Goal: Task Accomplishment & Management: Complete application form

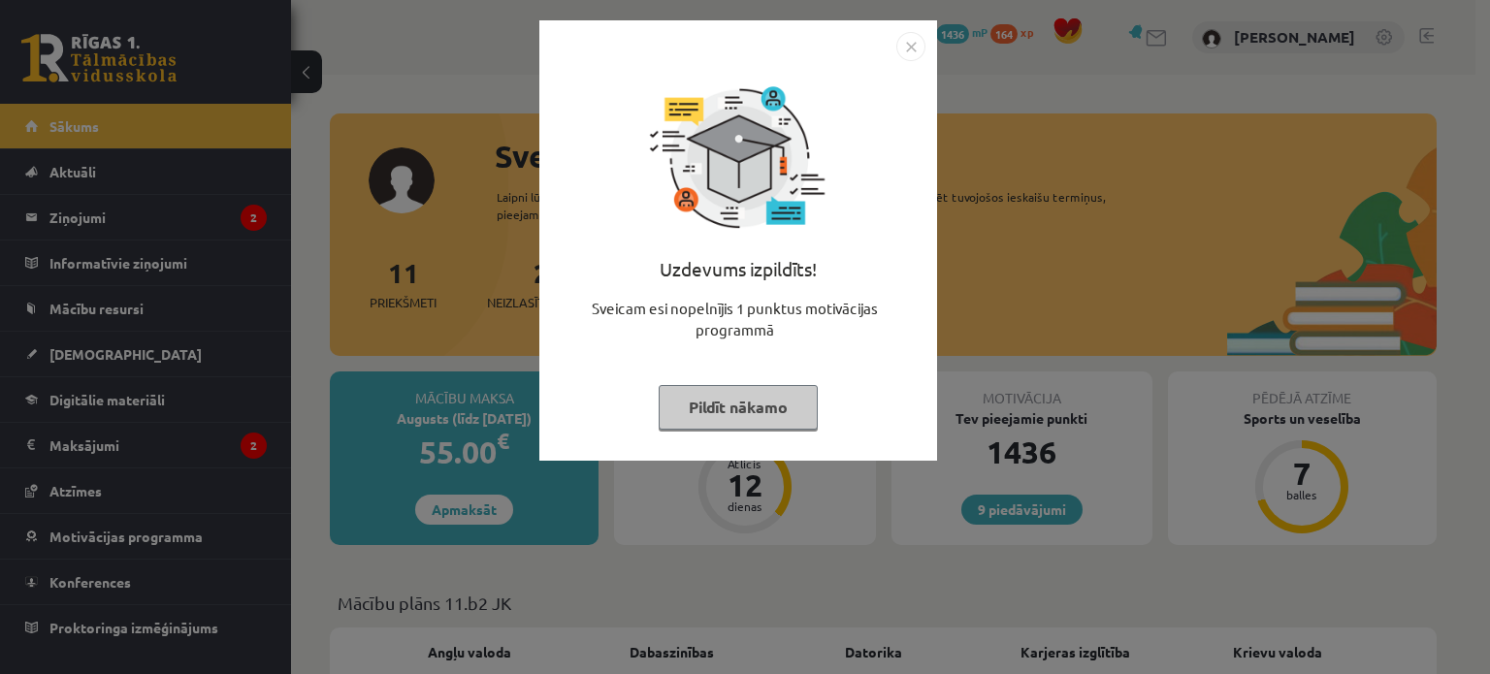
click at [921, 58] on img "Close" at bounding box center [910, 46] width 29 height 29
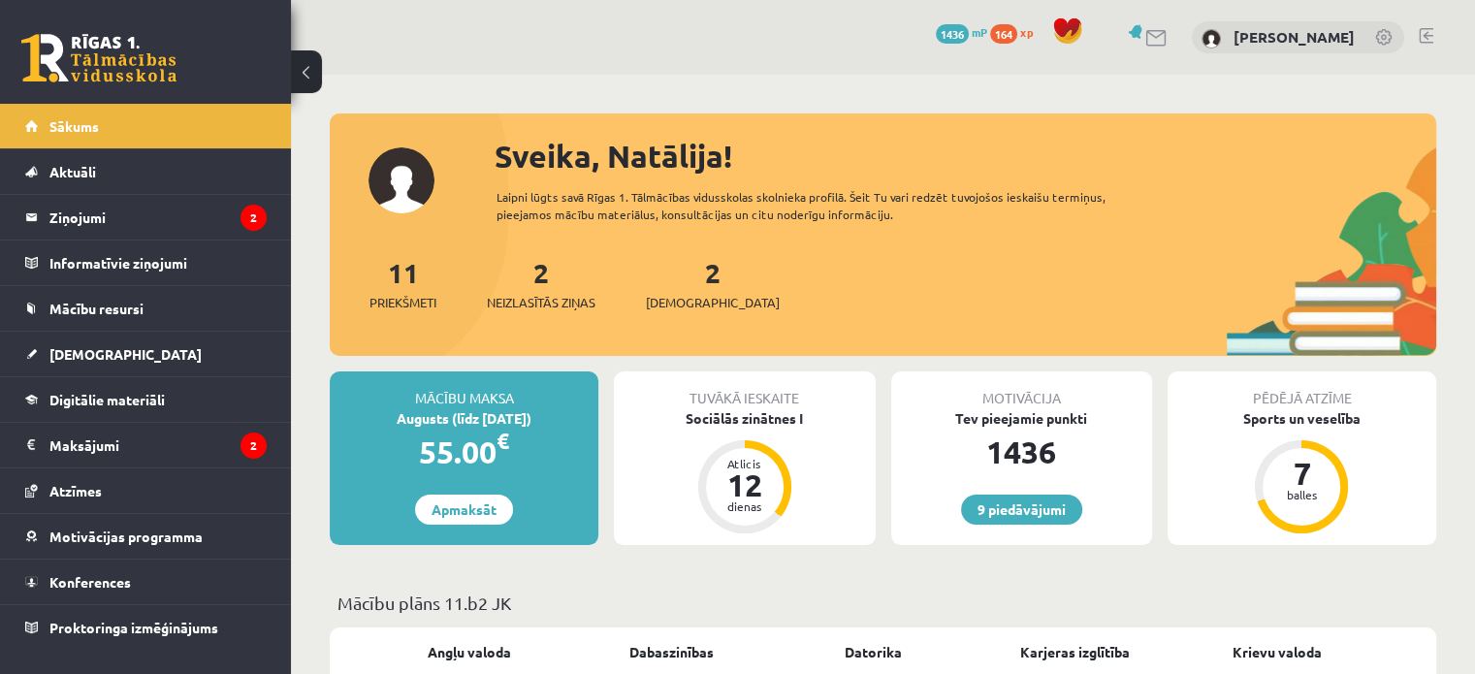
scroll to position [161, 0]
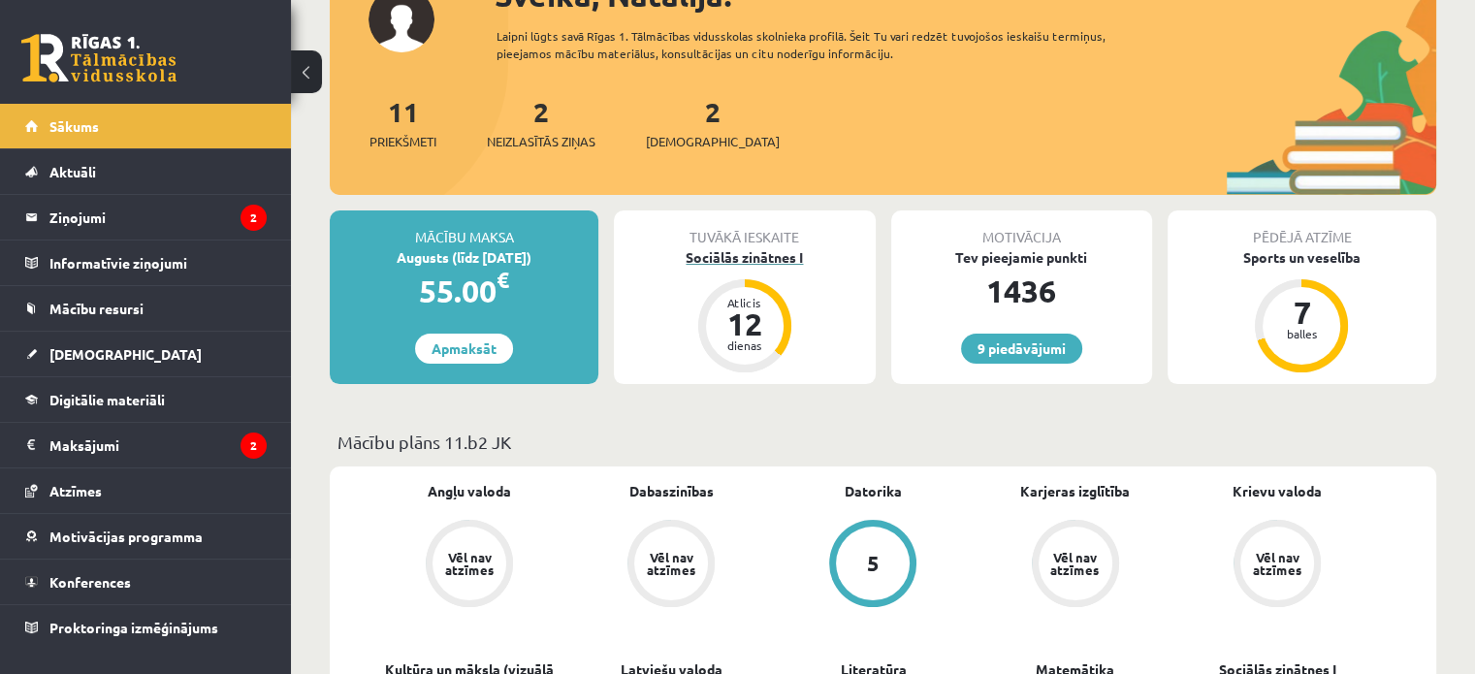
click at [741, 252] on div "Sociālās zinātnes I" at bounding box center [744, 257] width 261 height 20
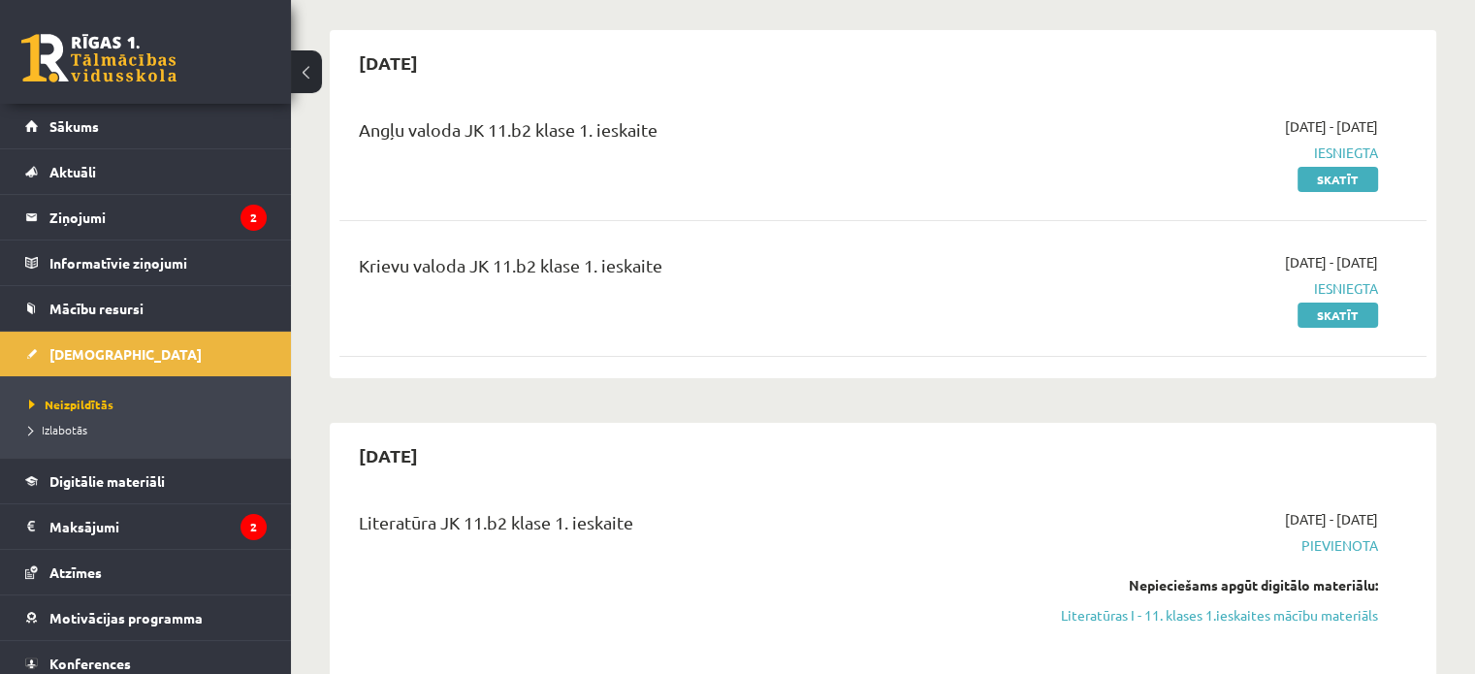
scroll to position [485, 0]
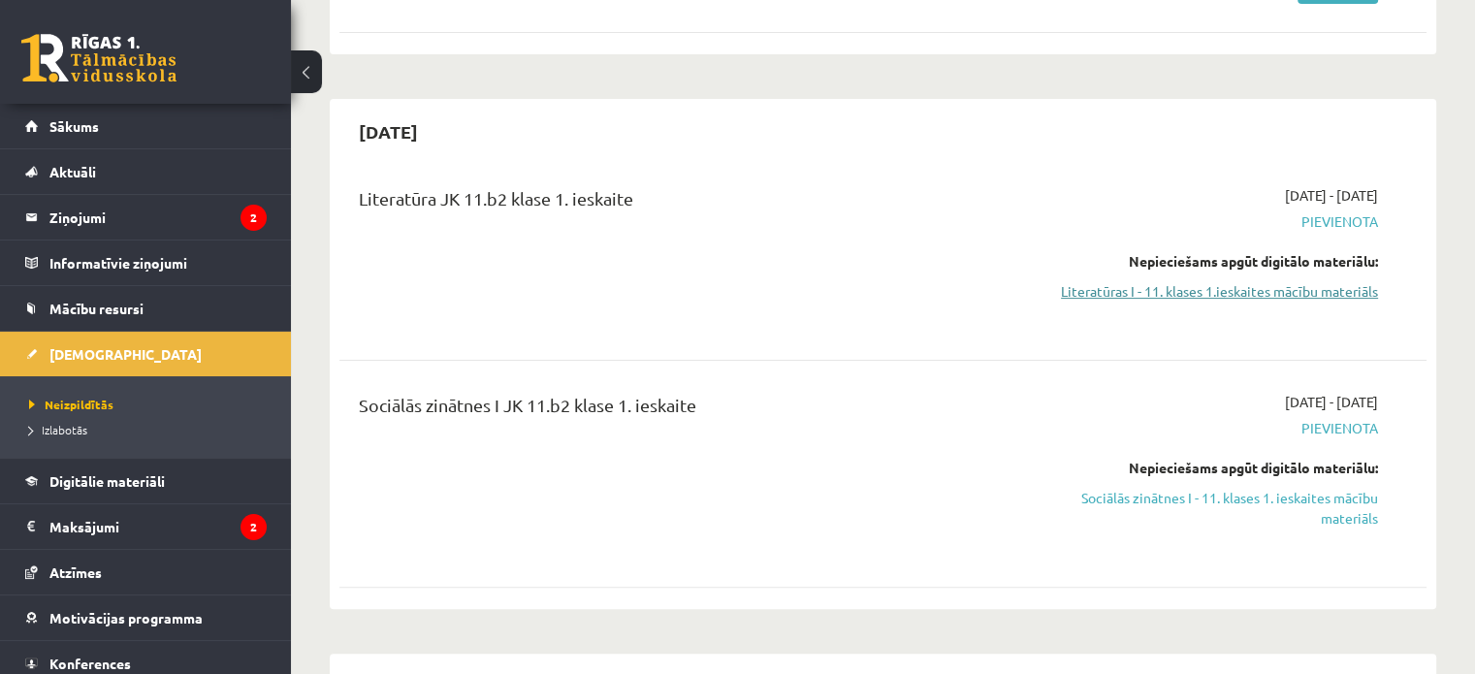
click at [1136, 298] on link "Literatūras I - 11. klases 1.ieskaites mācību materiāls" at bounding box center [1218, 291] width 320 height 20
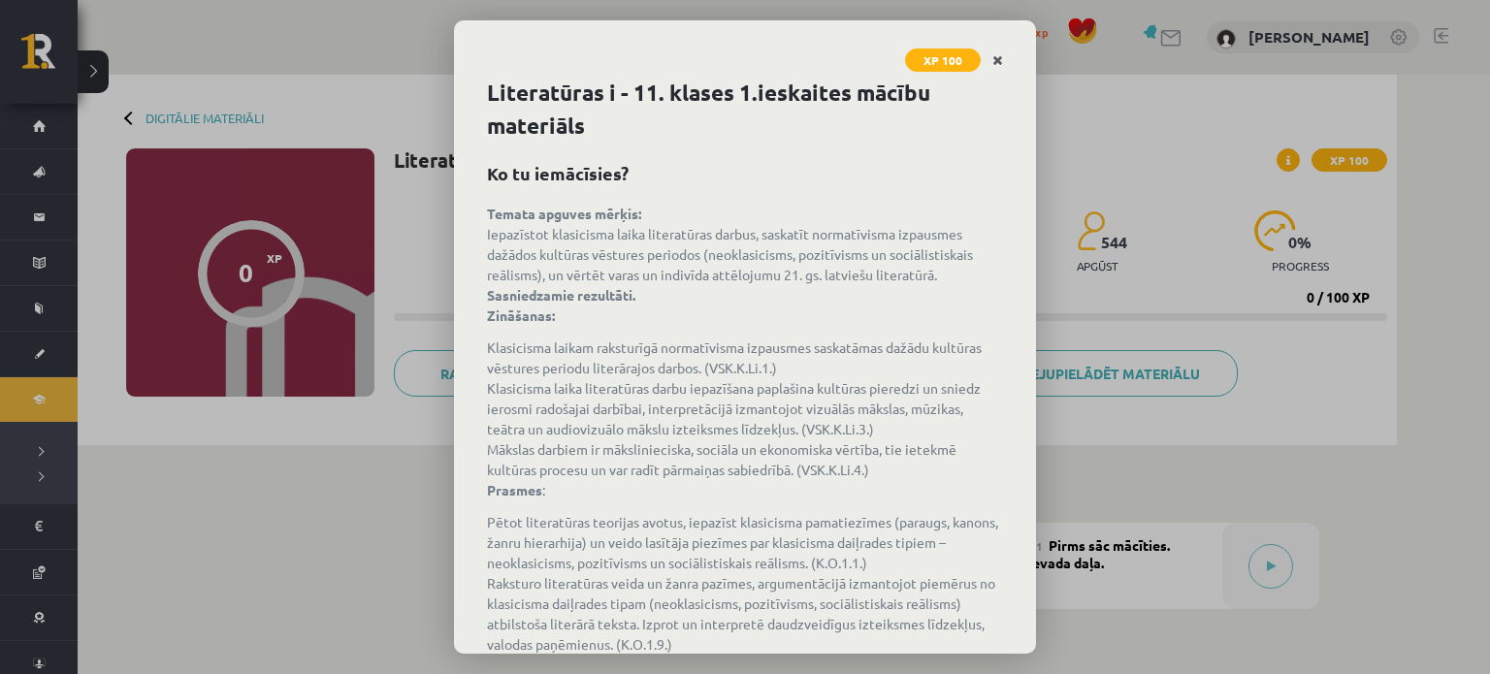
click at [1000, 61] on icon "Close" at bounding box center [997, 61] width 11 height 14
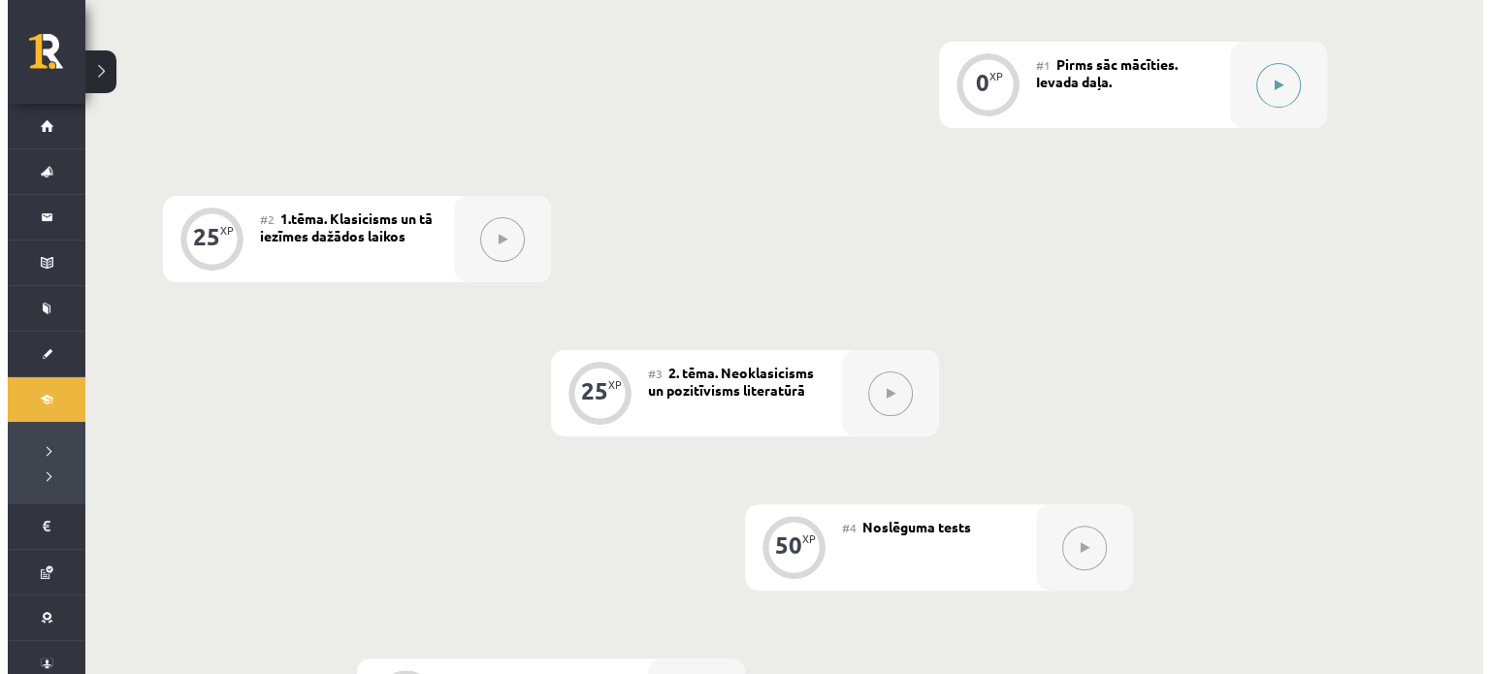
scroll to position [485, 0]
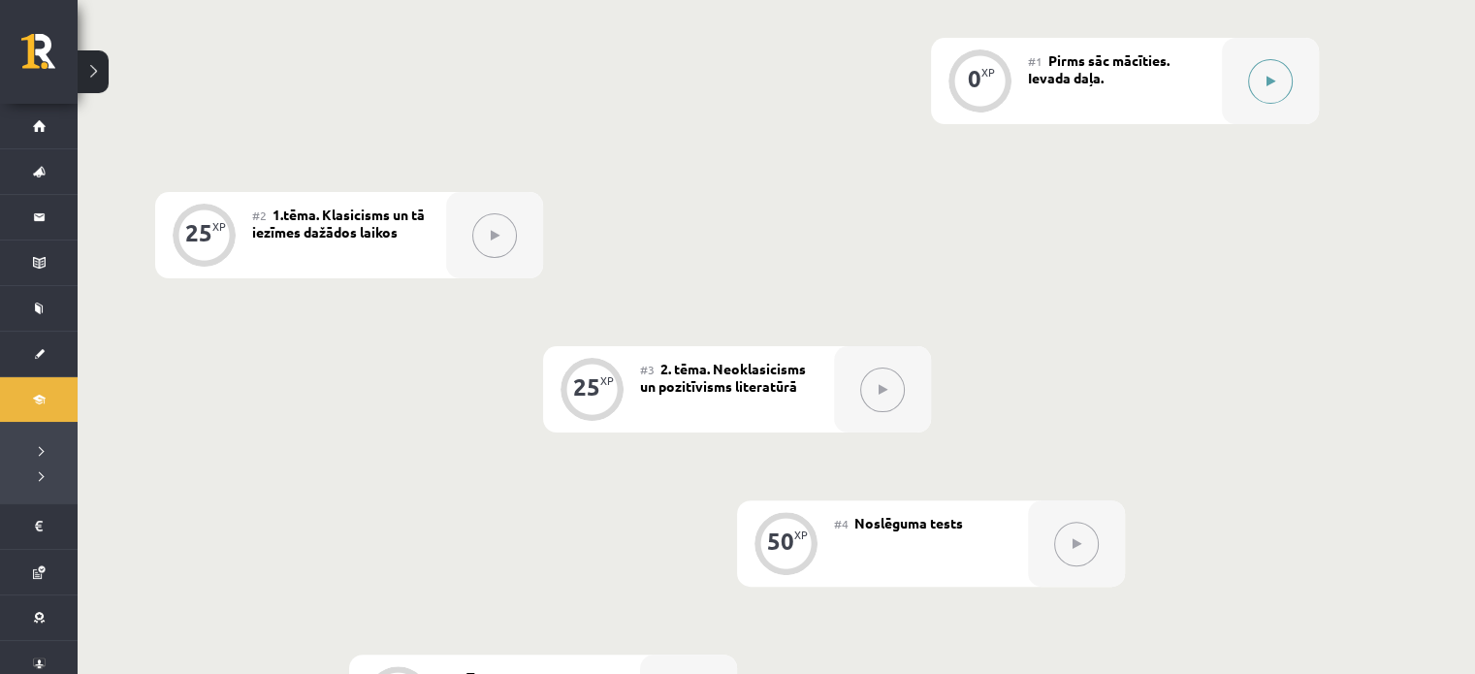
click at [1284, 100] on div at bounding box center [1270, 81] width 97 height 86
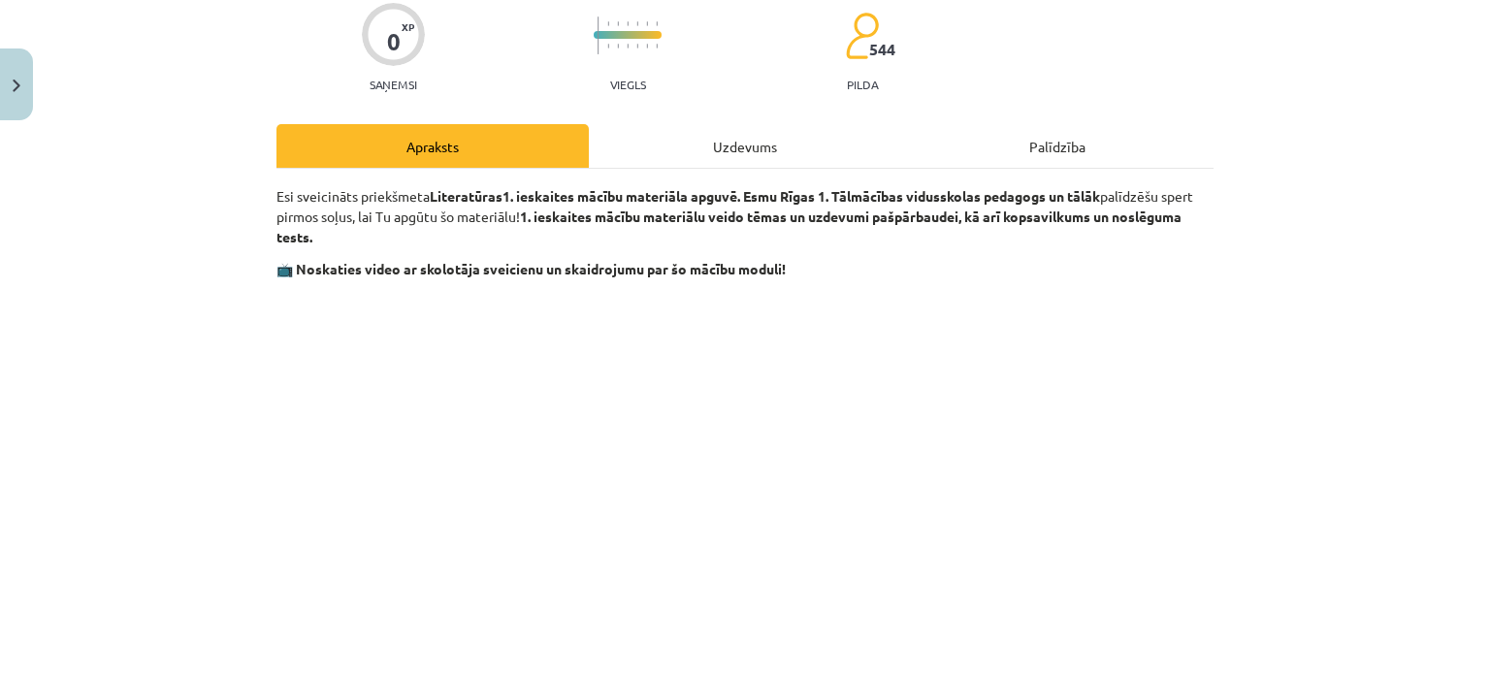
click at [710, 140] on div "Uzdevums" at bounding box center [745, 146] width 312 height 44
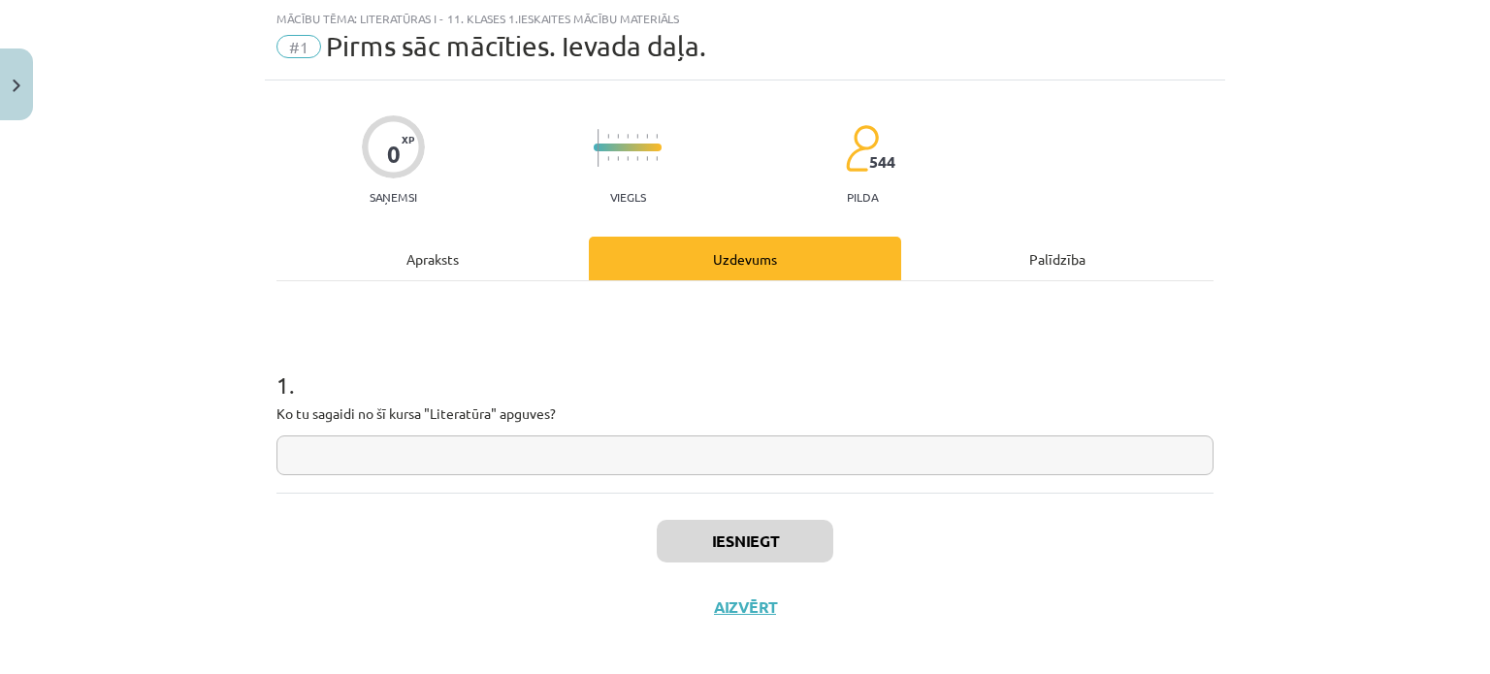
click at [561, 459] on input "text" at bounding box center [744, 456] width 937 height 40
type input "*"
click at [477, 255] on div "Apraksts" at bounding box center [432, 259] width 312 height 44
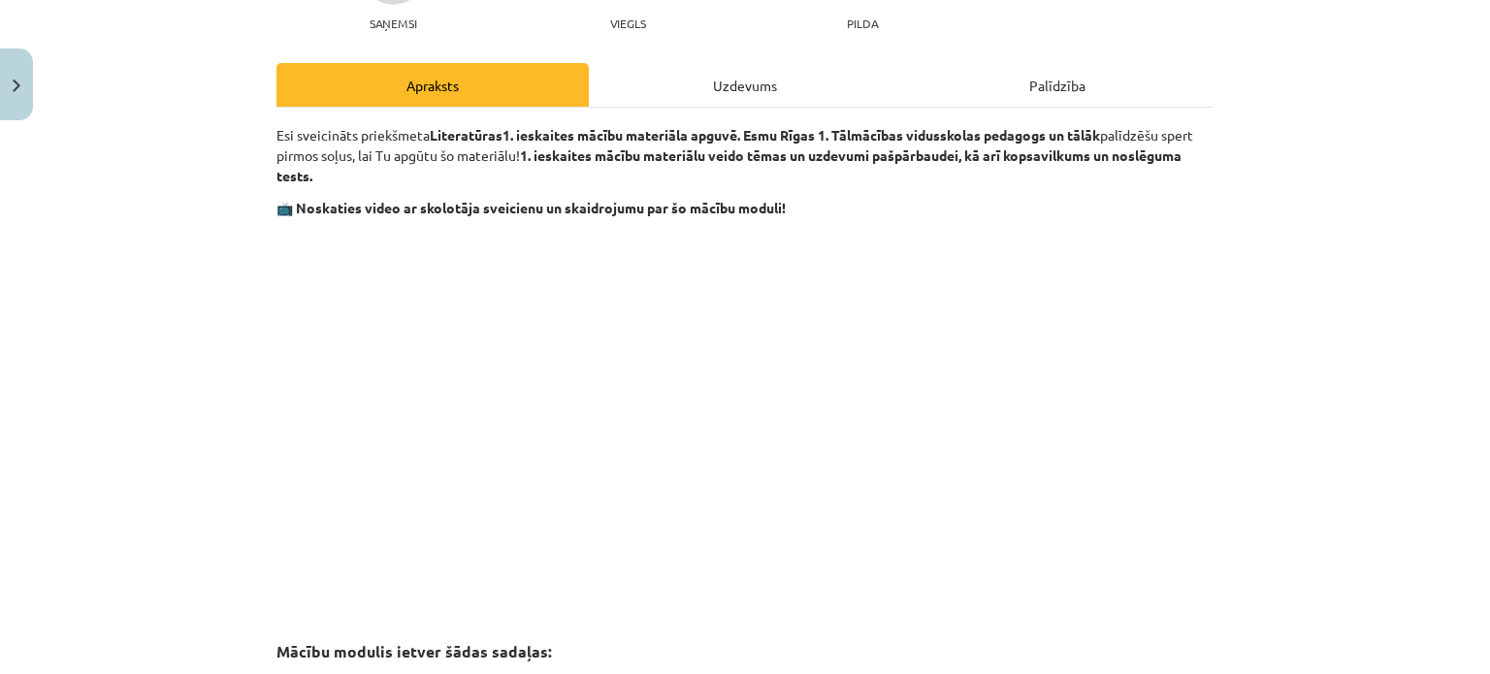
click at [706, 88] on div "Uzdevums" at bounding box center [745, 85] width 312 height 44
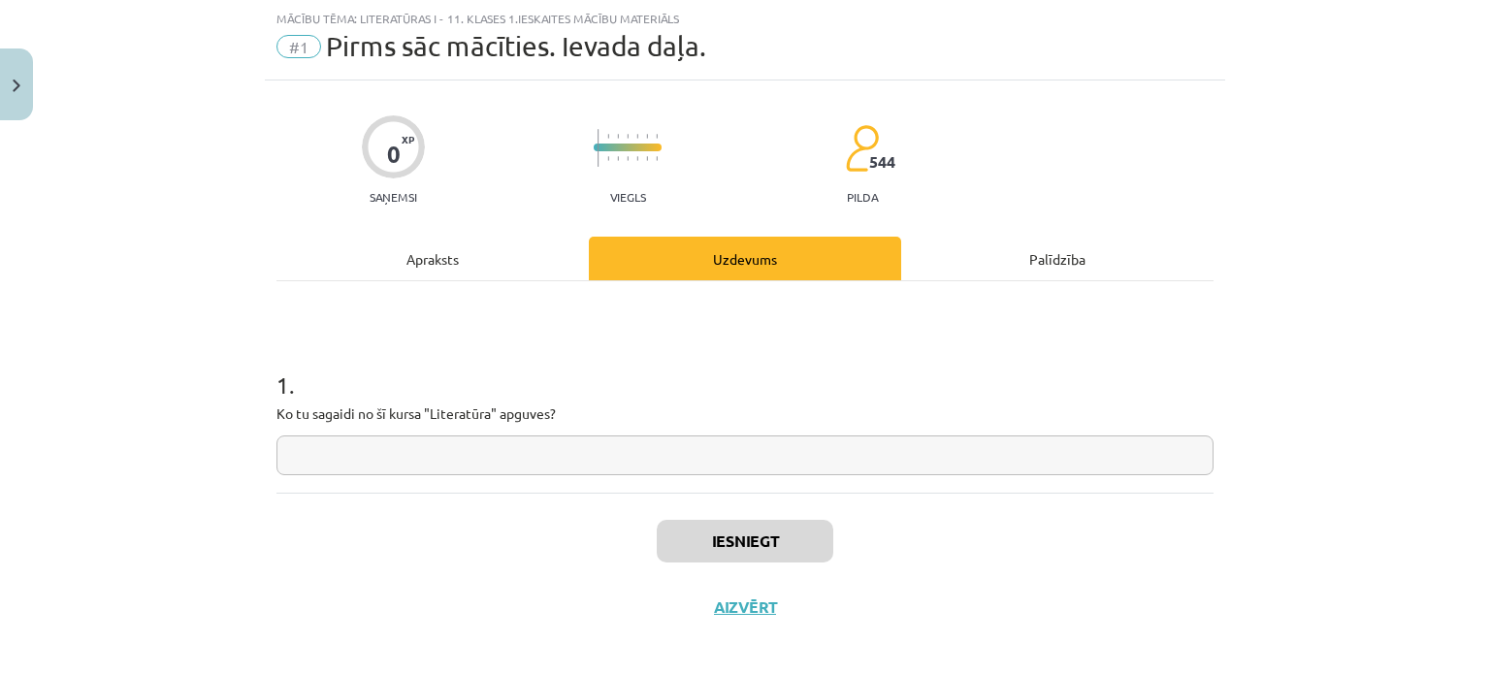
click at [609, 465] on input "text" at bounding box center [744, 456] width 937 height 40
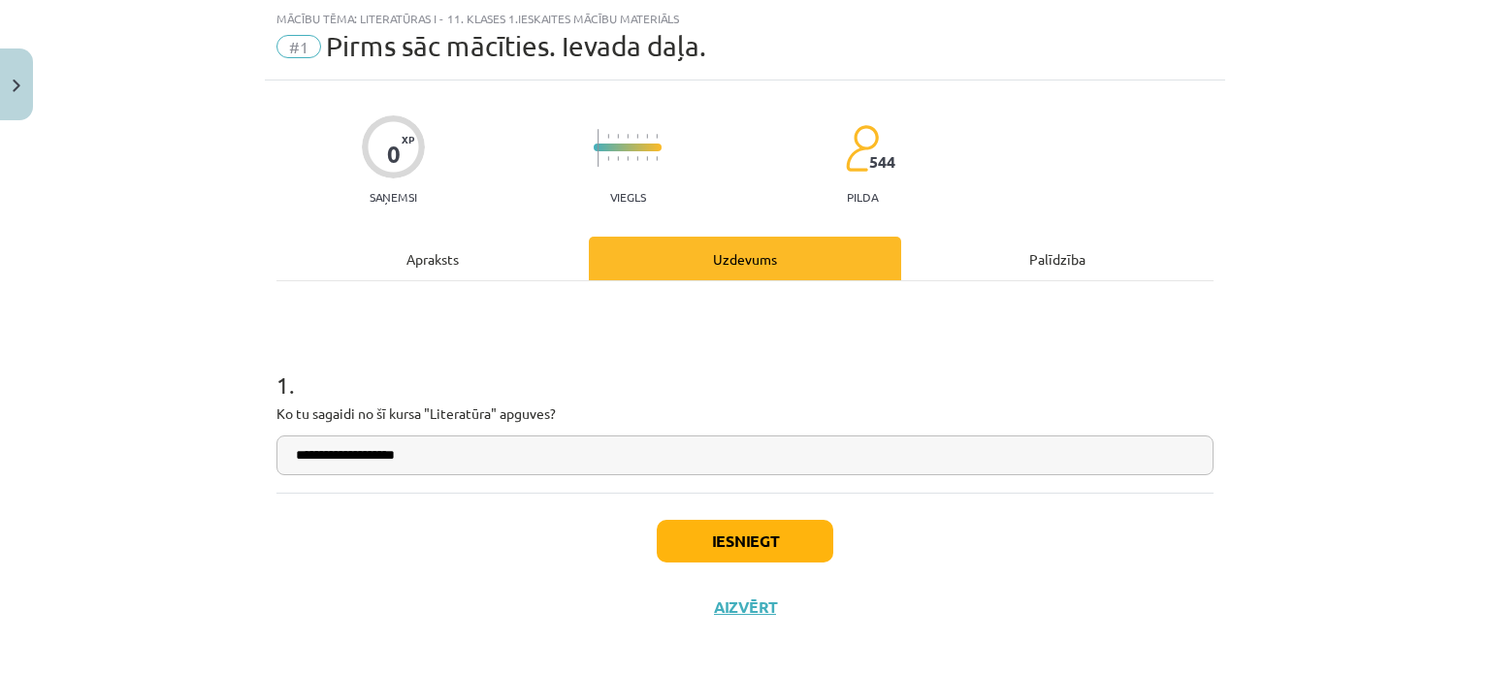
type input "**********"
click at [682, 530] on button "Iesniegt" at bounding box center [745, 541] width 177 height 43
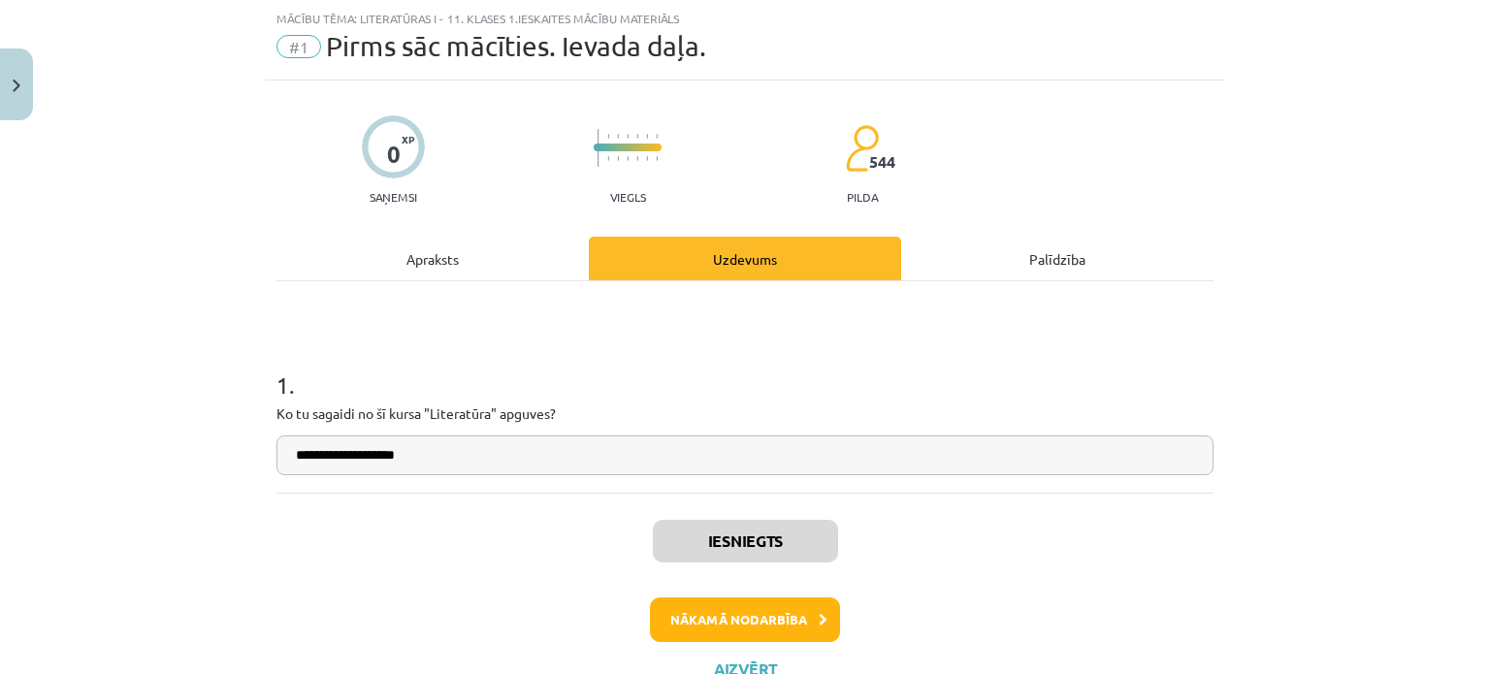
click at [691, 596] on div "Iesniegts Nākamā nodarbība Aizvērt" at bounding box center [744, 592] width 937 height 198
click at [691, 604] on button "Nākamā nodarbība" at bounding box center [745, 620] width 190 height 45
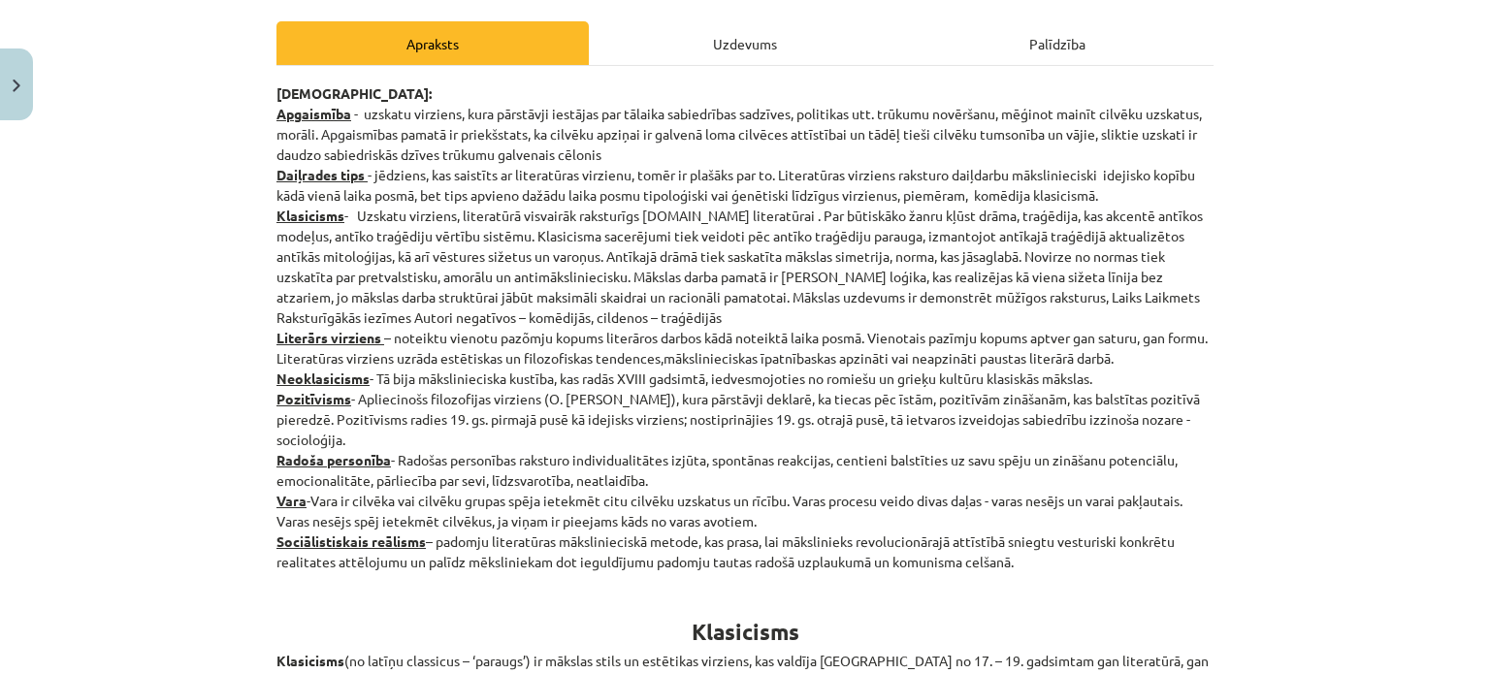
scroll to position [323, 0]
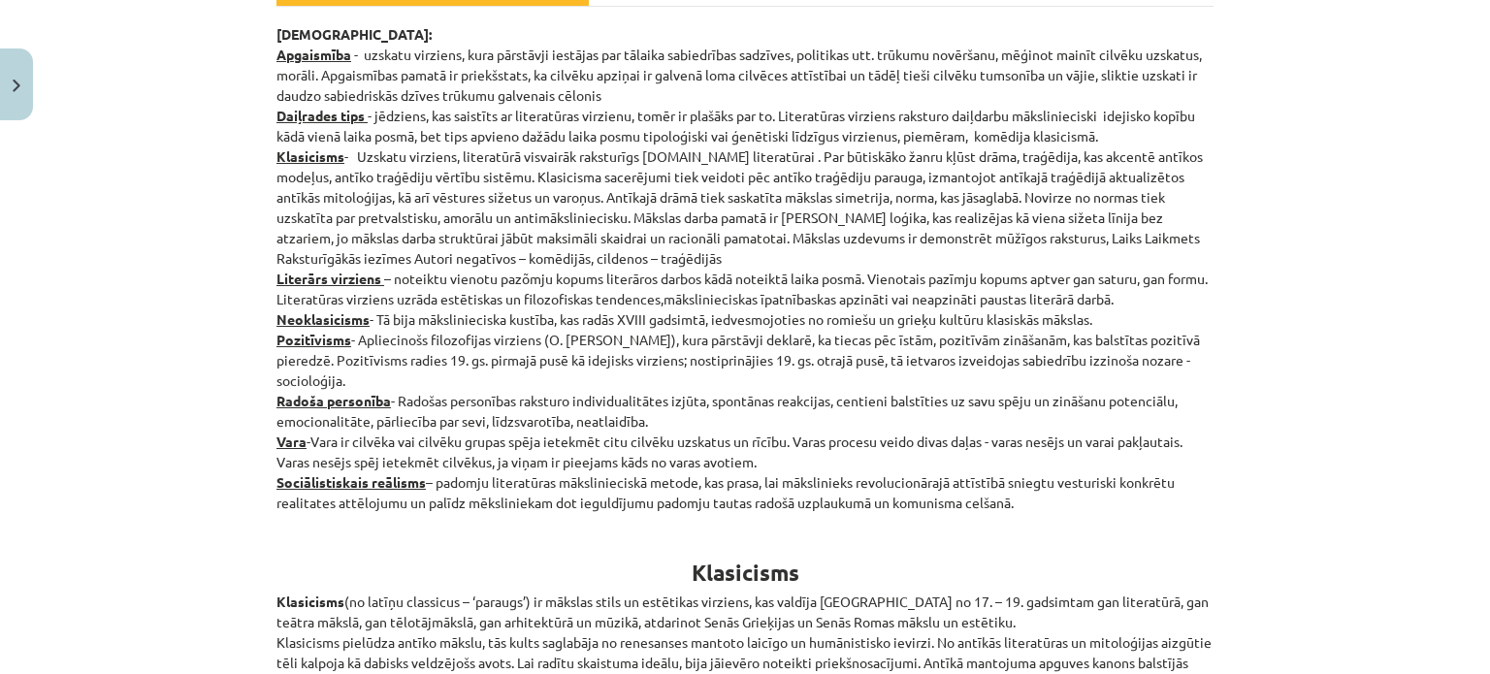
drag, startPoint x: 256, startPoint y: 48, endPoint x: 1186, endPoint y: 510, distance: 1038.5
click at [1186, 510] on div "Mācību tēma: Literatūras i - 11. klases 1.ieskaites mācību materiāls #2 1.tēma.…" at bounding box center [745, 337] width 1490 height 674
click at [1186, 510] on p "Jēdzieni: Apgaismība - uzskatu virziens, kura pārstāvji iestājas par tālaika sa…" at bounding box center [744, 268] width 937 height 489
drag, startPoint x: 260, startPoint y: 54, endPoint x: 1243, endPoint y: 492, distance: 1075.6
click at [1240, 507] on div "Mācību tēma: Literatūras i - 11. klases 1.ieskaites mācību materiāls #2 1.tēma.…" at bounding box center [745, 337] width 1490 height 674
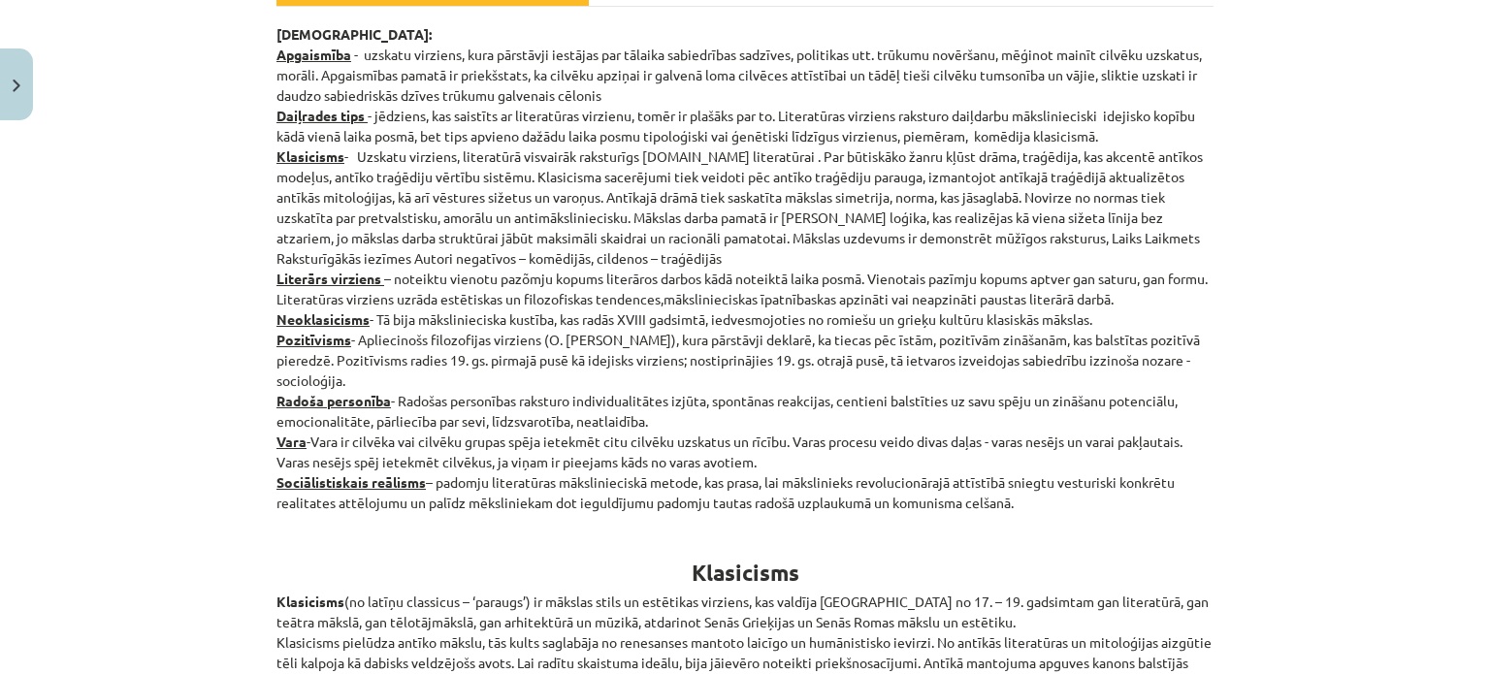
copy p "Apgaismība - uzskatu virziens, kura pārstāvji iestājas par tālaika sabiedrības …"
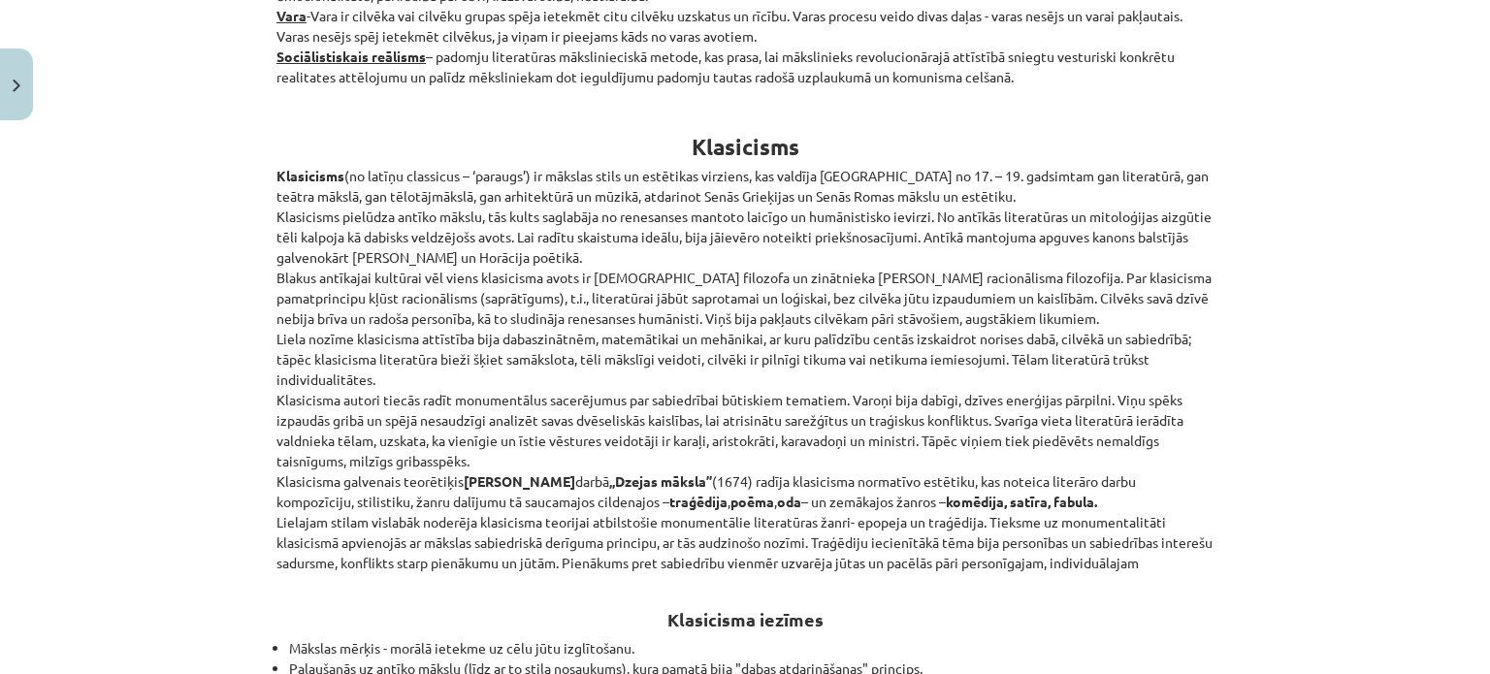
scroll to position [808, 0]
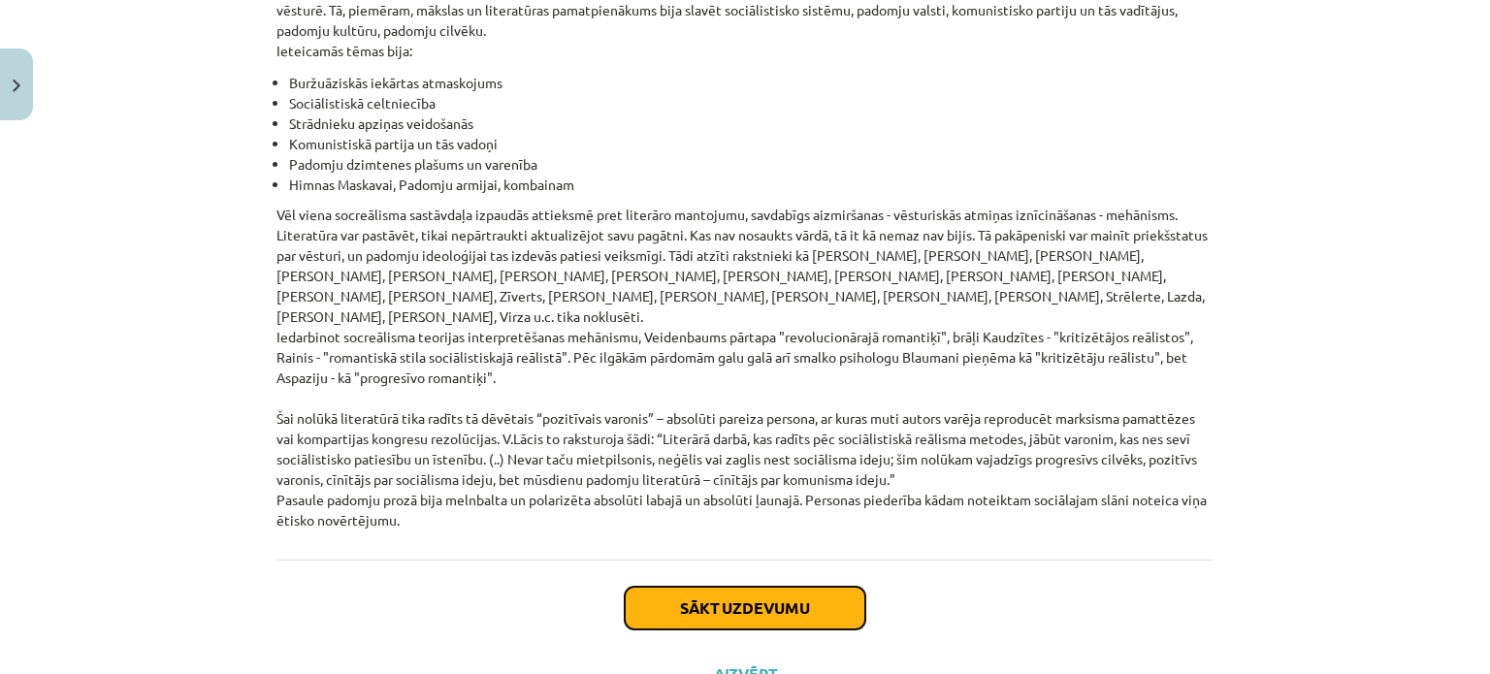
click at [766, 587] on button "Sākt uzdevumu" at bounding box center [745, 608] width 241 height 43
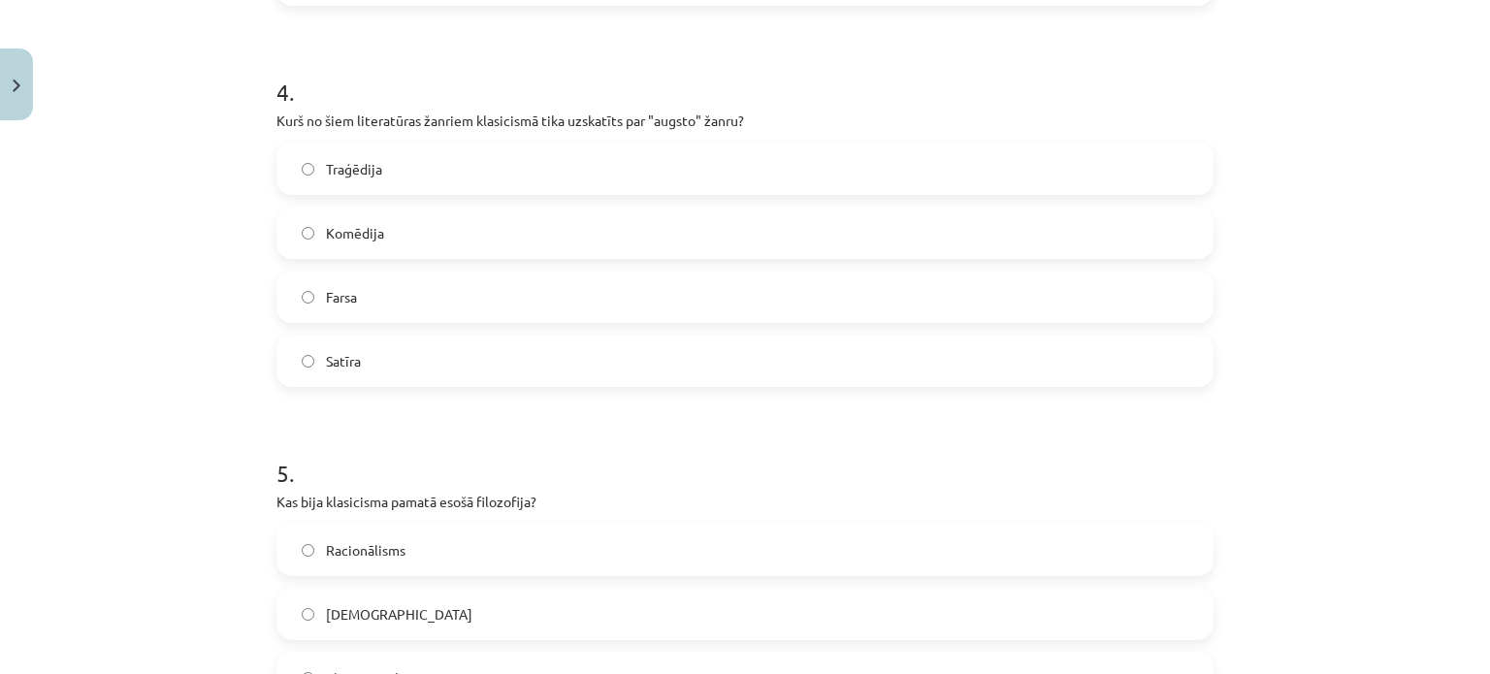
scroll to position [1803, 0]
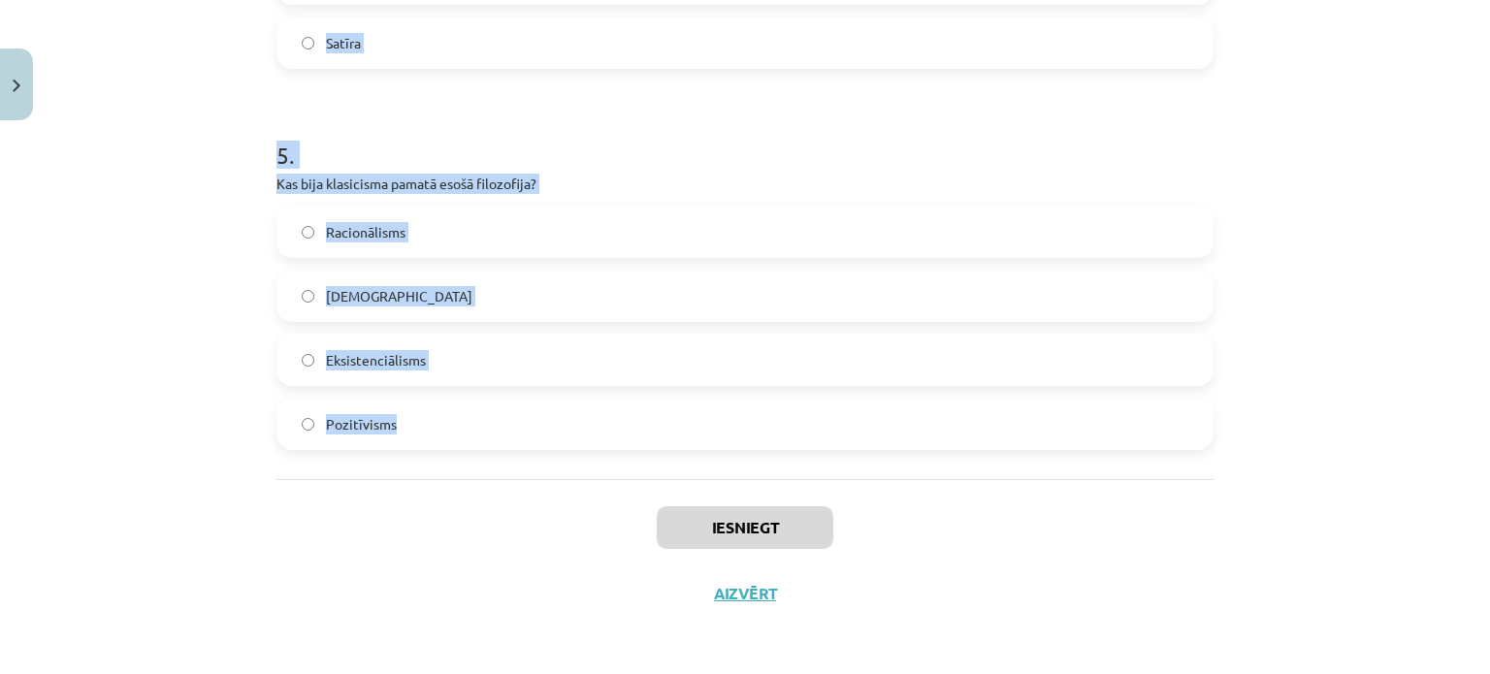
drag, startPoint x: 226, startPoint y: 247, endPoint x: 1115, endPoint y: 440, distance: 910.2
click at [1115, 440] on div "Mācību tēma: Literatūras i - 11. klases 1.ieskaites mācību materiāls #2 1.tēma.…" at bounding box center [745, 337] width 1490 height 674
copy form "Kas klasicismā bija galvenais mākslas darba mērķis? Attēlot ikdienas dzīves not…"
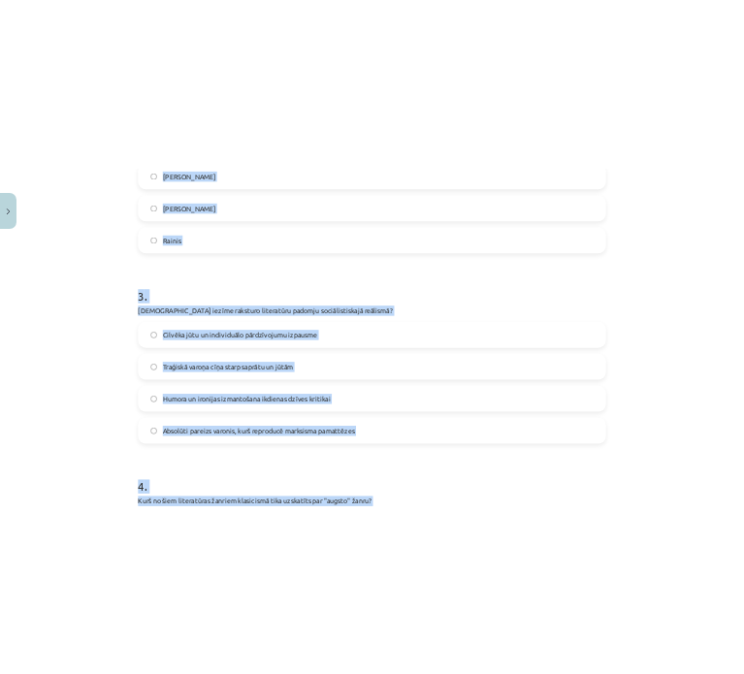
scroll to position [510, 0]
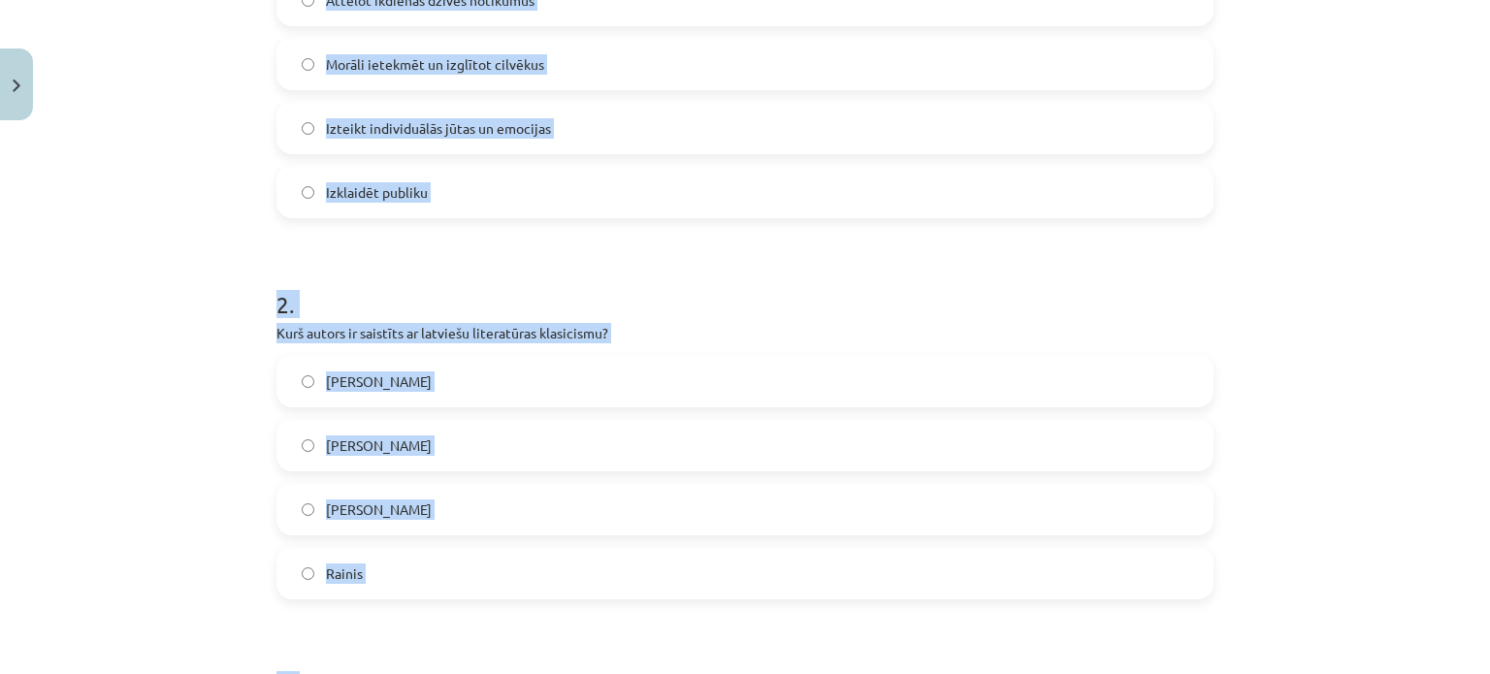
click at [420, 57] on span "Morāli ietekmēt un izglītot cilvēkus" at bounding box center [435, 64] width 218 height 20
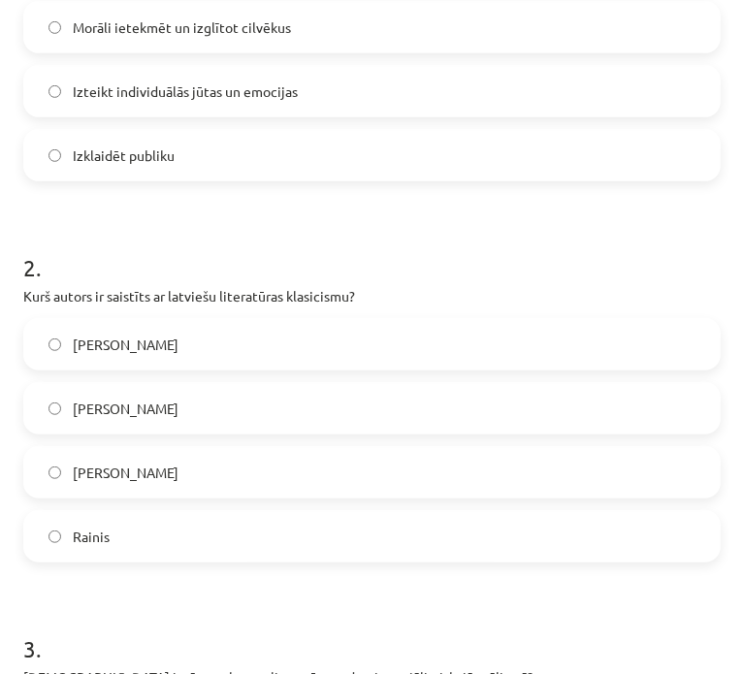
scroll to position [671, 0]
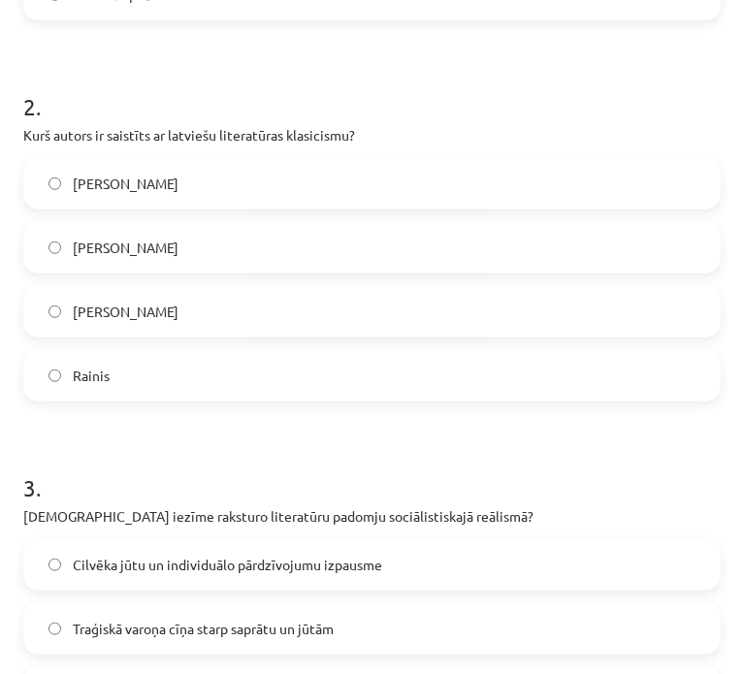
drag, startPoint x: 205, startPoint y: 177, endPoint x: 220, endPoint y: 250, distance: 75.3
click at [197, 179] on label "Kristofers Fīrekers" at bounding box center [372, 183] width 694 height 48
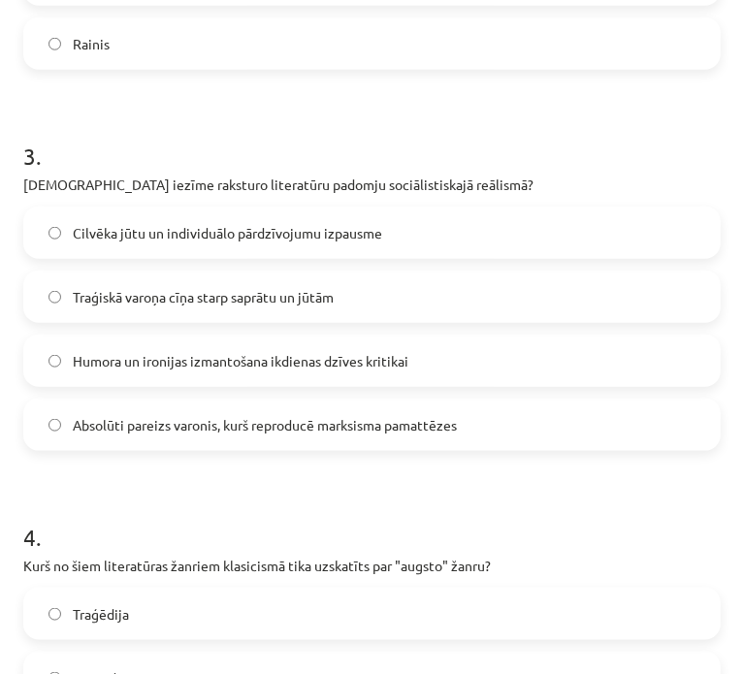
scroll to position [995, 0]
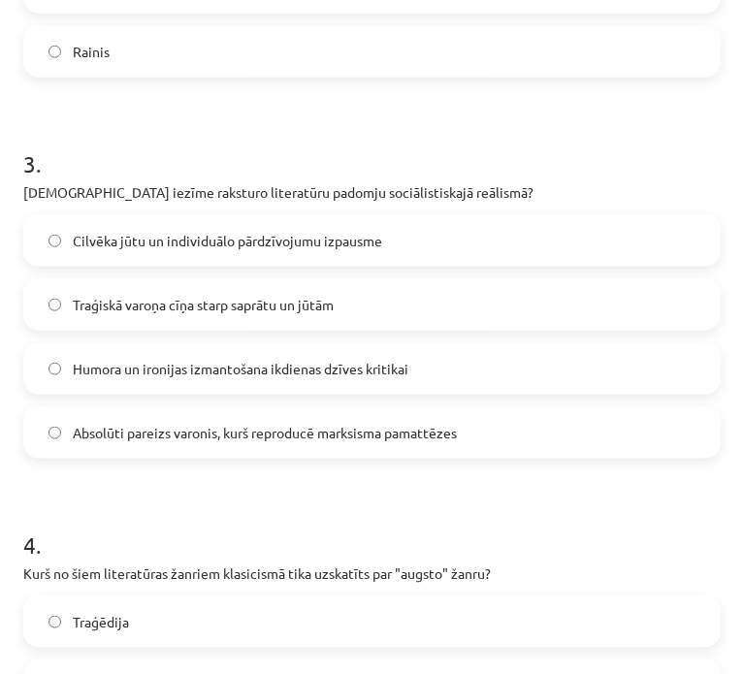
click at [293, 441] on label "Absolūti pareizs varonis, kurš reproducē marksisma pamattēzes" at bounding box center [372, 432] width 694 height 48
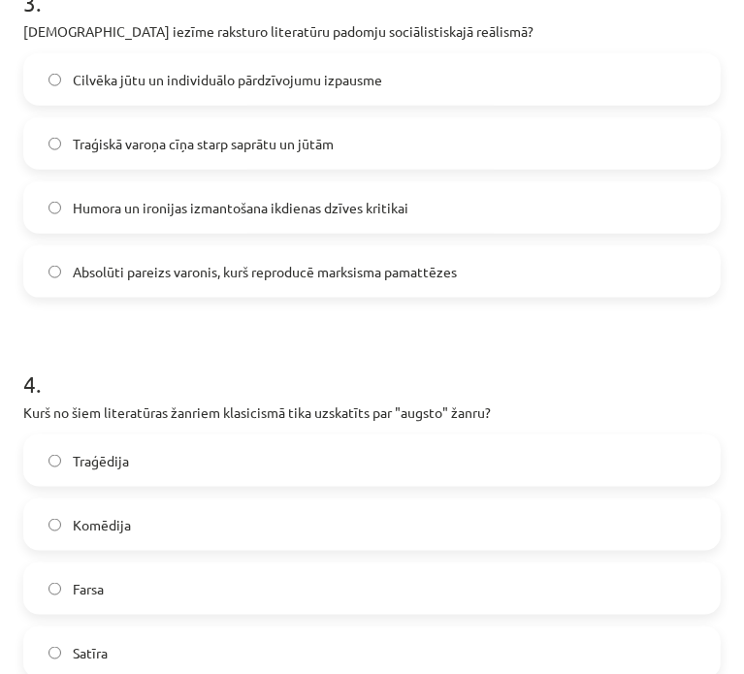
scroll to position [1319, 0]
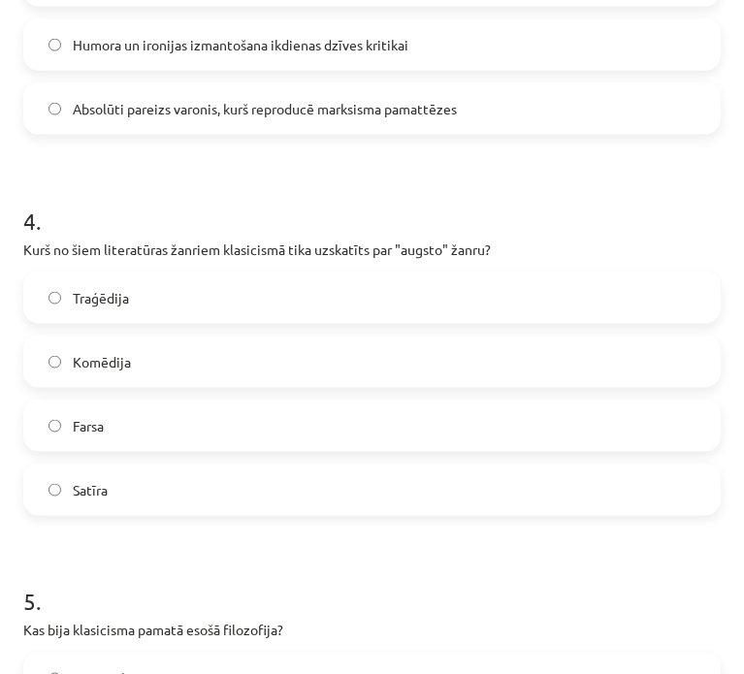
click at [260, 310] on label "Traģēdija" at bounding box center [372, 298] width 694 height 48
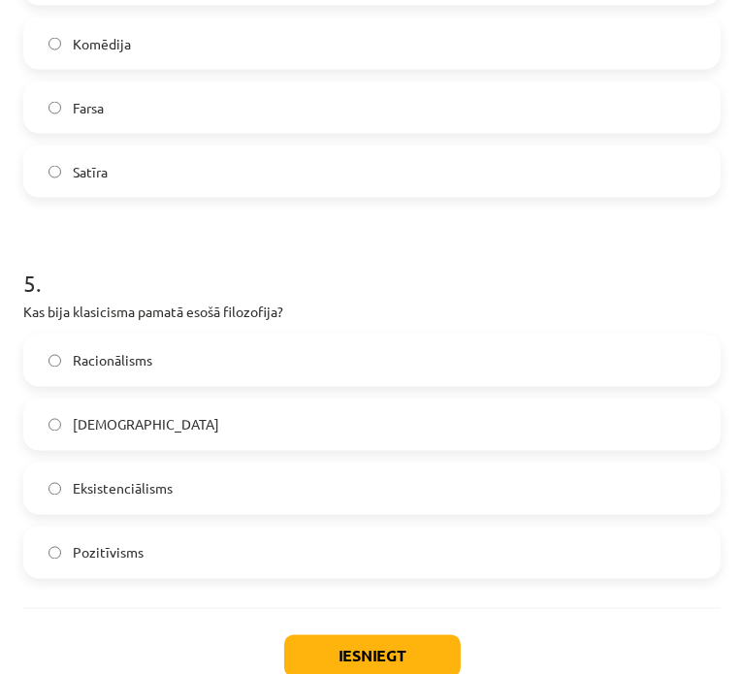
scroll to position [1641, 0]
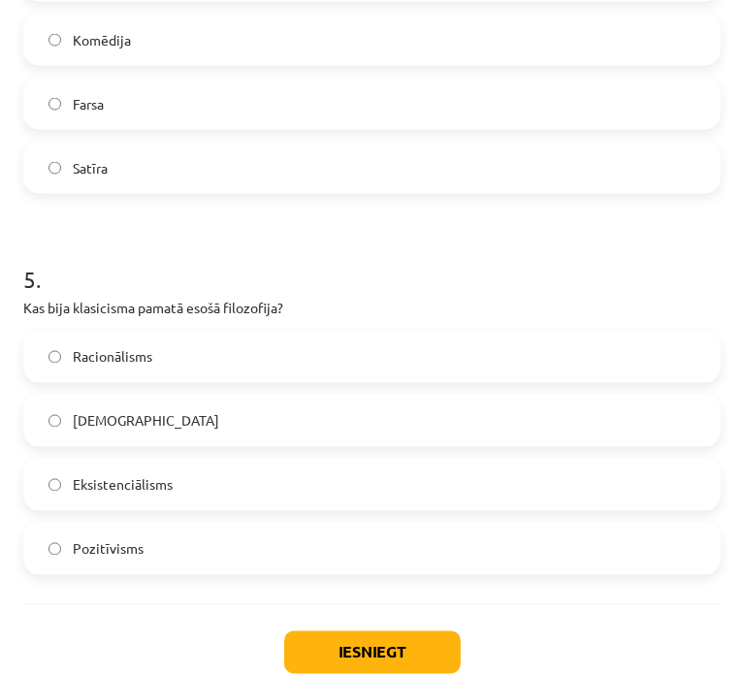
click at [238, 546] on label "Pozitīvisms" at bounding box center [372, 549] width 694 height 48
click at [241, 369] on label "Racionālisms" at bounding box center [372, 357] width 694 height 48
click at [416, 640] on button "Iesniegt" at bounding box center [372, 652] width 177 height 43
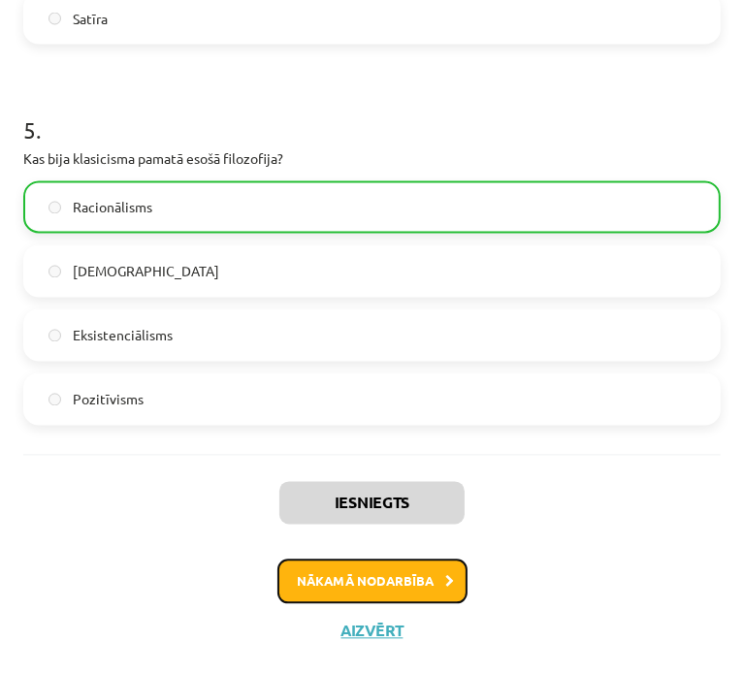
click at [419, 577] on button "Nākamā nodarbība" at bounding box center [372, 582] width 190 height 45
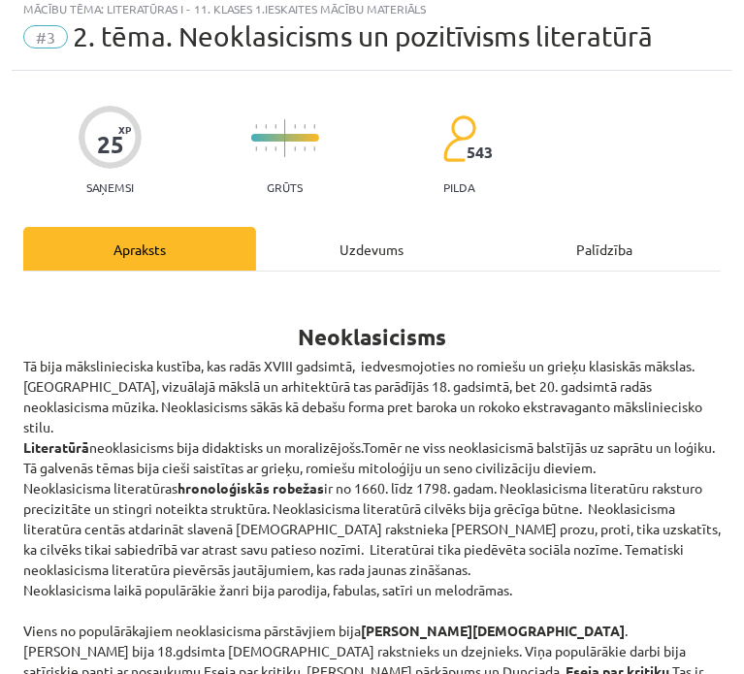
scroll to position [12, 0]
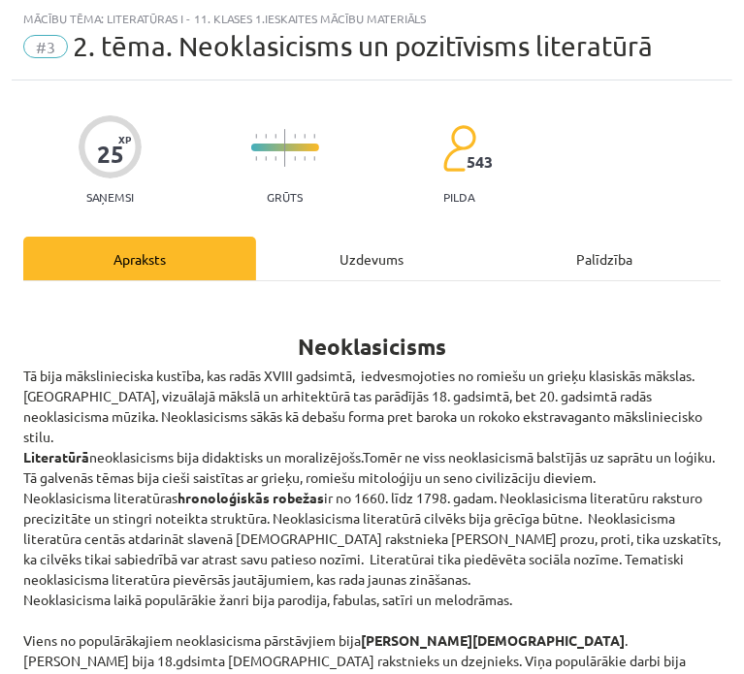
click at [387, 269] on div "Uzdevums" at bounding box center [372, 259] width 233 height 44
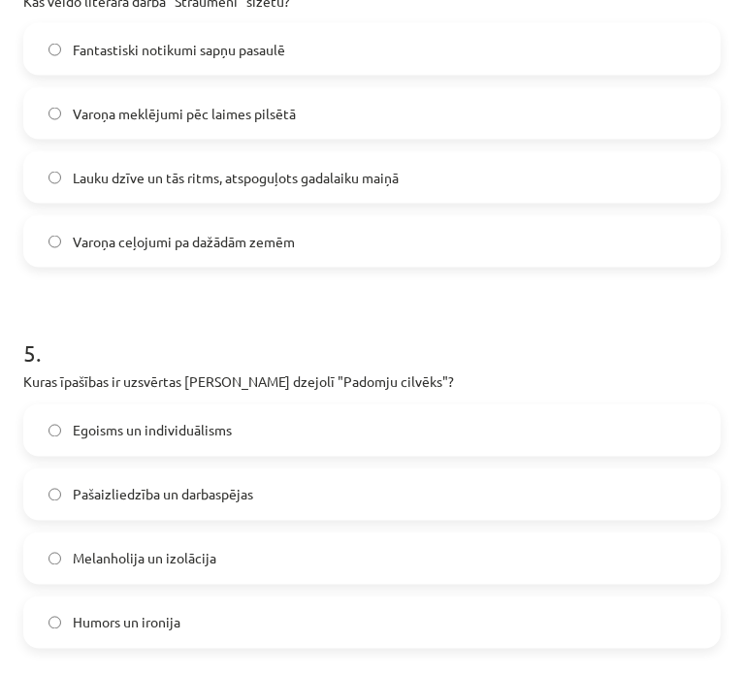
scroll to position [1729, 0]
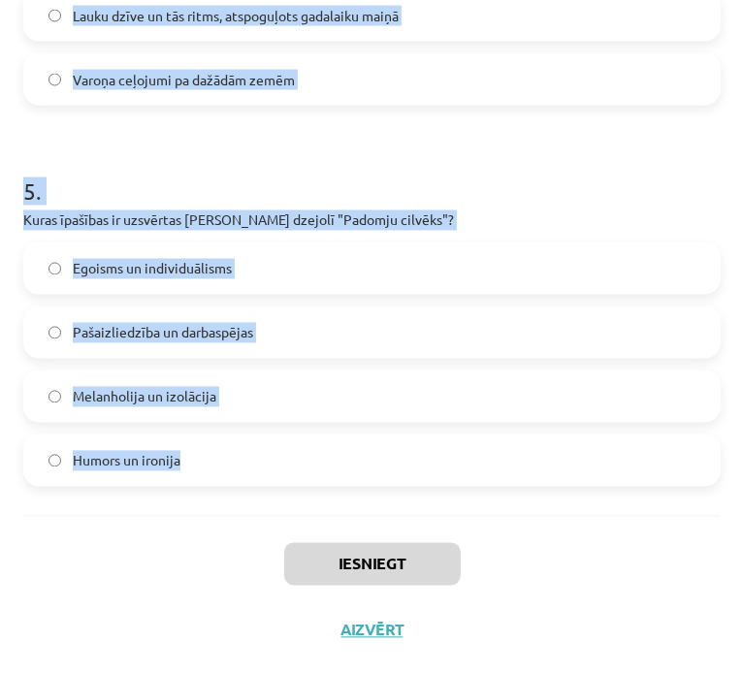
drag, startPoint x: 16, startPoint y: 383, endPoint x: 627, endPoint y: 480, distance: 617.8
copy form "1 . Kādas ir neoklasicisma literatūras galvenās iezīmes? Didaktiskums un morali…"
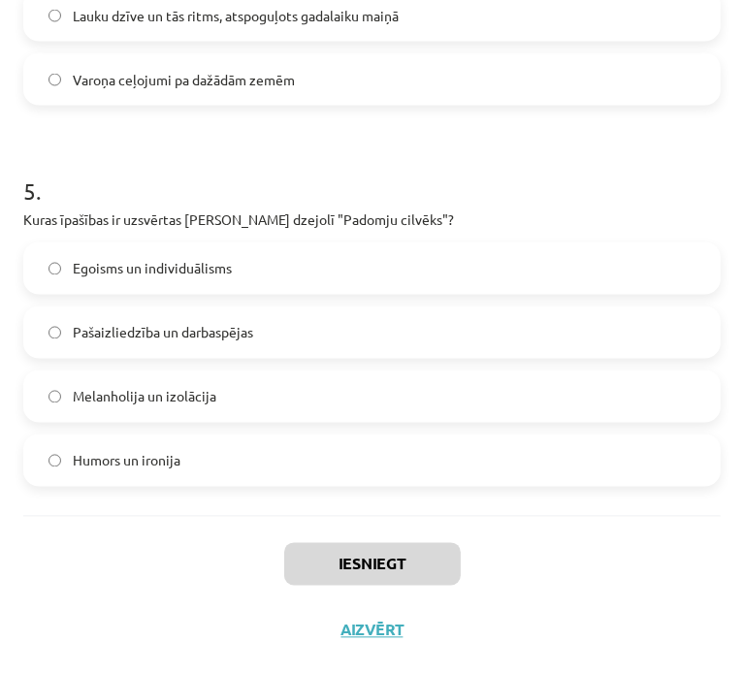
click at [111, 539] on div "Iesniegt Aizvērt" at bounding box center [371, 584] width 697 height 136
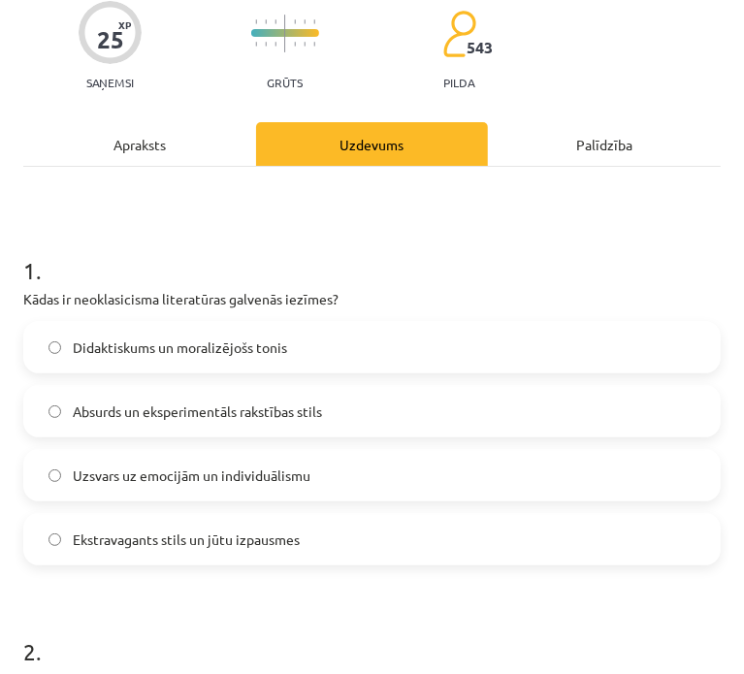
scroll to position [113, 0]
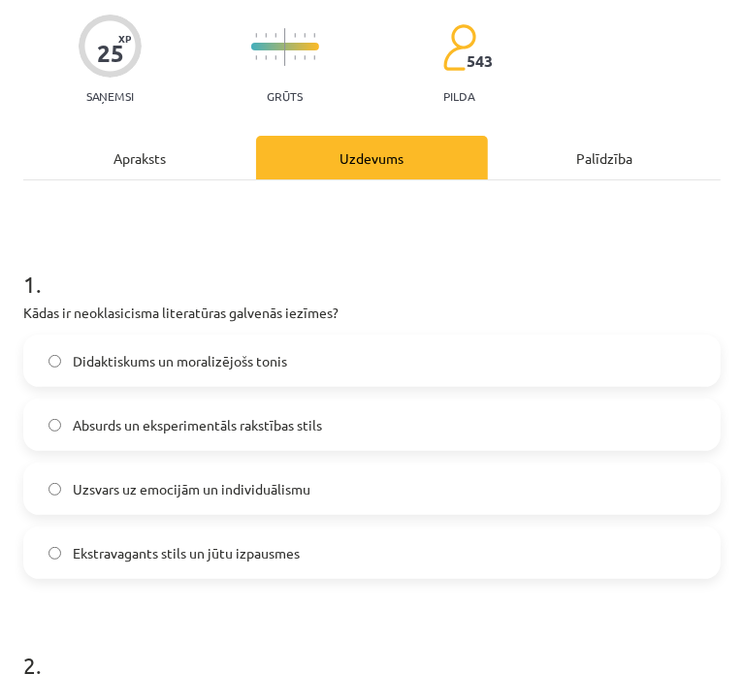
click at [166, 376] on label "Didaktiskums un moralizējošs tonis" at bounding box center [372, 361] width 694 height 48
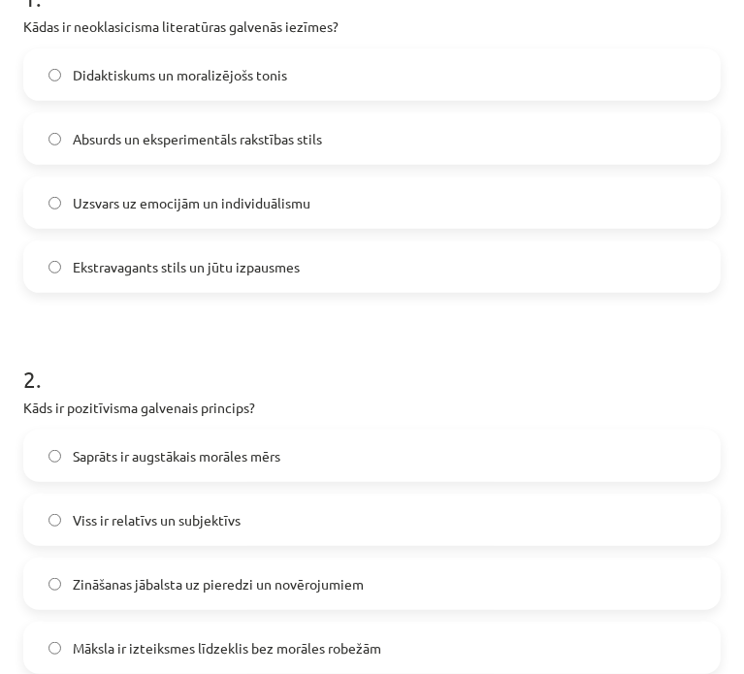
scroll to position [436, 0]
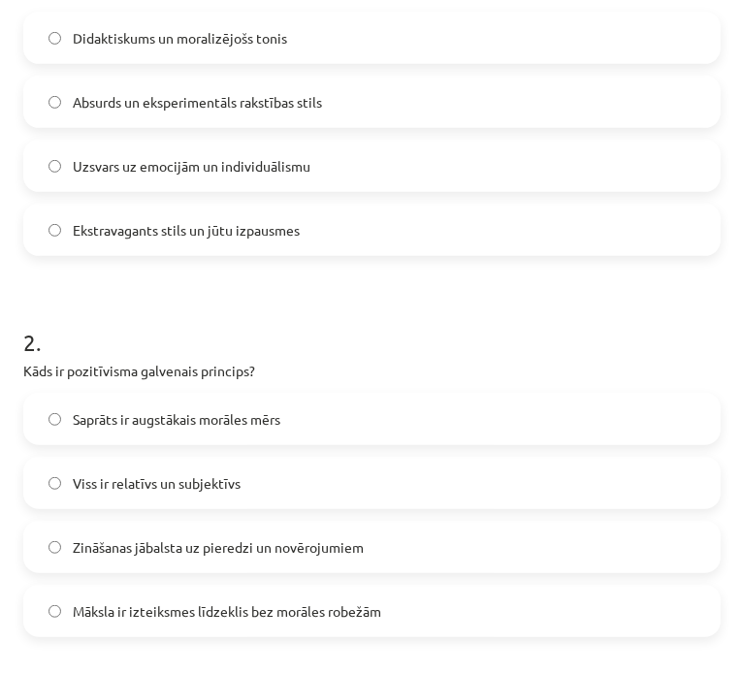
click at [215, 549] on span "Zināšanas jābalsta uz pieredzi un novērojumiem" at bounding box center [218, 547] width 291 height 20
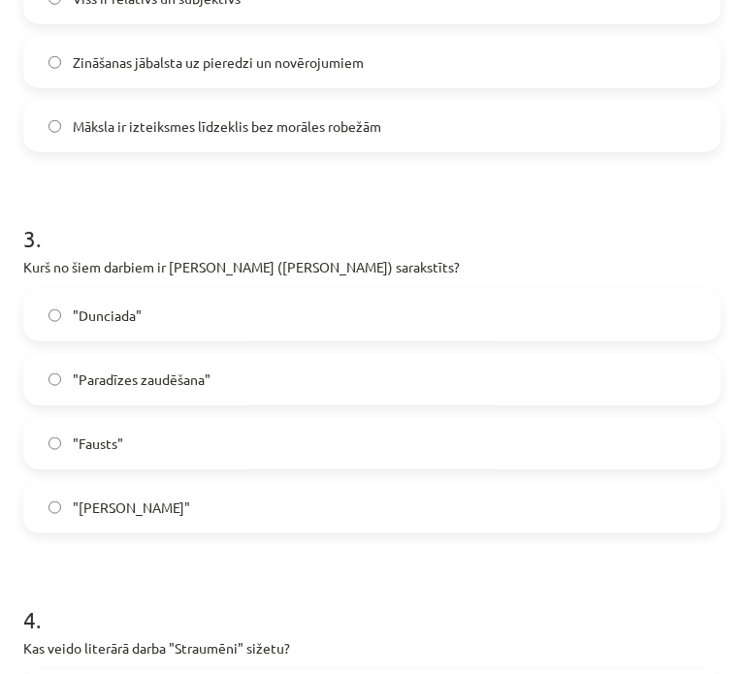
click at [197, 324] on label ""Dunciada"" at bounding box center [372, 315] width 694 height 48
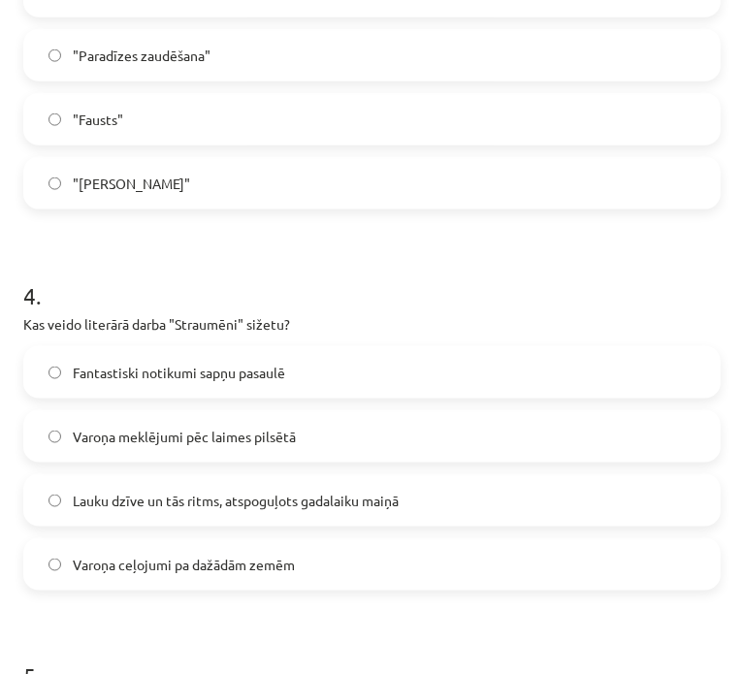
click at [190, 504] on span "Lauku dzīve un tās ritms, atspoguļots gadalaiku maiņā" at bounding box center [236, 501] width 326 height 20
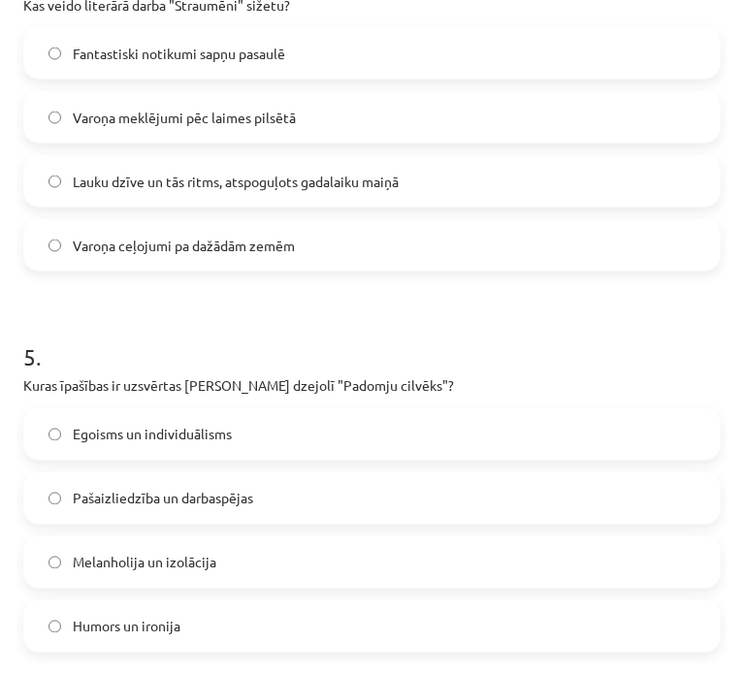
scroll to position [1567, 0]
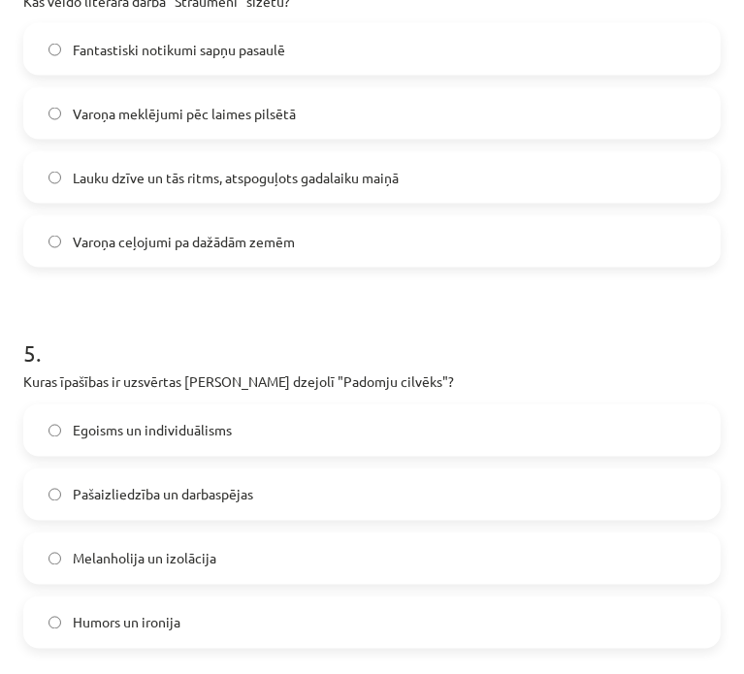
click at [190, 504] on label "Pašaizliedzība un darbaspējas" at bounding box center [372, 494] width 694 height 48
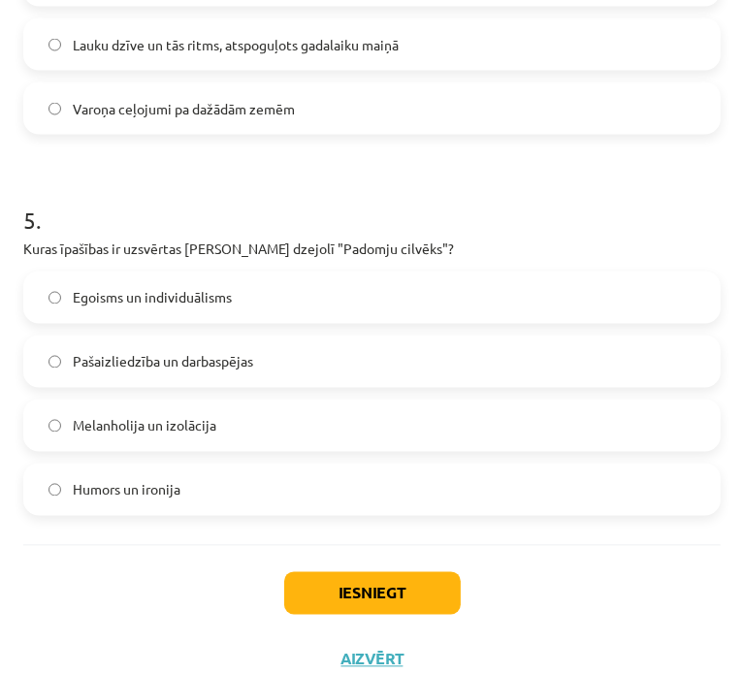
scroll to position [1729, 0]
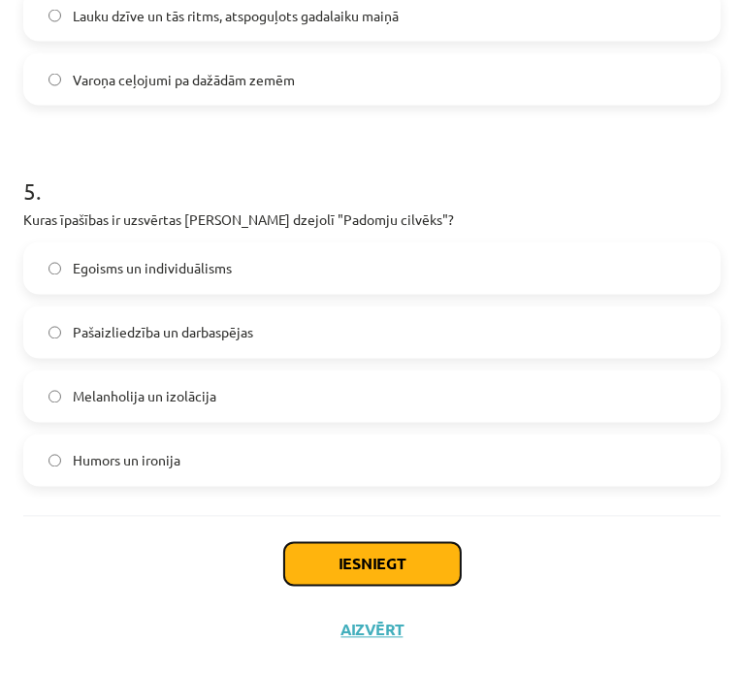
click at [309, 568] on button "Iesniegt" at bounding box center [372, 564] width 177 height 43
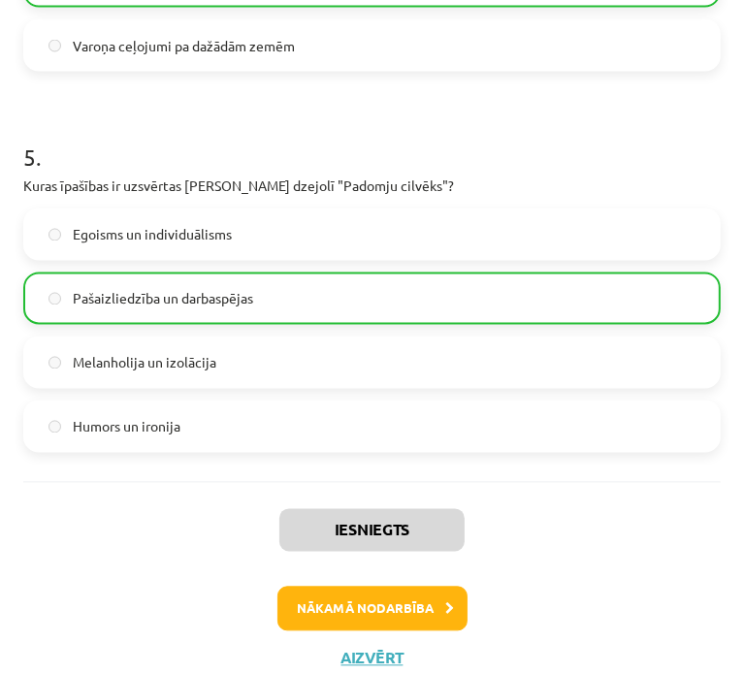
scroll to position [1791, 0]
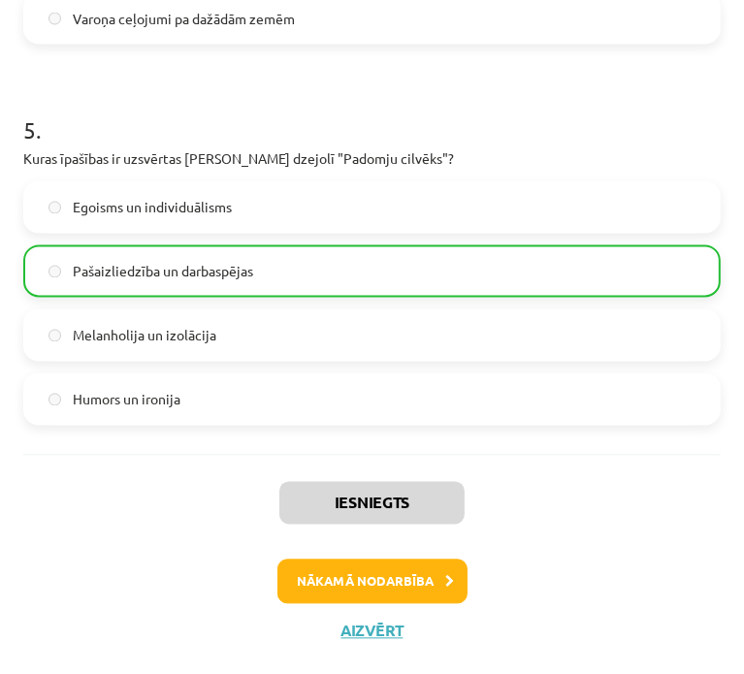
click at [372, 558] on div "Iesniegts Nākamā nodarbība Aizvērt" at bounding box center [371, 554] width 697 height 198
click at [373, 570] on button "Nākamā nodarbība" at bounding box center [372, 582] width 190 height 45
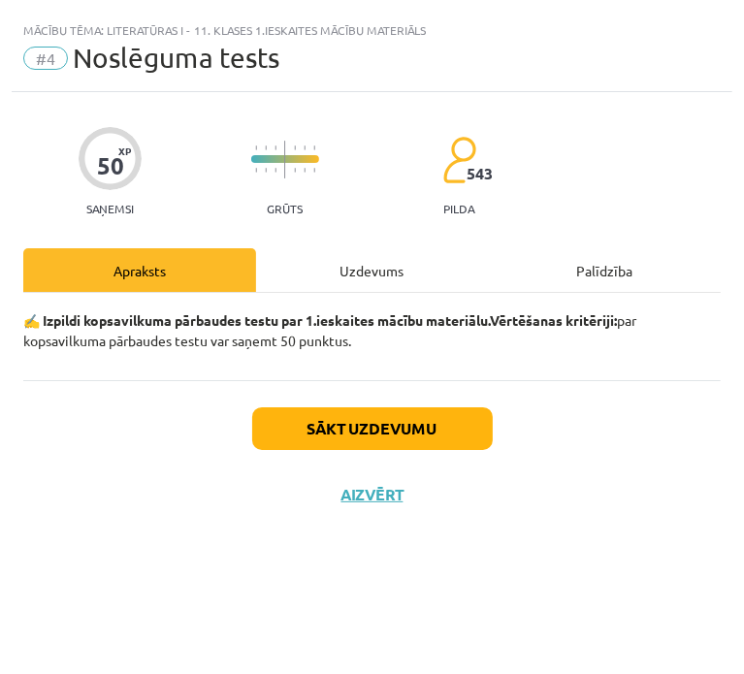
scroll to position [0, 0]
click at [360, 429] on button "Sākt uzdevumu" at bounding box center [372, 428] width 241 height 43
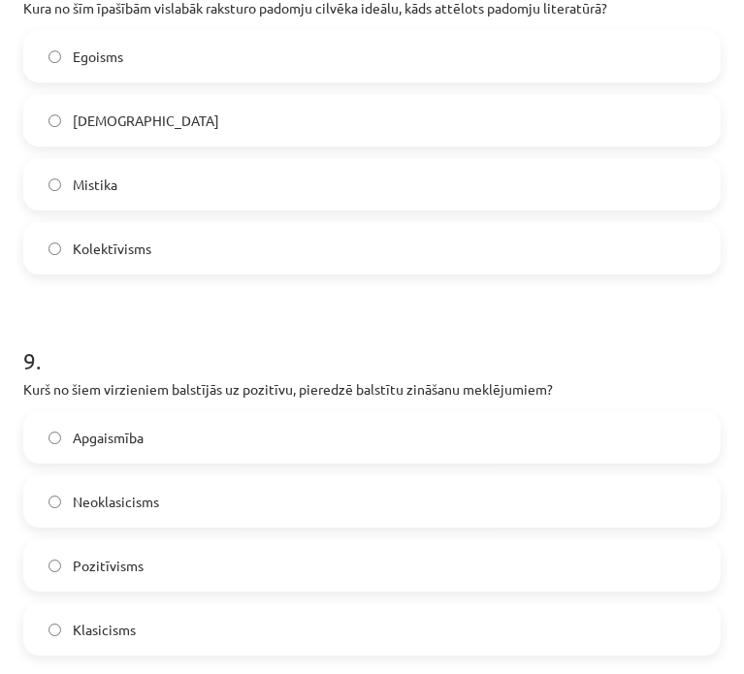
scroll to position [3635, 0]
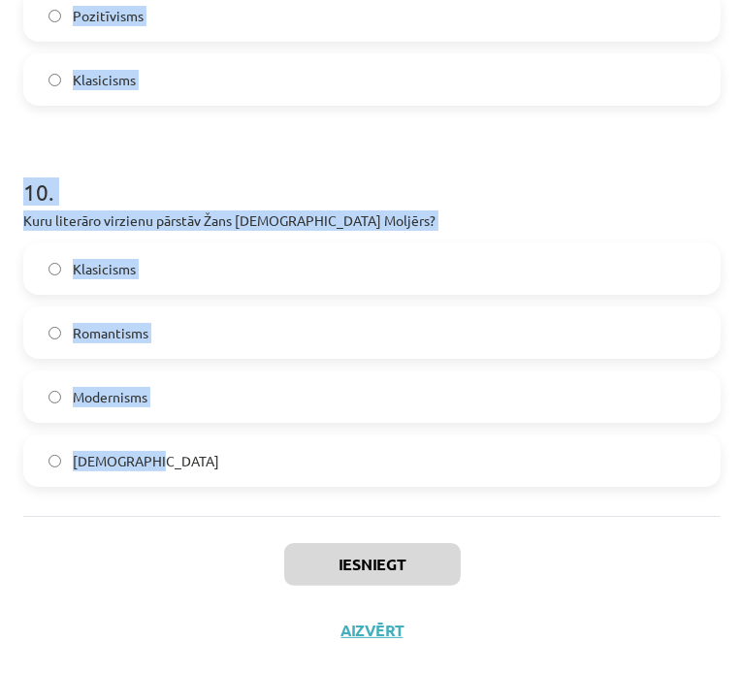
drag, startPoint x: 23, startPoint y: 396, endPoint x: 621, endPoint y: 442, distance: 599.3
copy form "1 . Kāda bija padomju literatūras galvenā ideoloģiskā funkcija? Slavēt valsts v…"
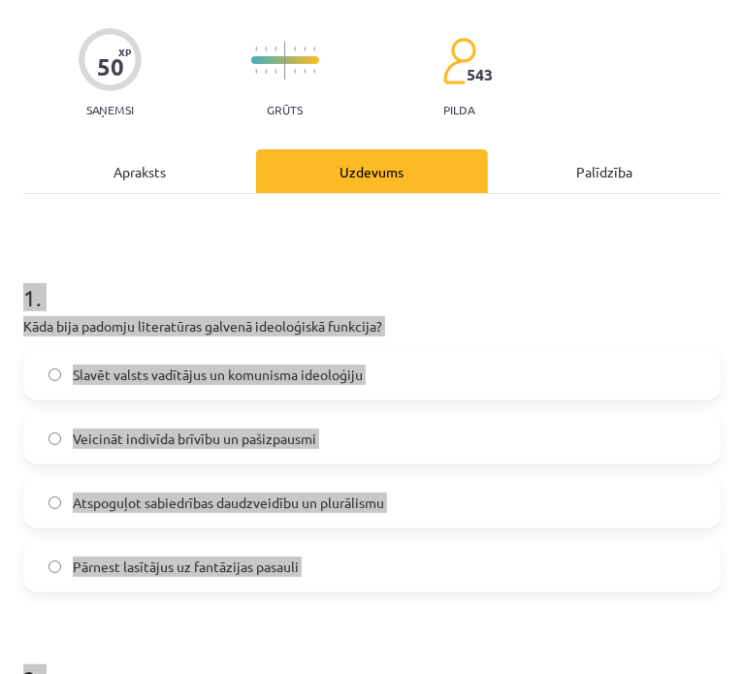
scroll to position [0, 0]
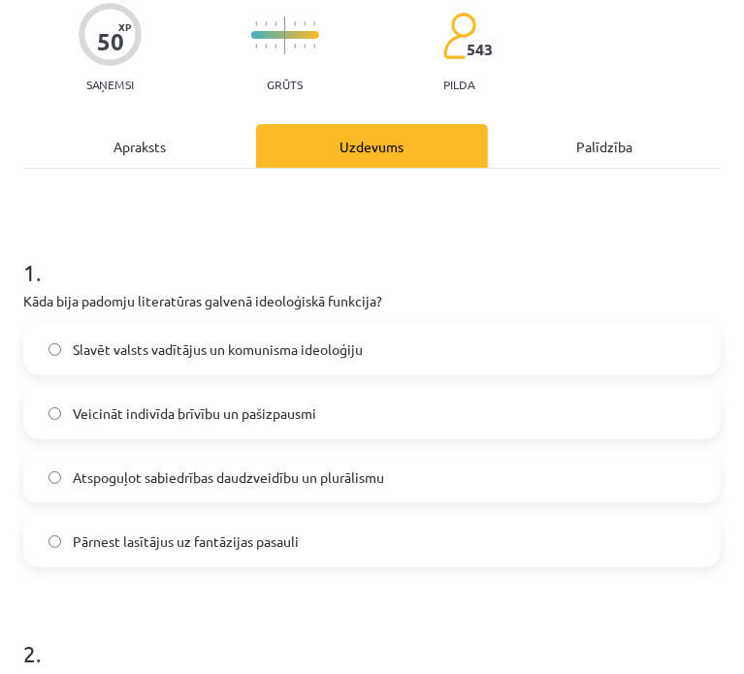
scroll to position [161, 0]
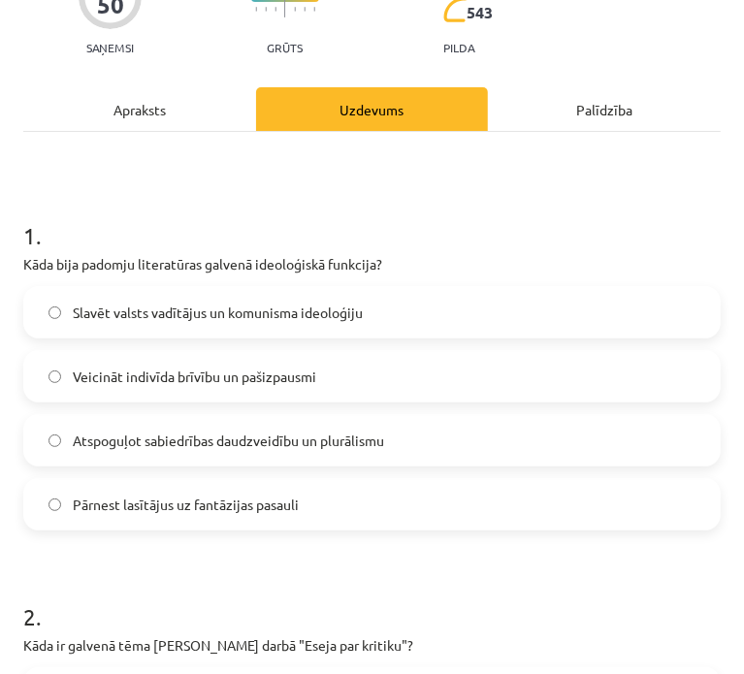
click at [246, 309] on span "Slavēt valsts vadītājus un komunisma ideoloģiju" at bounding box center [218, 313] width 290 height 20
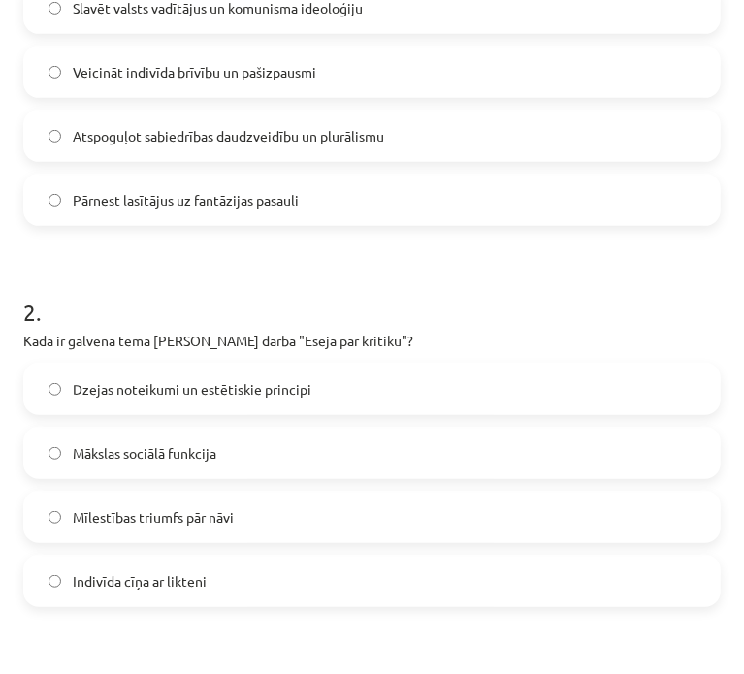
scroll to position [485, 0]
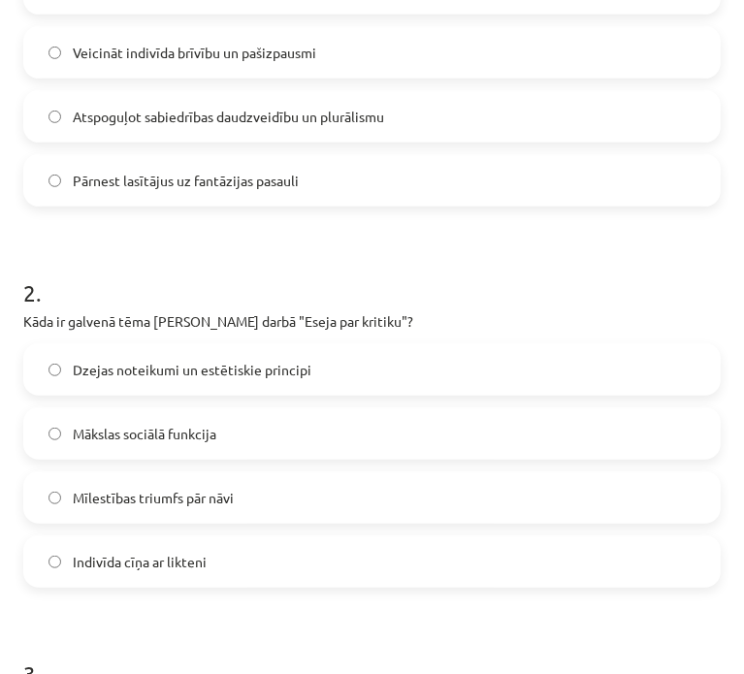
click at [275, 360] on span "Dzejas noteikumi un estētiskie principi" at bounding box center [192, 370] width 239 height 20
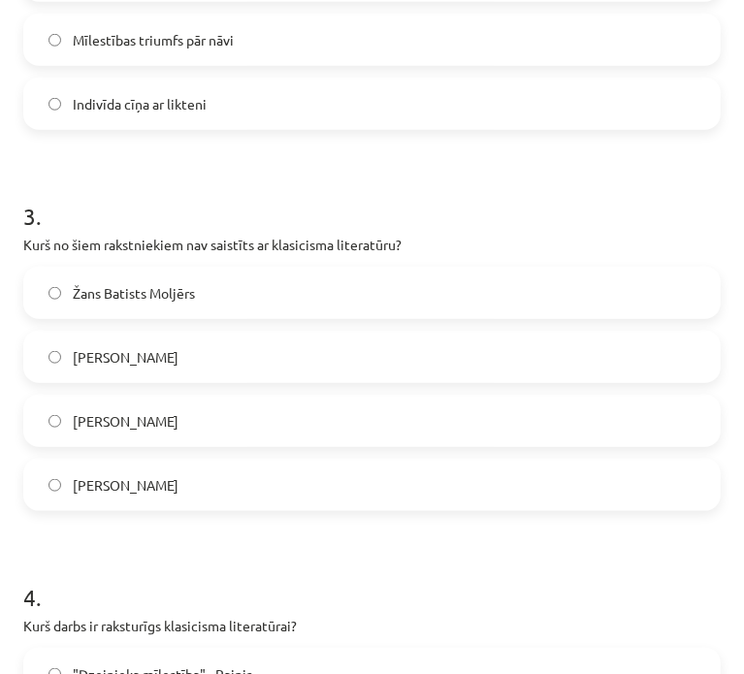
scroll to position [970, 0]
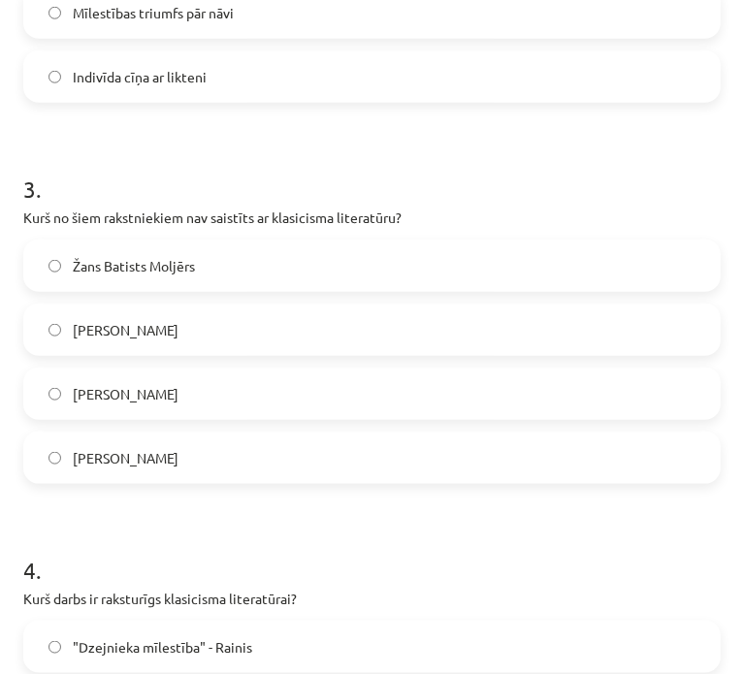
click at [255, 392] on label "[PERSON_NAME]" at bounding box center [372, 394] width 694 height 48
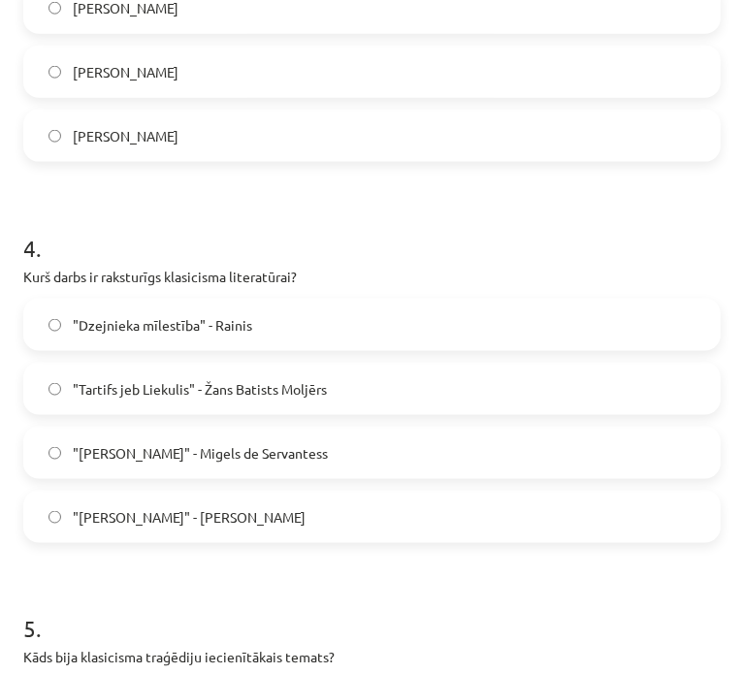
scroll to position [1293, 0]
click at [260, 371] on label ""Tartifs jeb Liekulis" - Žans Batists Moljērs" at bounding box center [372, 388] width 694 height 48
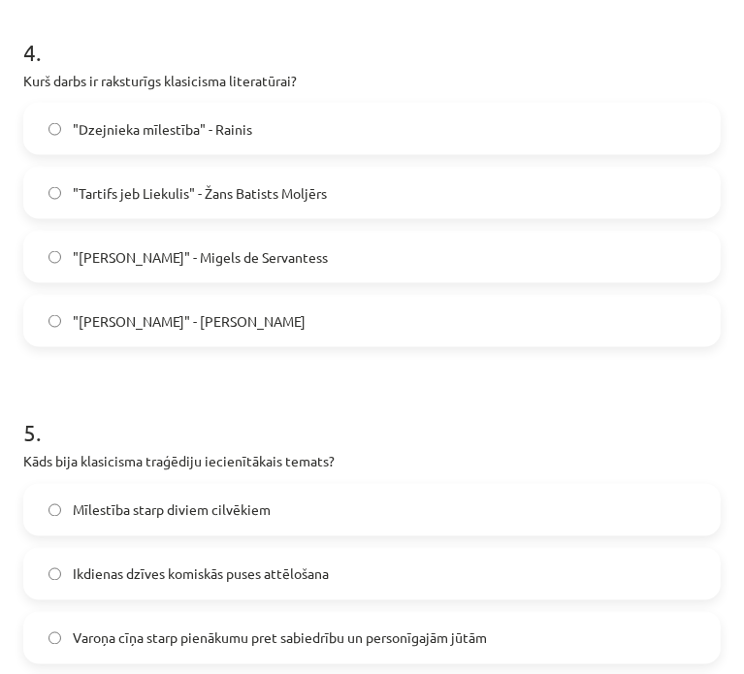
scroll to position [1616, 0]
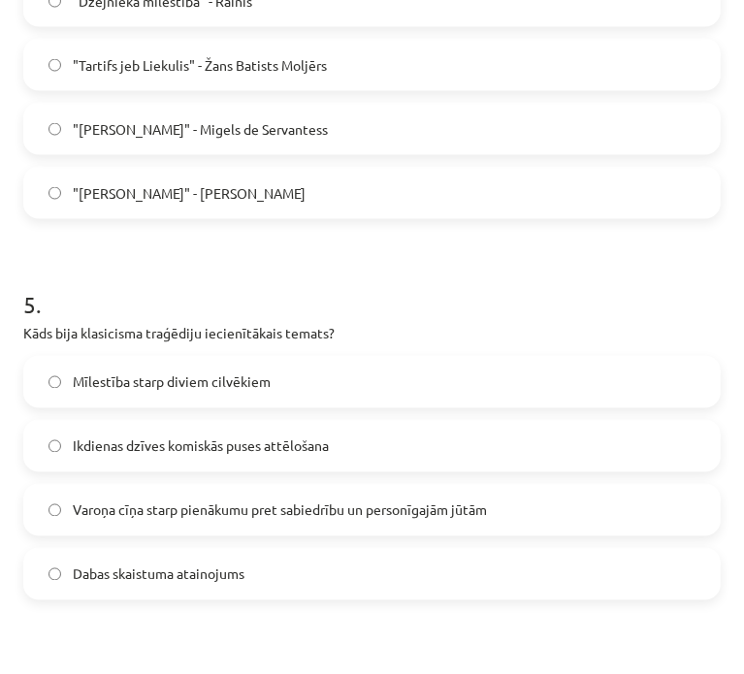
click at [225, 515] on span "Varoņa cīņa starp pienākumu pret sabiedrību un personīgajām jūtām" at bounding box center [280, 511] width 414 height 20
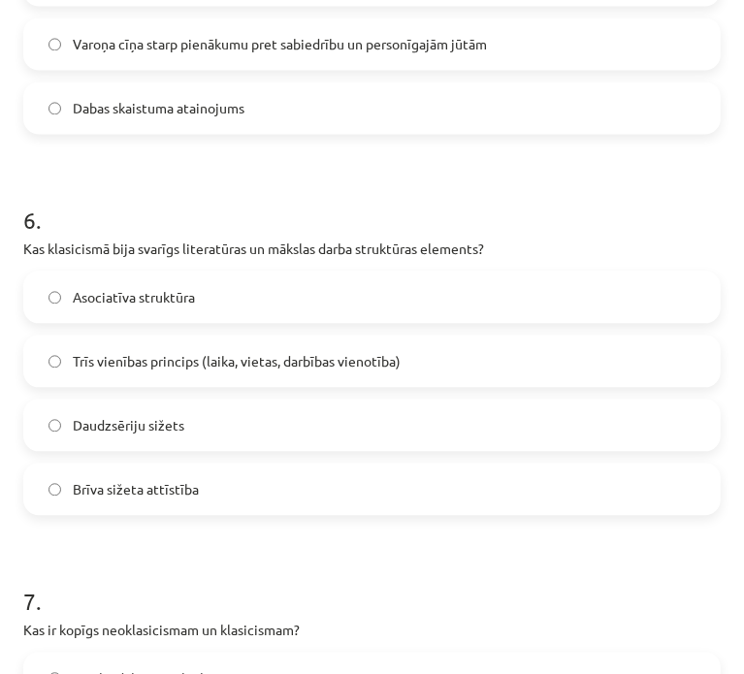
scroll to position [2101, 0]
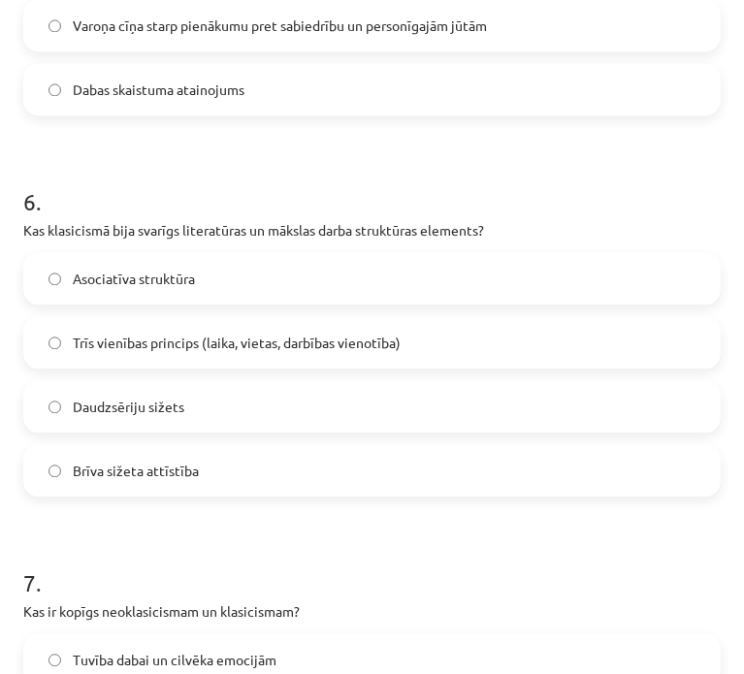
click at [253, 356] on label "Trīs vienības princips (laika, vietas, darbības vienotība)" at bounding box center [372, 342] width 694 height 48
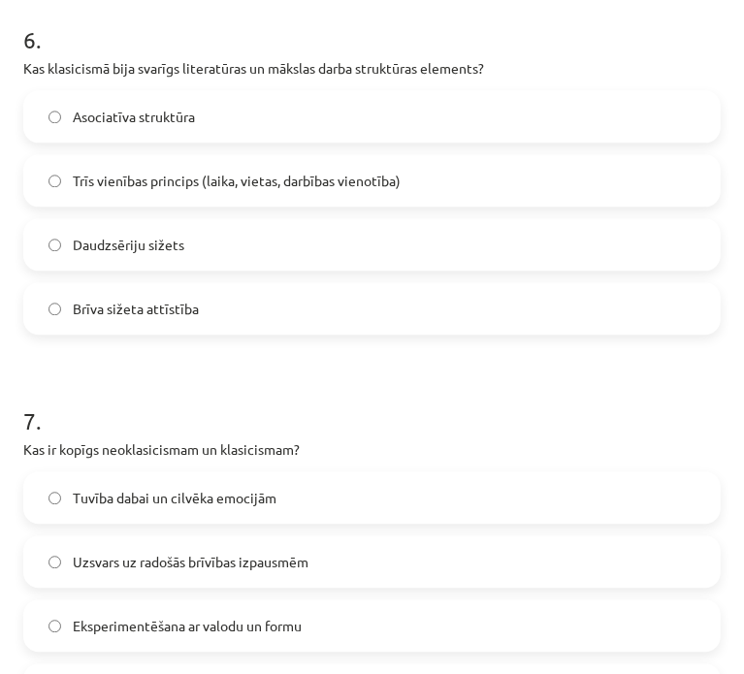
scroll to position [2425, 0]
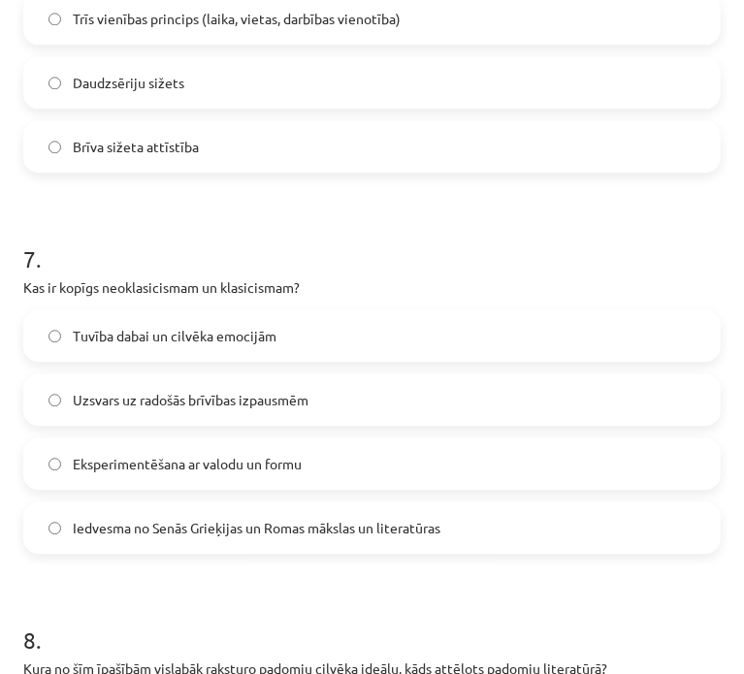
click at [249, 521] on span "Iedvesma no Senās Grieķijas un Romas mākslas un literatūras" at bounding box center [257, 528] width 368 height 20
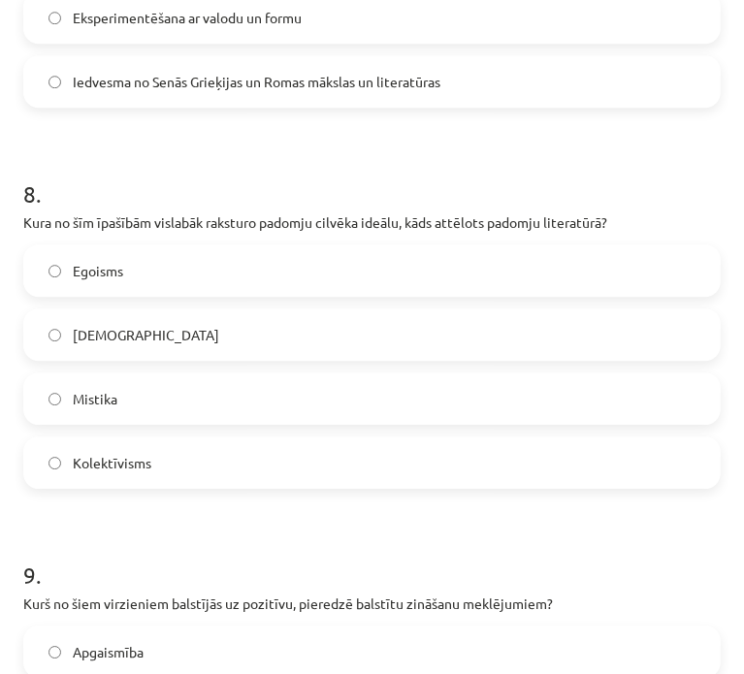
scroll to position [2910, 0]
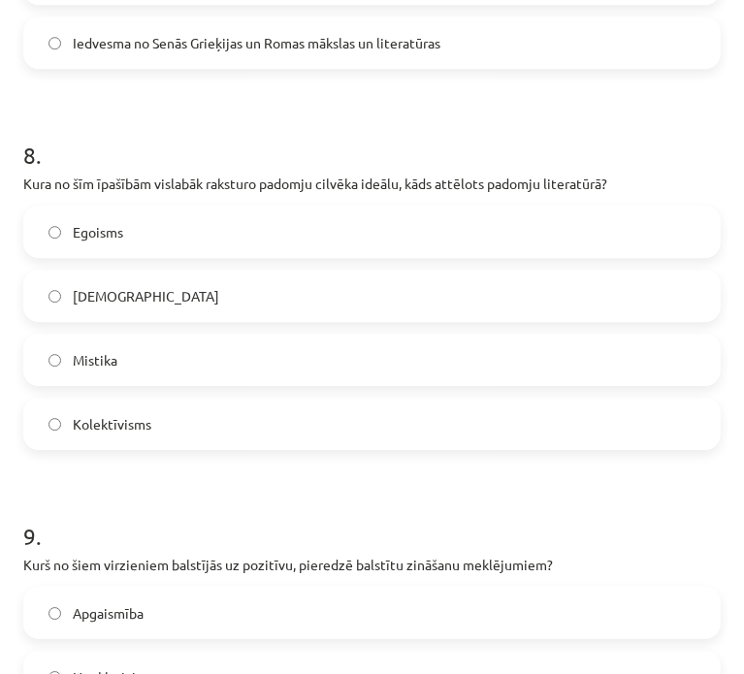
click at [250, 443] on label "Kolektīvisms" at bounding box center [372, 424] width 694 height 48
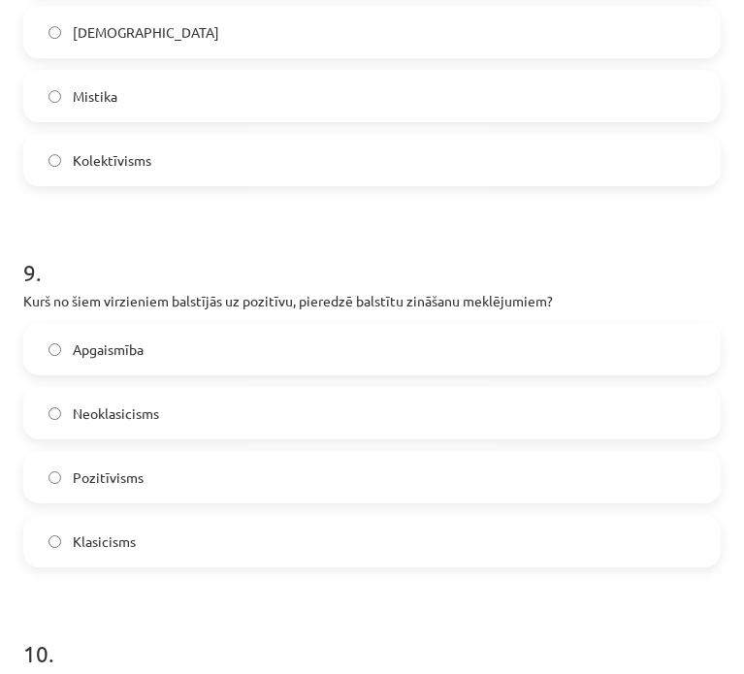
scroll to position [3233, 0]
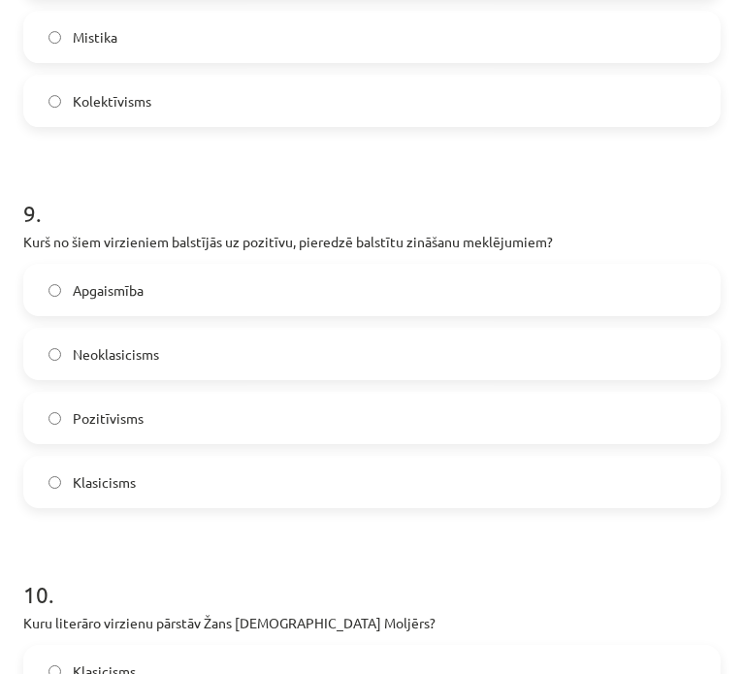
click at [190, 421] on label "Pozitīvisms" at bounding box center [372, 418] width 694 height 48
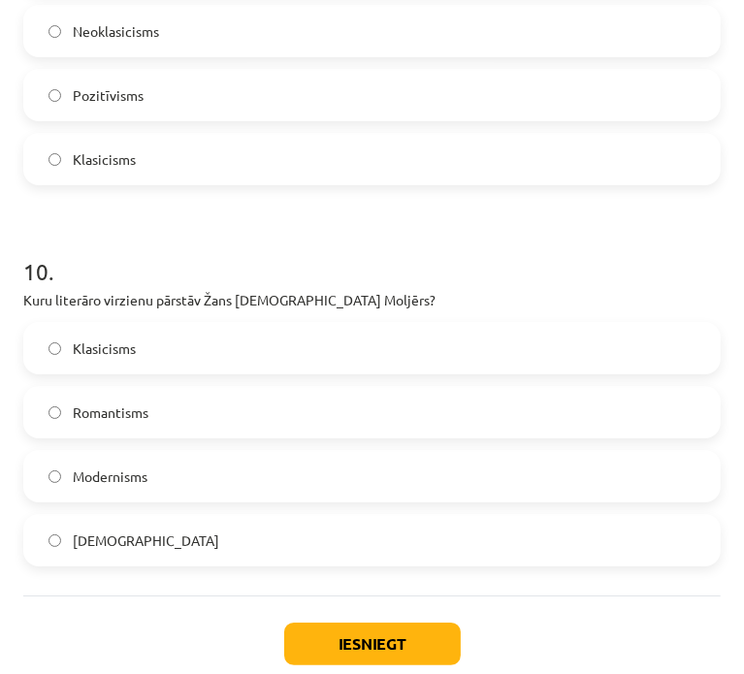
click at [195, 364] on label "Klasicisms" at bounding box center [372, 348] width 694 height 48
click at [362, 644] on button "Iesniegt" at bounding box center [372, 644] width 177 height 43
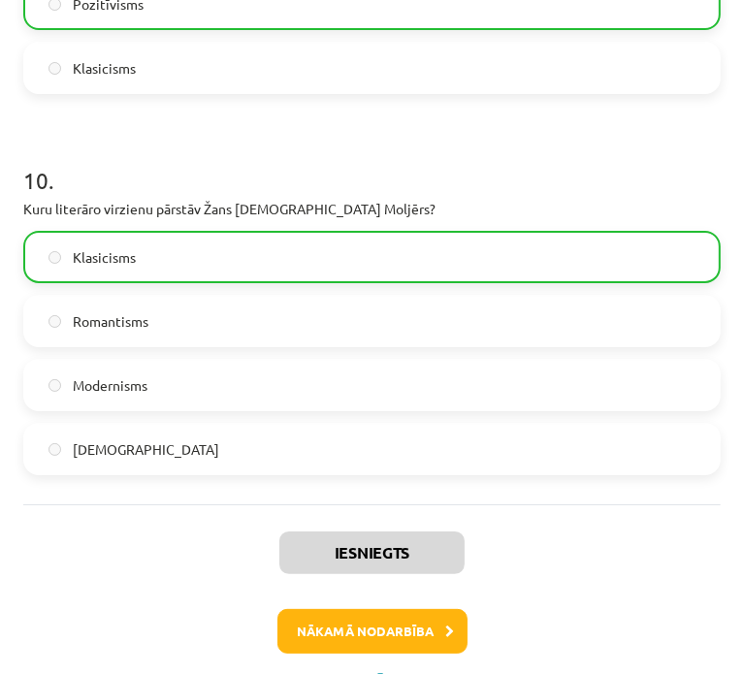
scroll to position [3697, 0]
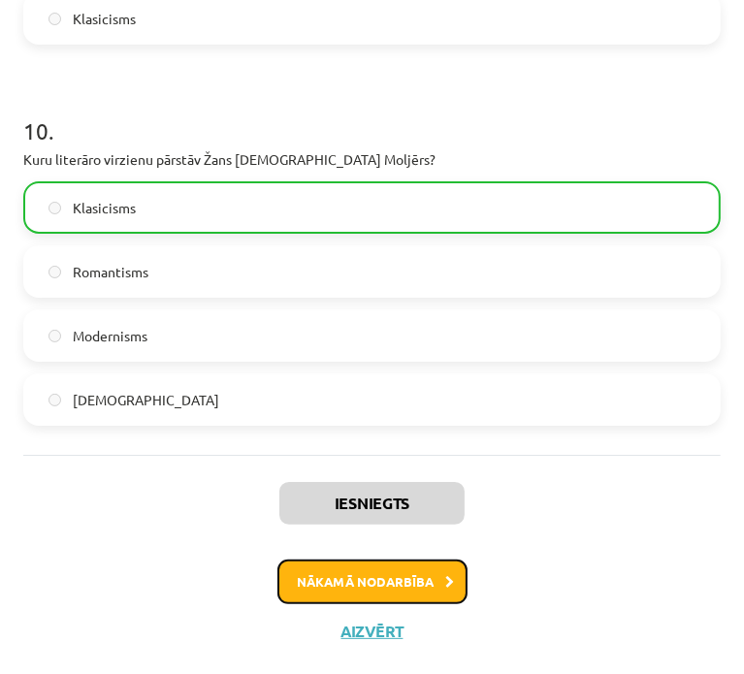
click at [378, 567] on button "Nākamā nodarbība" at bounding box center [372, 582] width 190 height 45
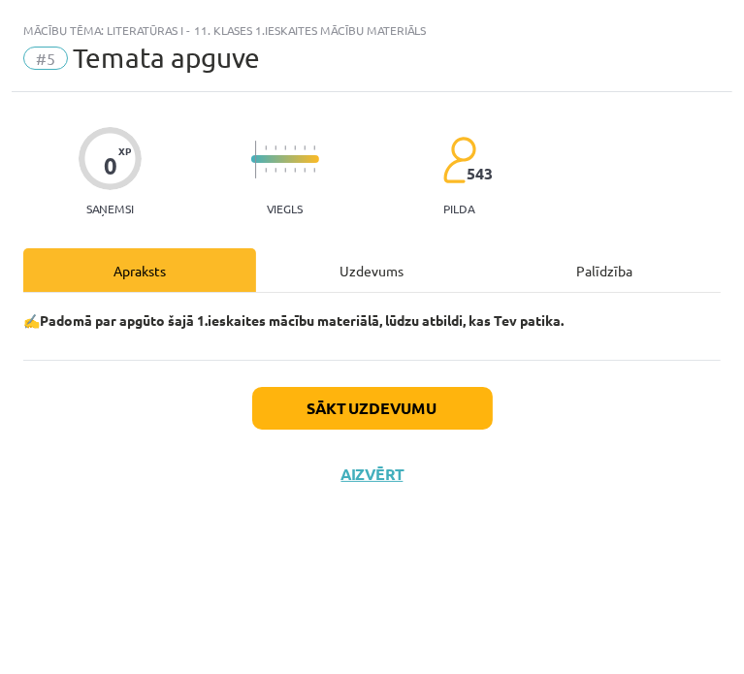
scroll to position [0, 0]
click at [361, 389] on button "Sākt uzdevumu" at bounding box center [372, 408] width 241 height 43
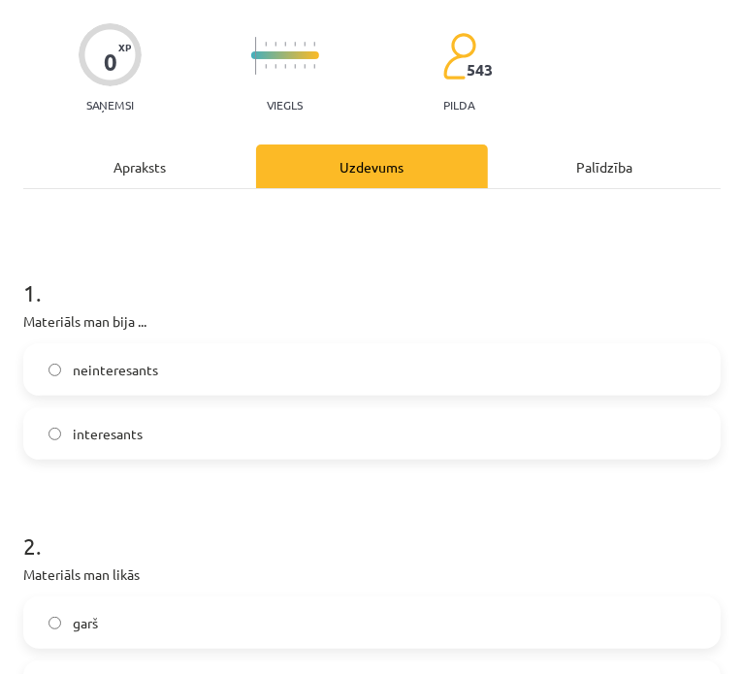
scroll to position [161, 0]
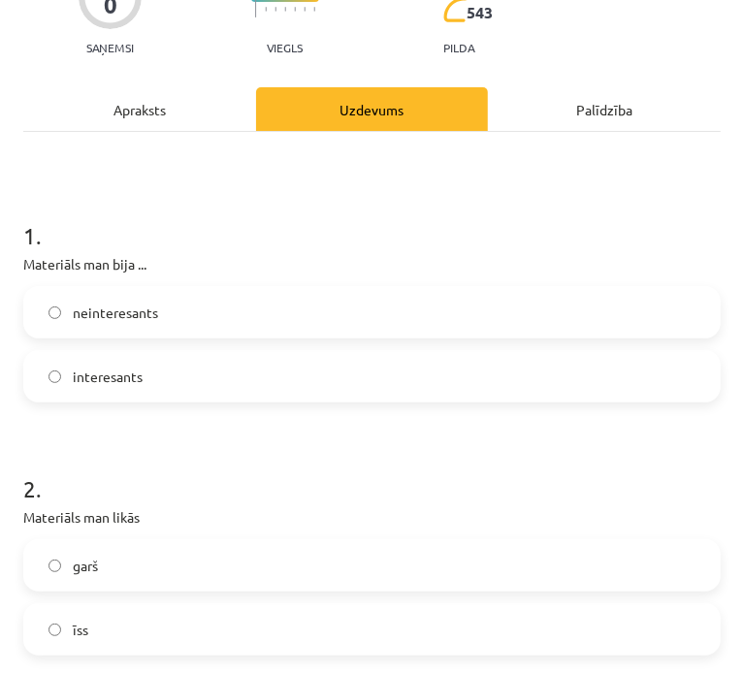
click at [238, 381] on label "interesants" at bounding box center [372, 376] width 694 height 48
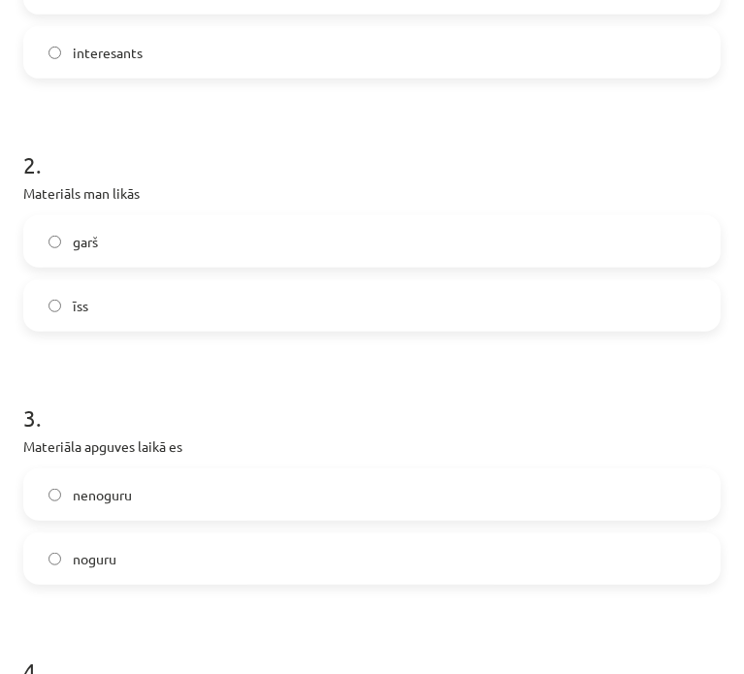
click at [272, 297] on label "īss" at bounding box center [372, 305] width 694 height 48
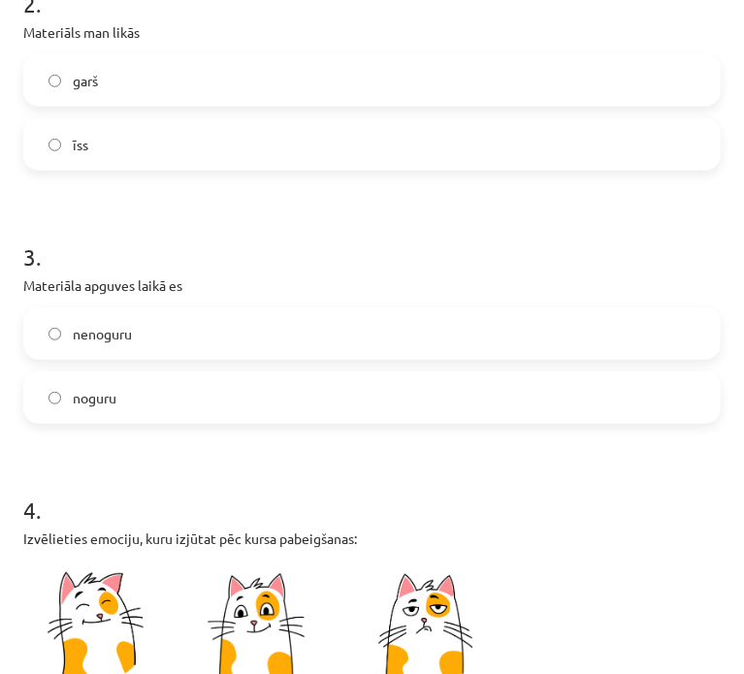
click at [275, 353] on label "nenoguru" at bounding box center [372, 333] width 694 height 48
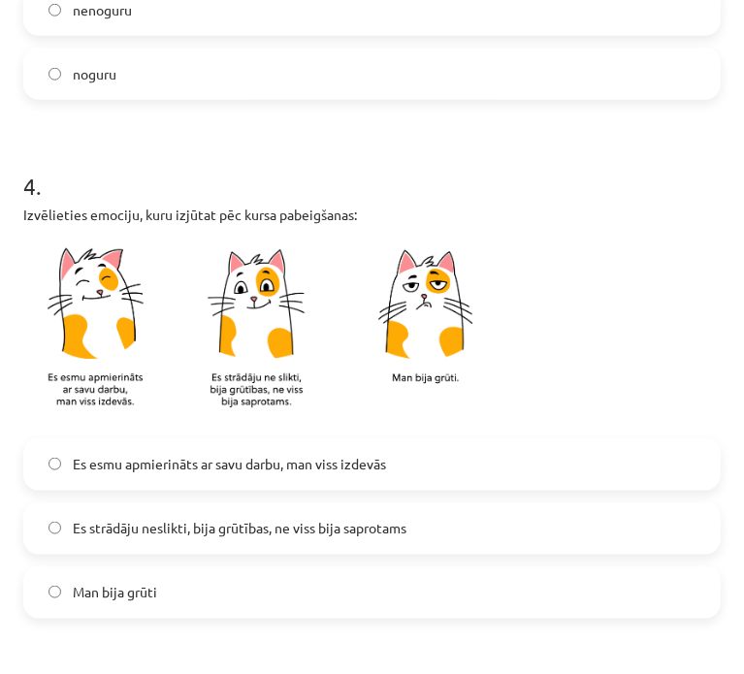
click at [317, 604] on label "Man bija grūti" at bounding box center [372, 592] width 694 height 48
drag, startPoint x: 321, startPoint y: 496, endPoint x: 327, endPoint y: 460, distance: 36.4
click at [322, 493] on div "Es esmu apmierināts ar savu darbu, man viss izdevās Es strādāju neslikti, bija …" at bounding box center [371, 528] width 697 height 180
click at [327, 459] on span "Es esmu apmierināts ar savu darbu, man viss izdevās" at bounding box center [229, 464] width 313 height 20
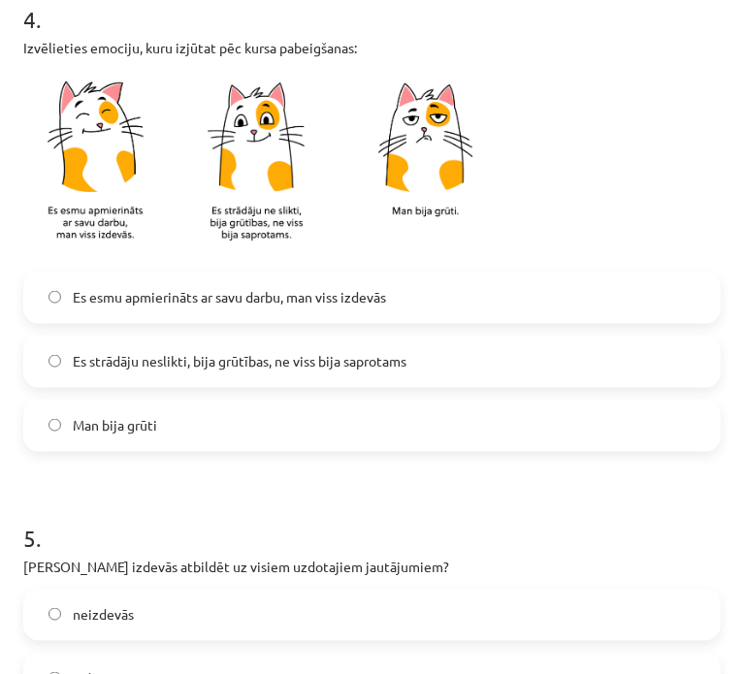
scroll to position [1293, 0]
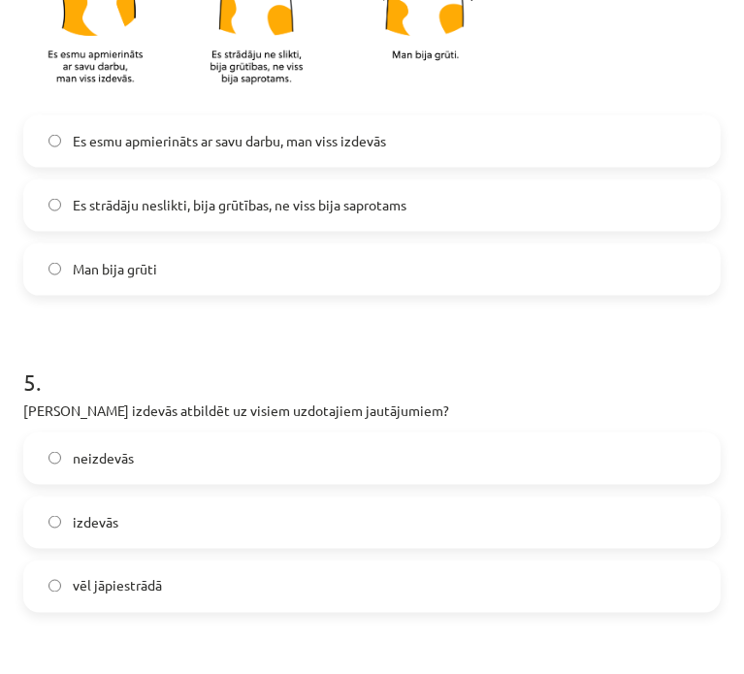
click at [342, 533] on label "izdevās" at bounding box center [372, 523] width 694 height 48
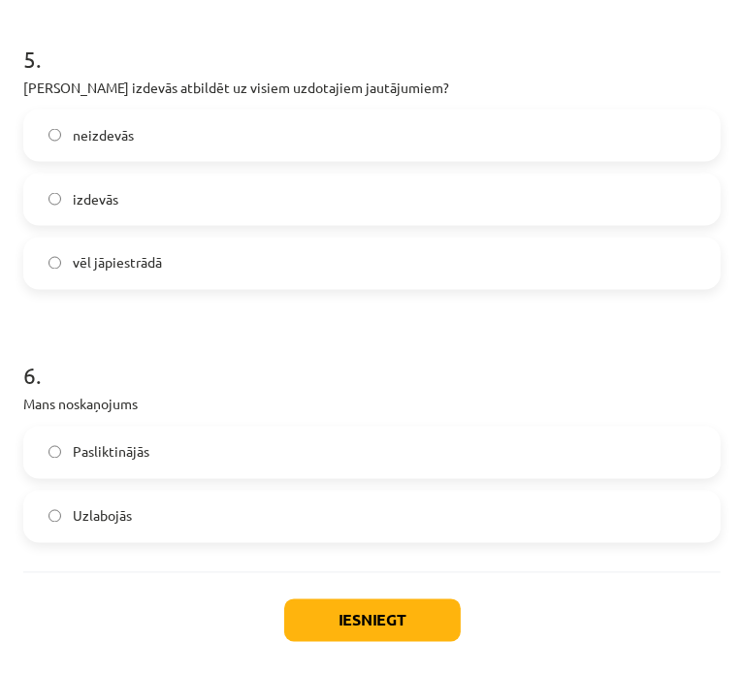
click at [362, 501] on label "Uzlabojās" at bounding box center [372, 517] width 694 height 48
click at [370, 620] on button "Iesniegt" at bounding box center [372, 620] width 177 height 43
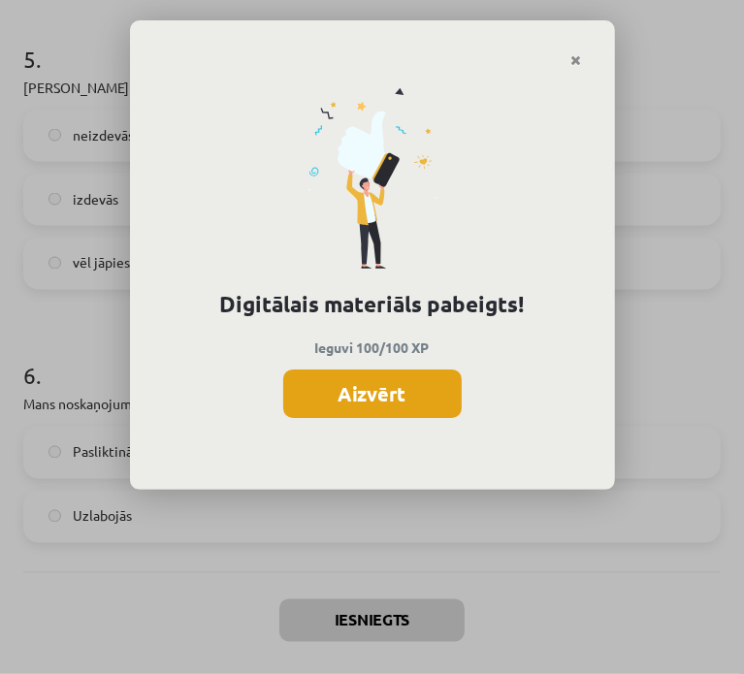
click at [408, 402] on button "Aizvērt" at bounding box center [372, 394] width 178 height 48
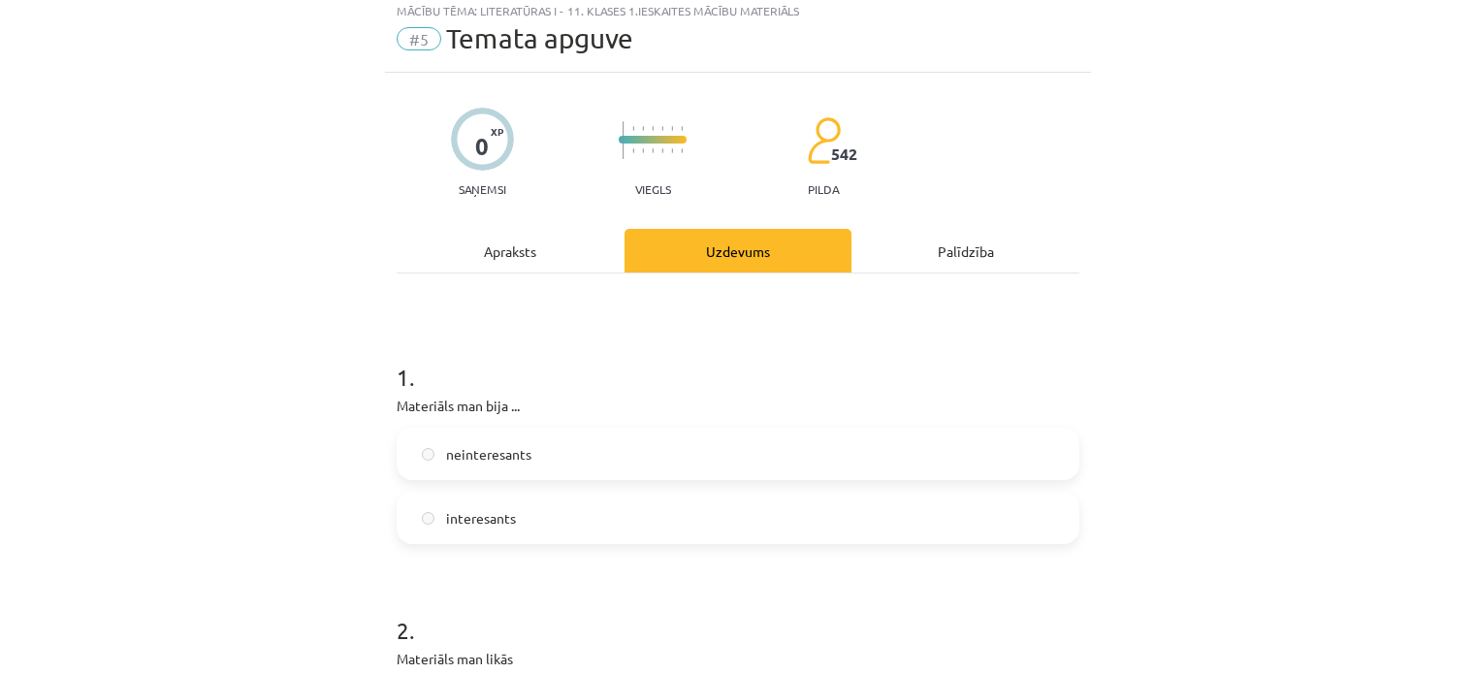
scroll to position [0, 0]
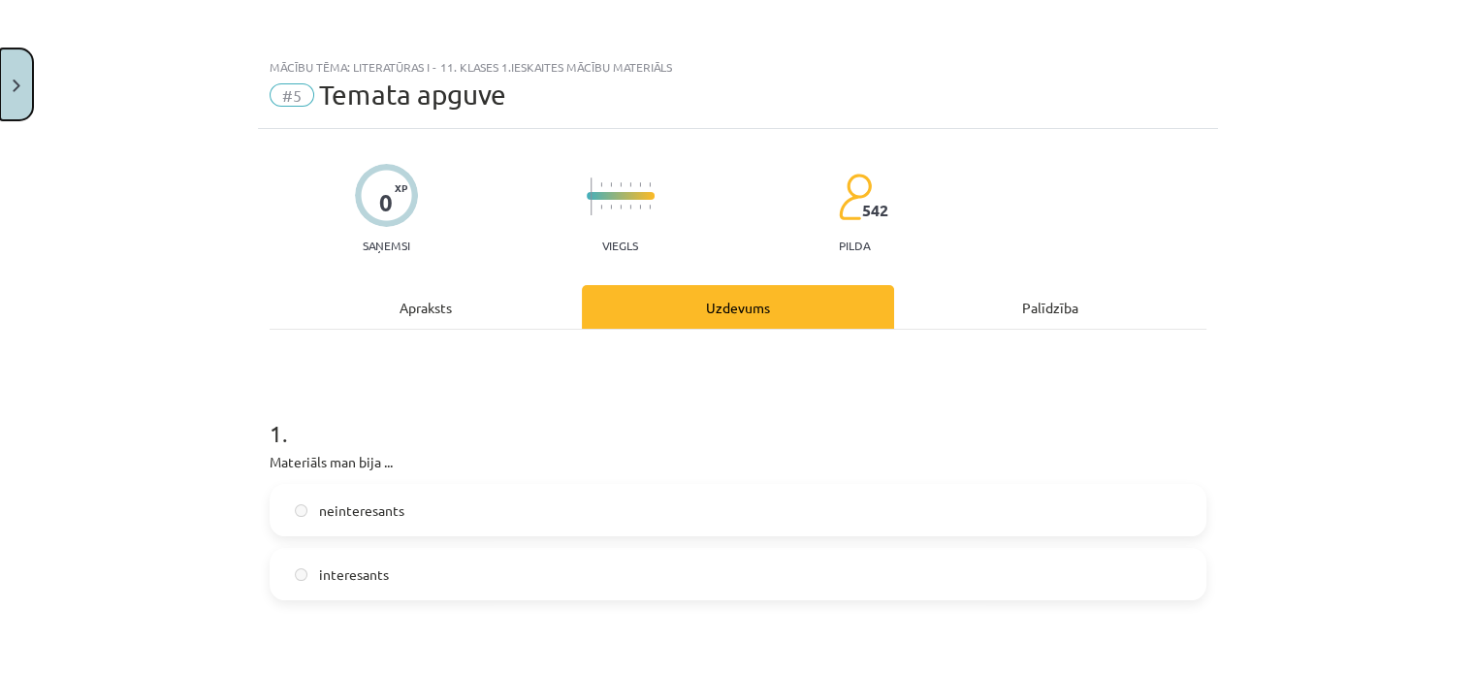
click at [0, 71] on button "Close" at bounding box center [16, 84] width 33 height 72
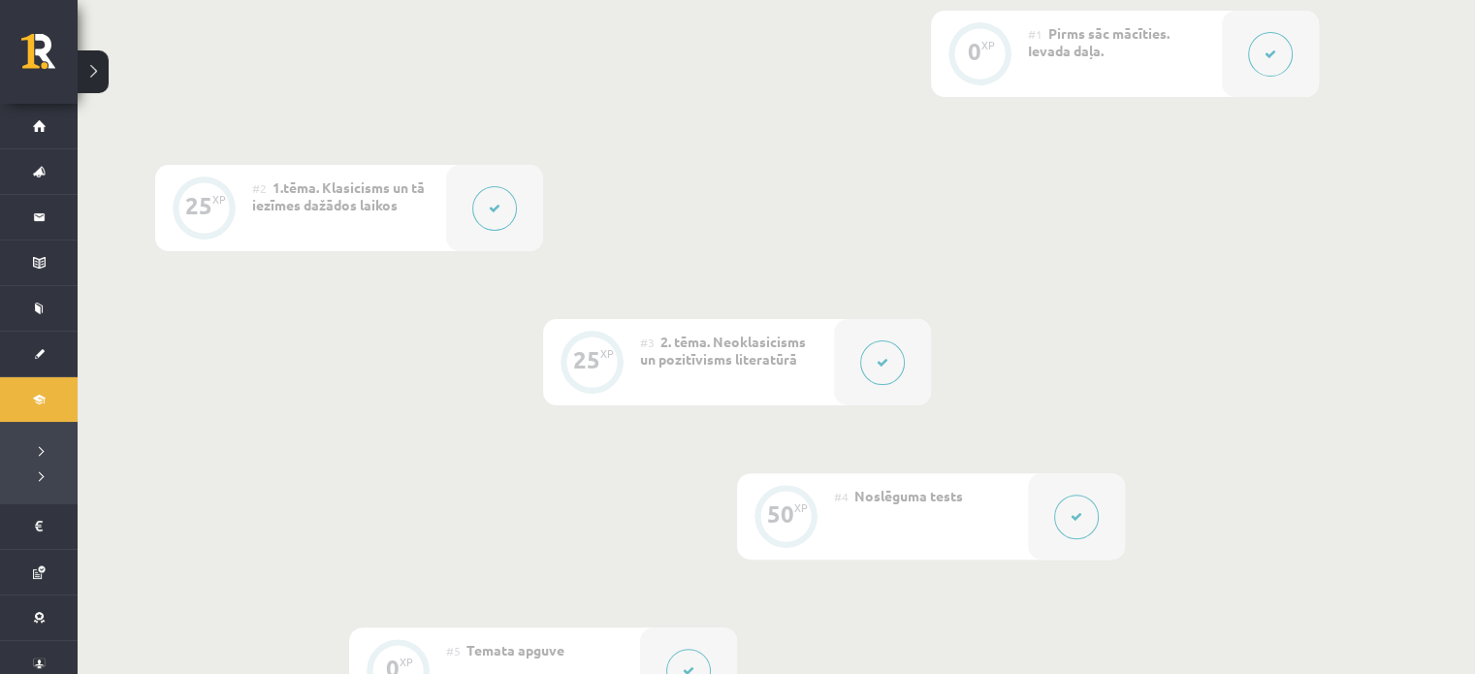
scroll to position [244, 0]
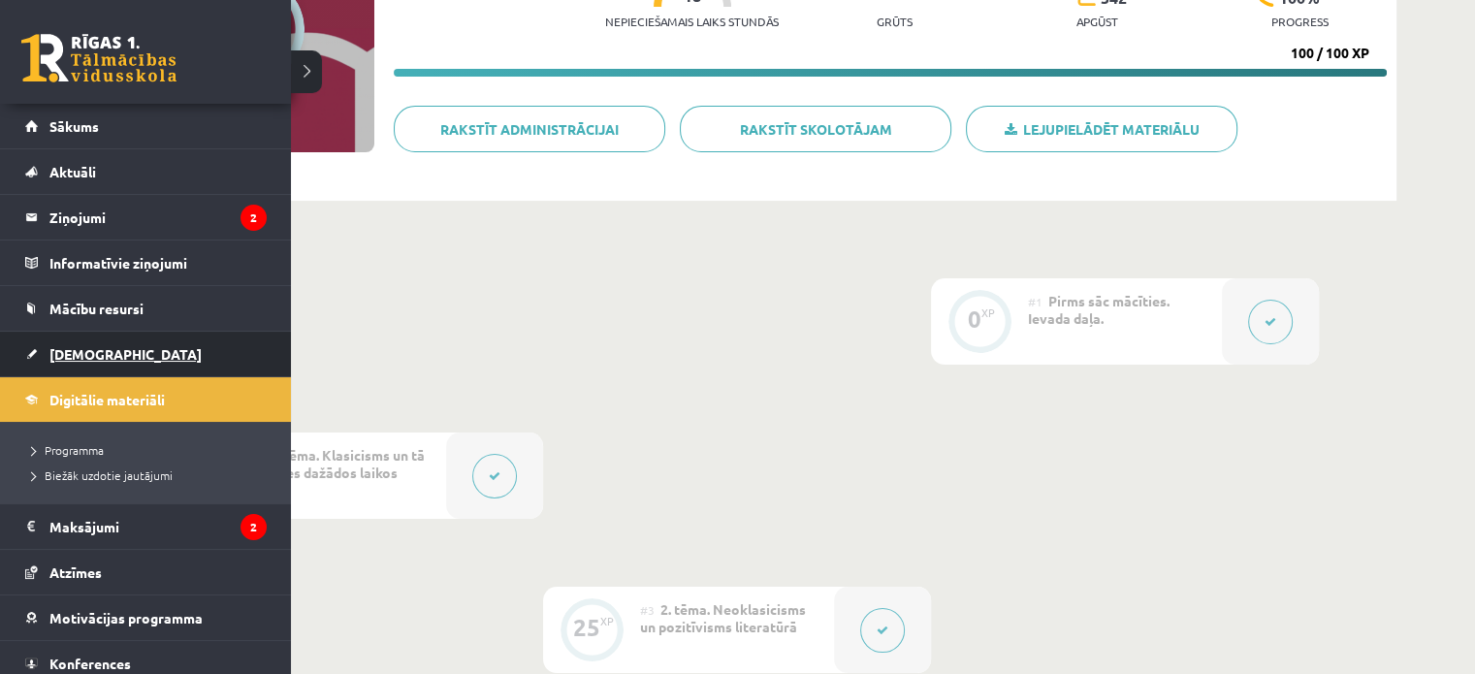
click at [71, 355] on span "[DEMOGRAPHIC_DATA]" at bounding box center [125, 353] width 152 height 17
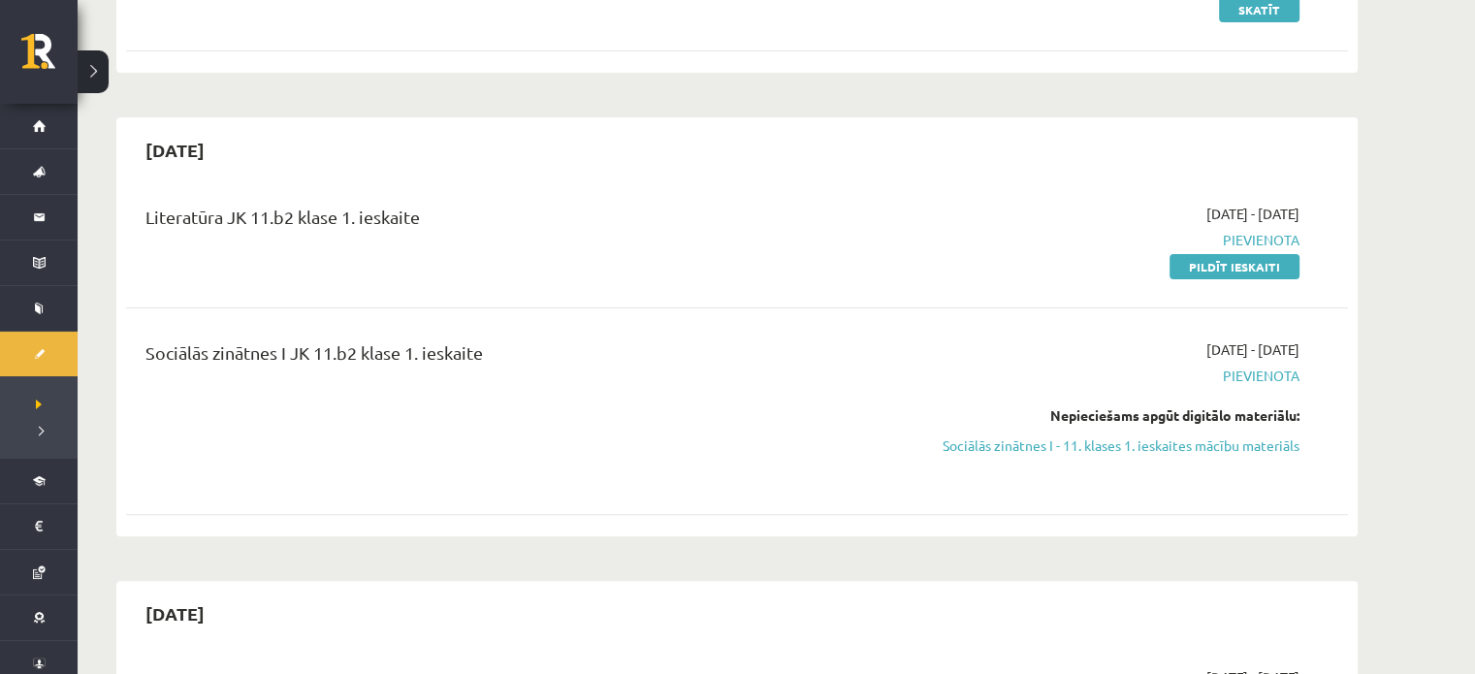
scroll to position [485, 0]
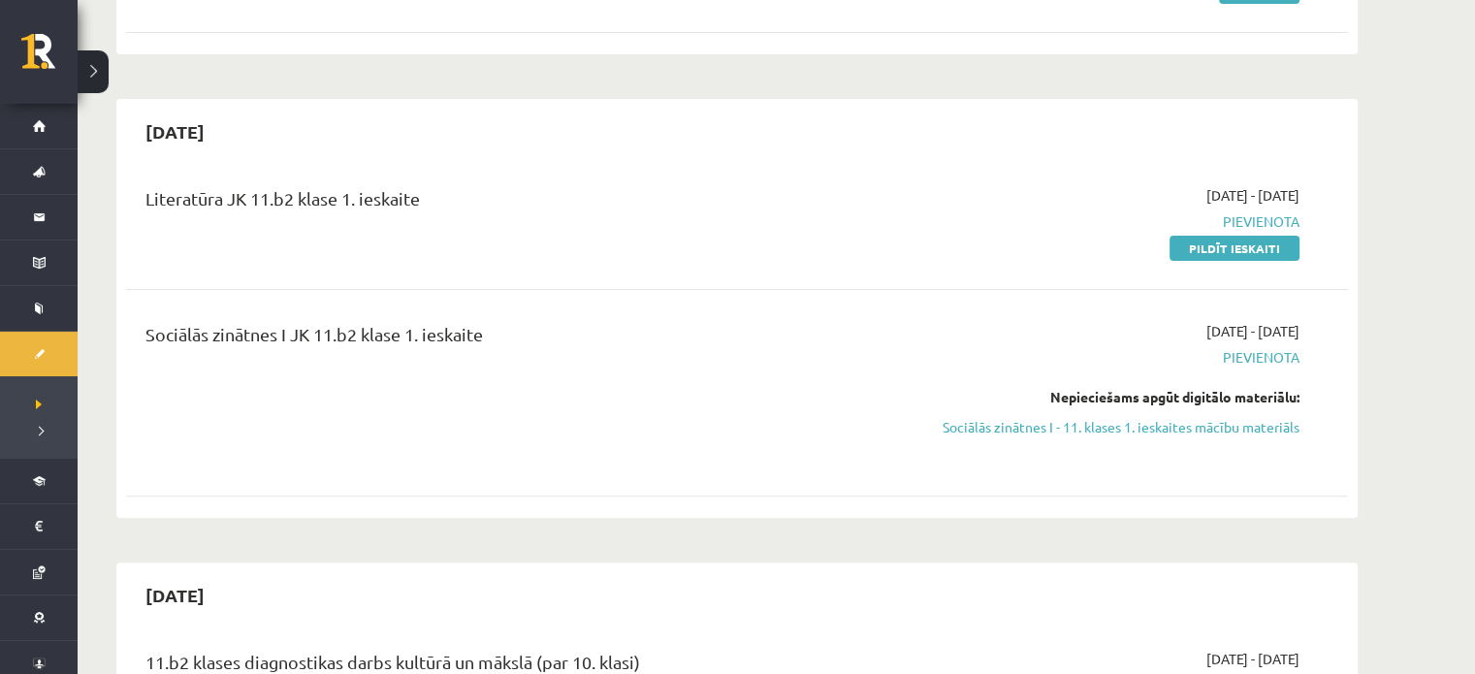
drag, startPoint x: 1199, startPoint y: 255, endPoint x: 843, endPoint y: 77, distance: 398.2
click at [1200, 255] on link "Pildīt ieskaiti" at bounding box center [1235, 248] width 130 height 25
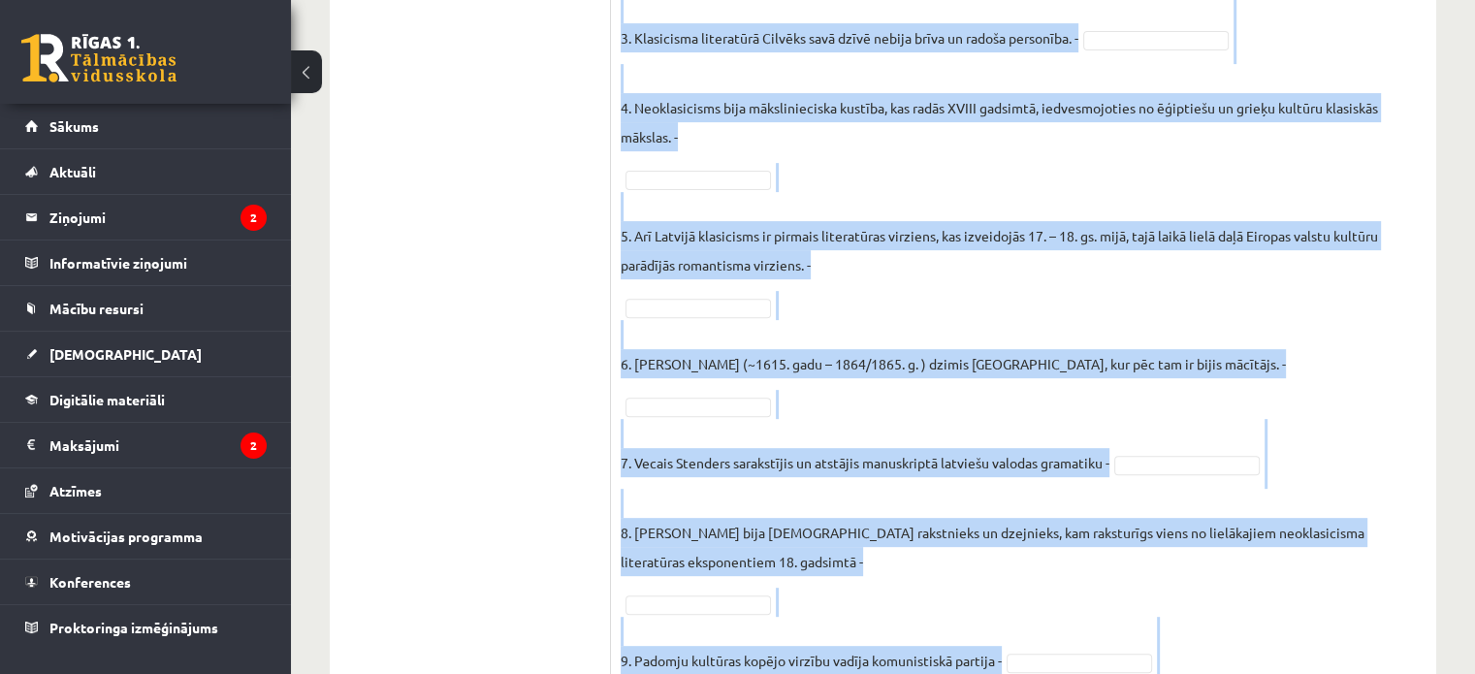
scroll to position [789, 0]
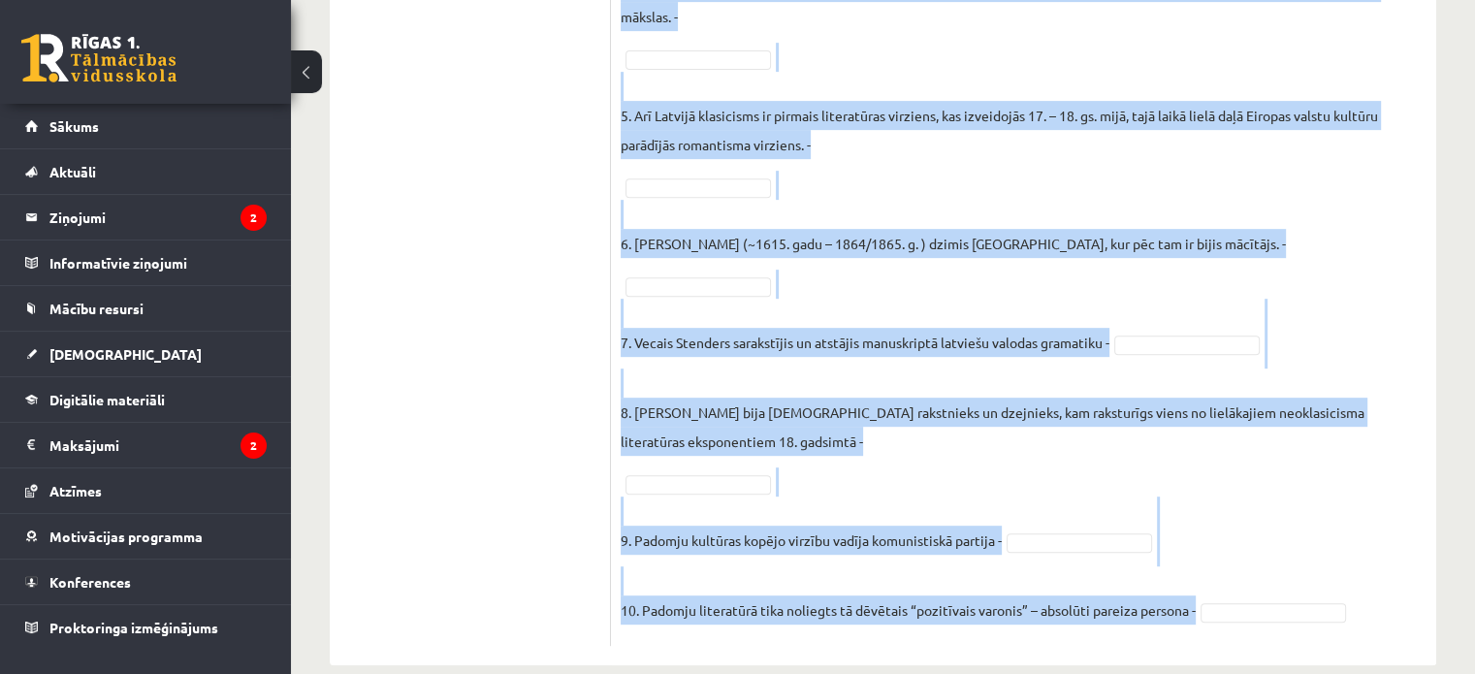
drag, startPoint x: 619, startPoint y: 61, endPoint x: 1203, endPoint y: 601, distance: 795.5
click at [1203, 601] on div "10p Atzīmējiet, kuri no šiem apgalvojumiem ir patiesi (P), kuri nepatiesi (N)! …" at bounding box center [1023, 112] width 825 height 1067
copy div "Loremipsum, dolo si amet consecteturad el seddoei (T), inci utlaboree (D)! Magn…"
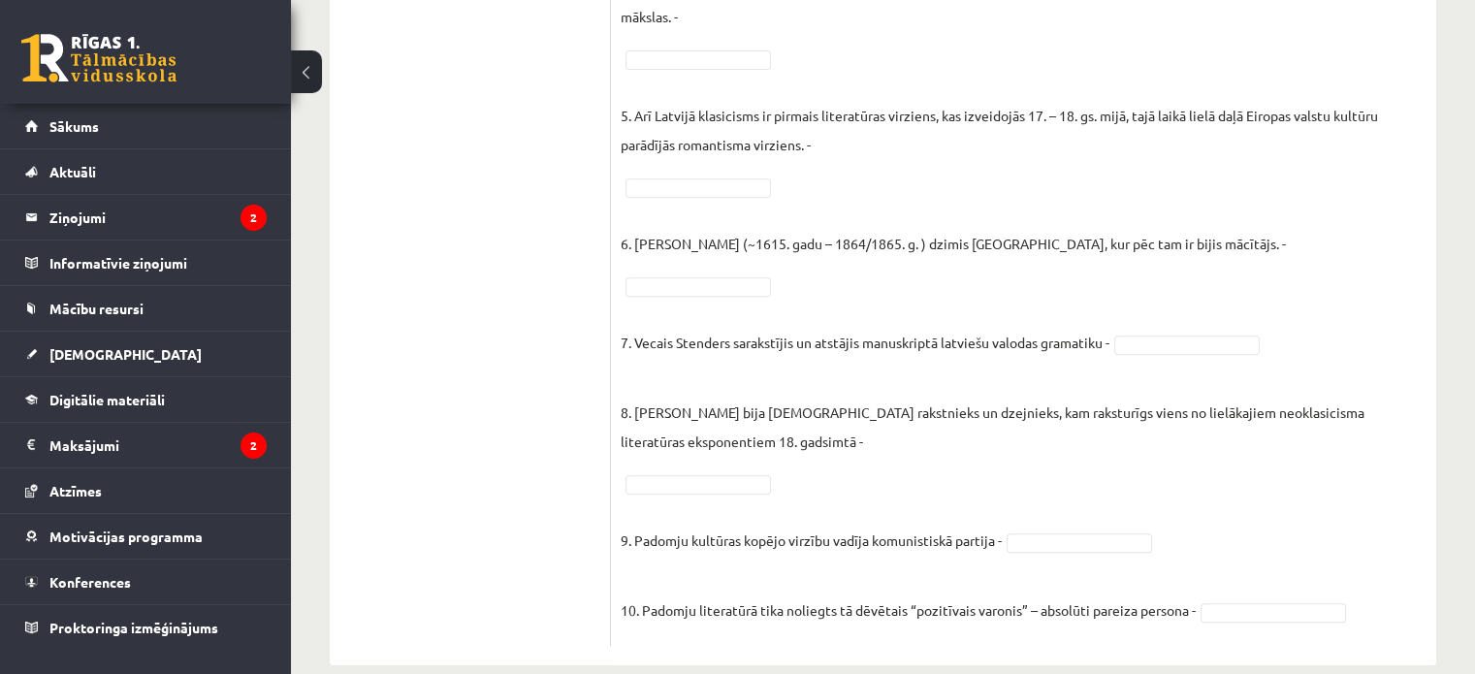
click at [540, 213] on ul "1. uzdevums 2. uzdevums 3. uzdevums 4. uzdevums" at bounding box center [480, 103] width 262 height 1086
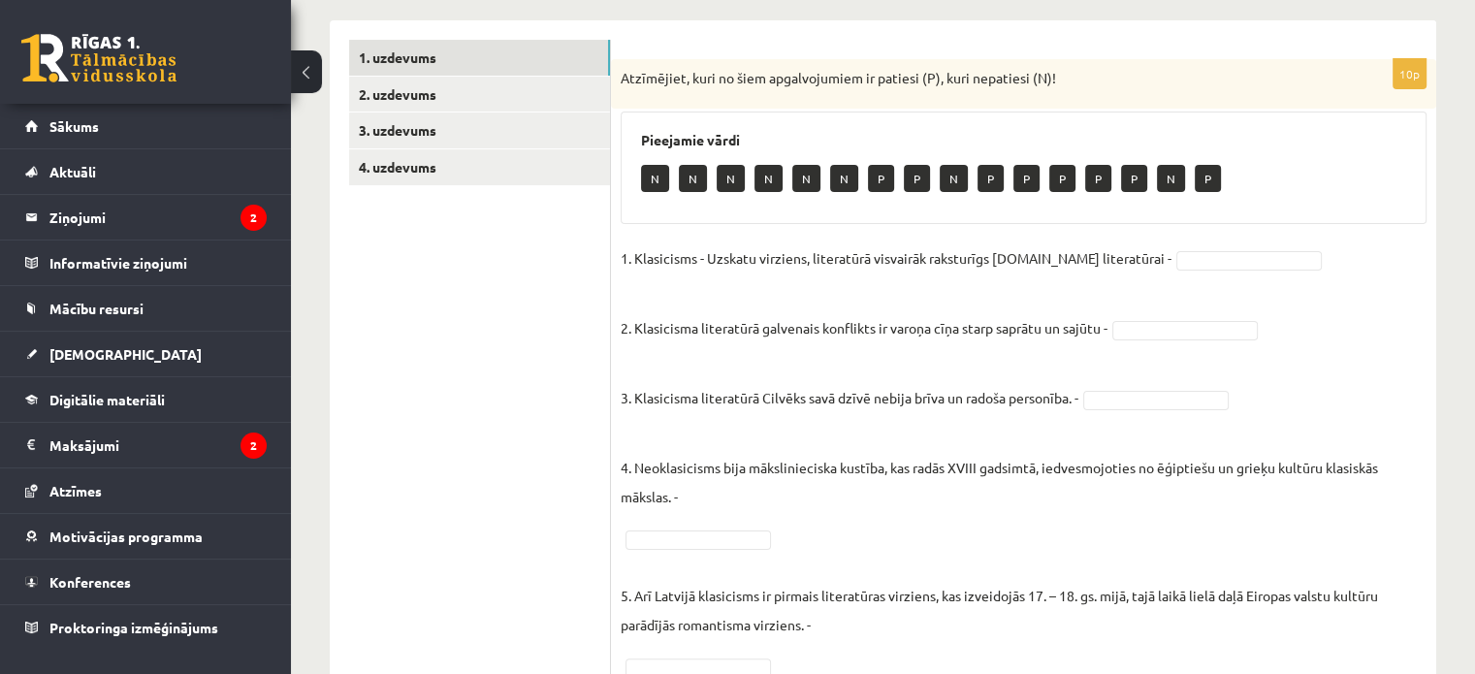
scroll to position [304, 0]
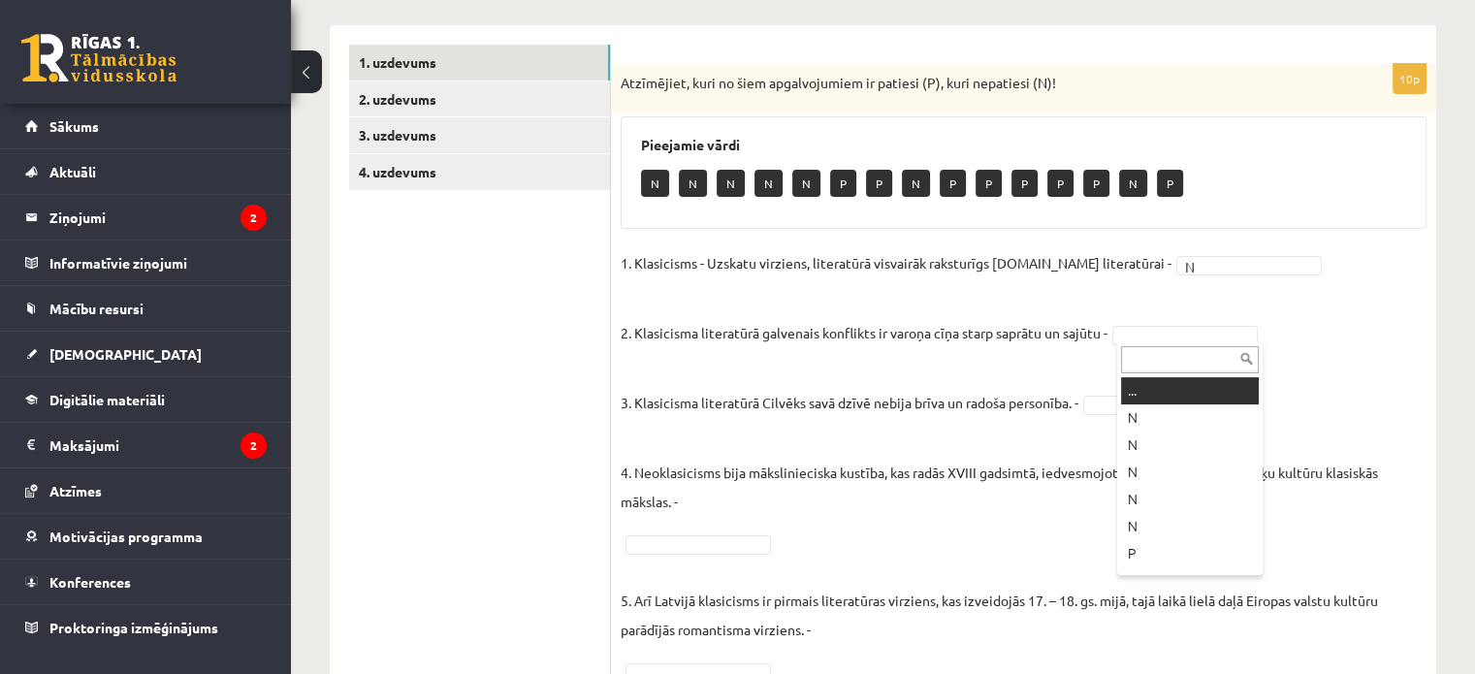
drag, startPoint x: 1158, startPoint y: 331, endPoint x: 1152, endPoint y: 352, distance: 22.1
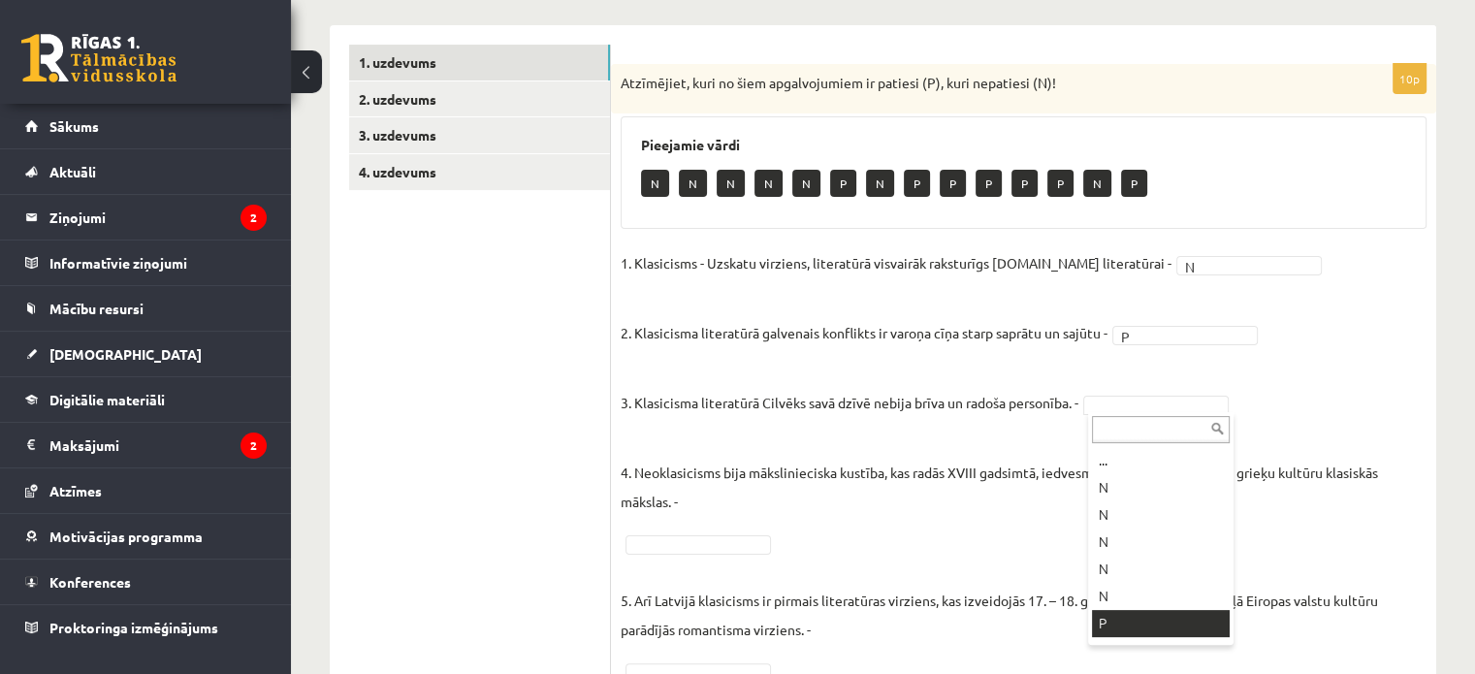
drag, startPoint x: 1155, startPoint y: 627, endPoint x: 1031, endPoint y: 371, distance: 283.7
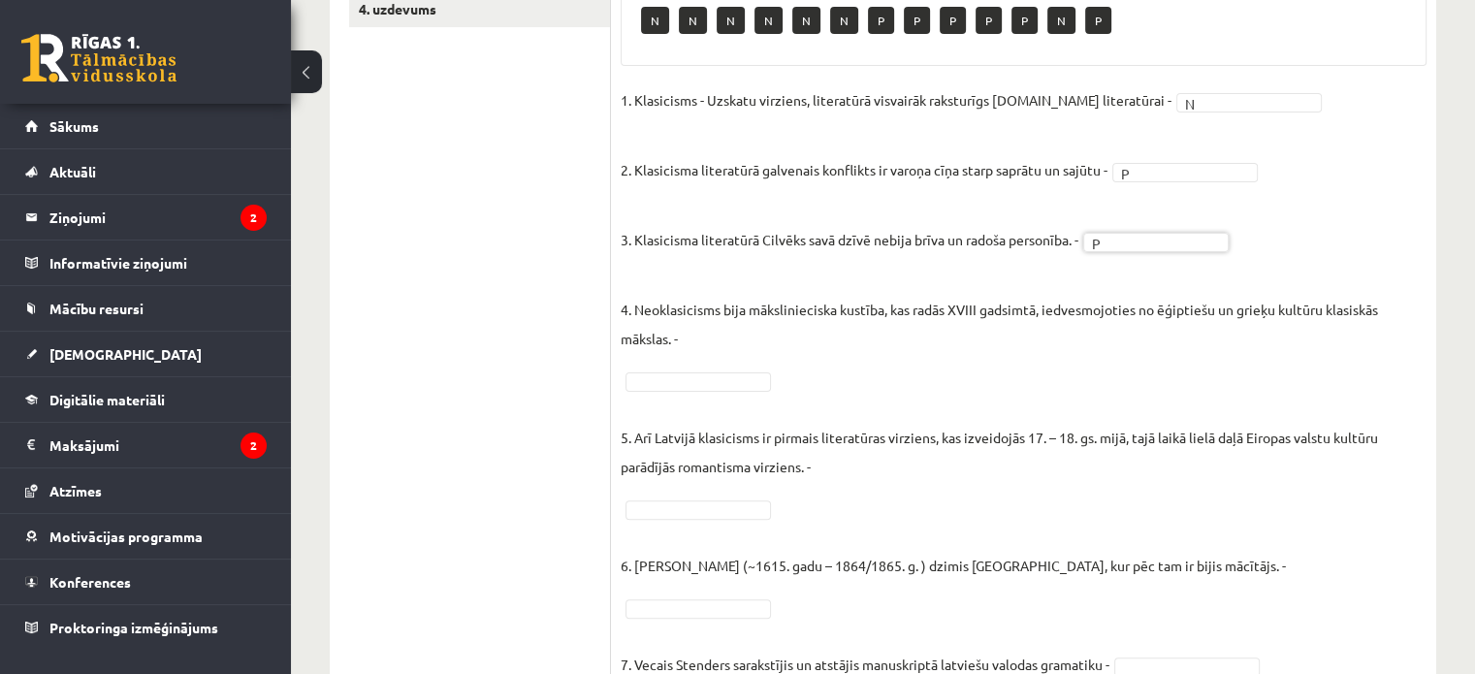
scroll to position [628, 0]
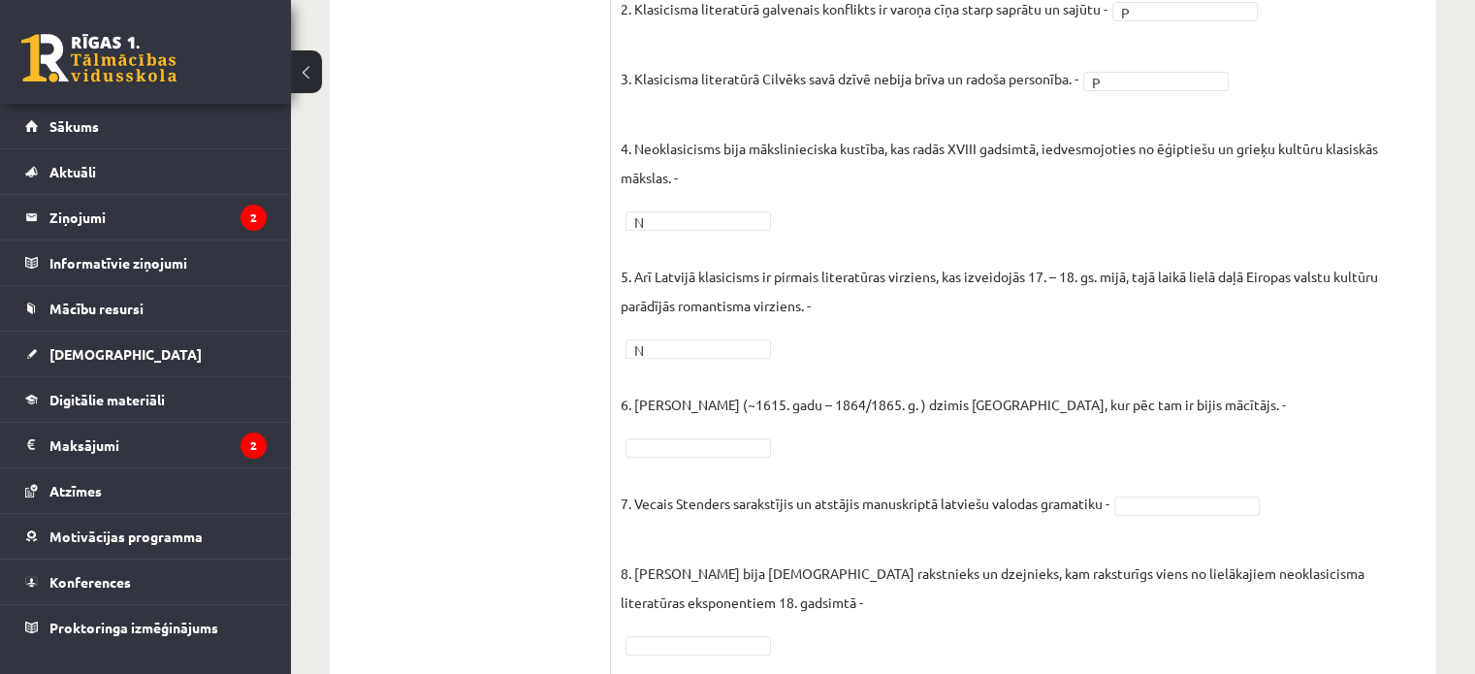
click at [1196, 405] on p "6. [PERSON_NAME] (~1615. gadu – 1864/1865. g. ) dzimis [GEOGRAPHIC_DATA], kur p…" at bounding box center [953, 390] width 665 height 58
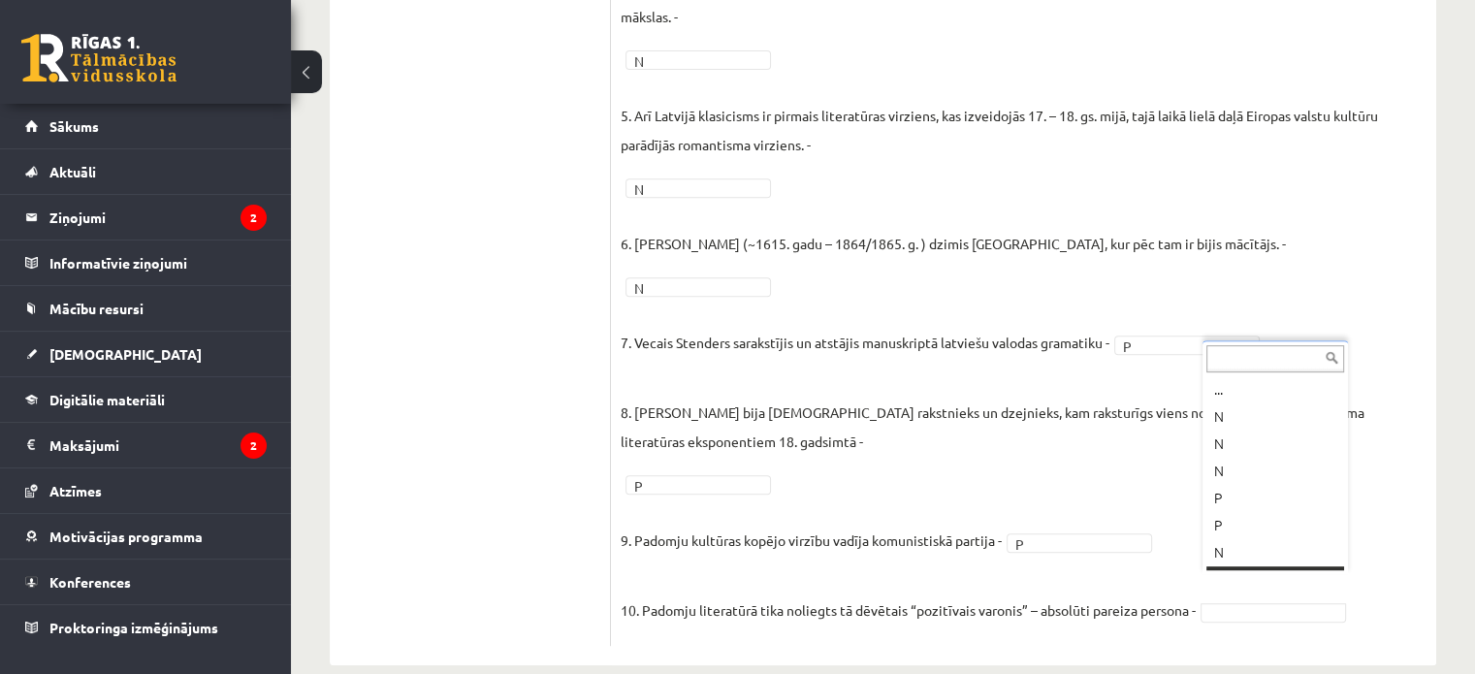
scroll to position [23, 0]
drag, startPoint x: 1265, startPoint y: 597, endPoint x: 1261, endPoint y: 582, distance: 15.1
click at [1265, 595] on fieldset "1. Klasicisms - Uzskatu virziens, literatūrā visvairāk raksturīgs [DOMAIN_NAME]…" at bounding box center [1024, 199] width 806 height 873
drag, startPoint x: 1261, startPoint y: 582, endPoint x: 1245, endPoint y: 558, distance: 28.8
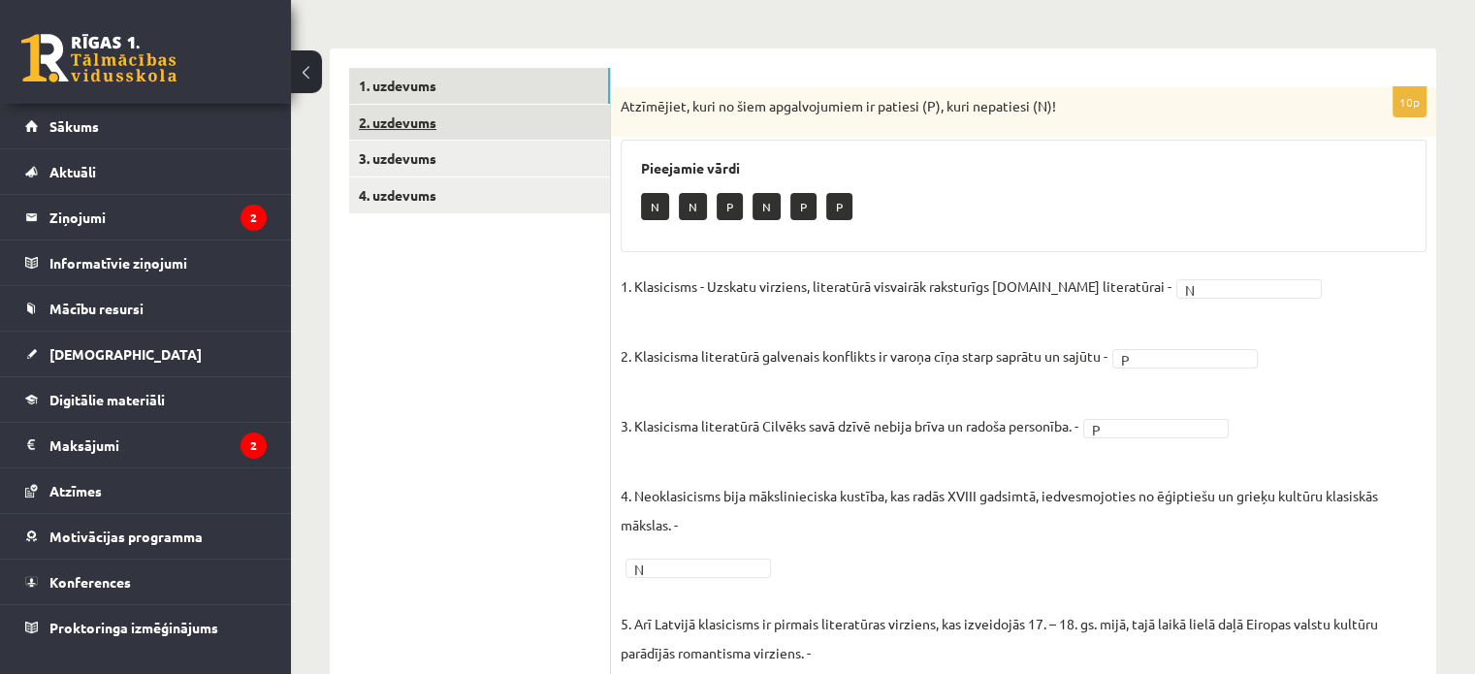
scroll to position [143, 0]
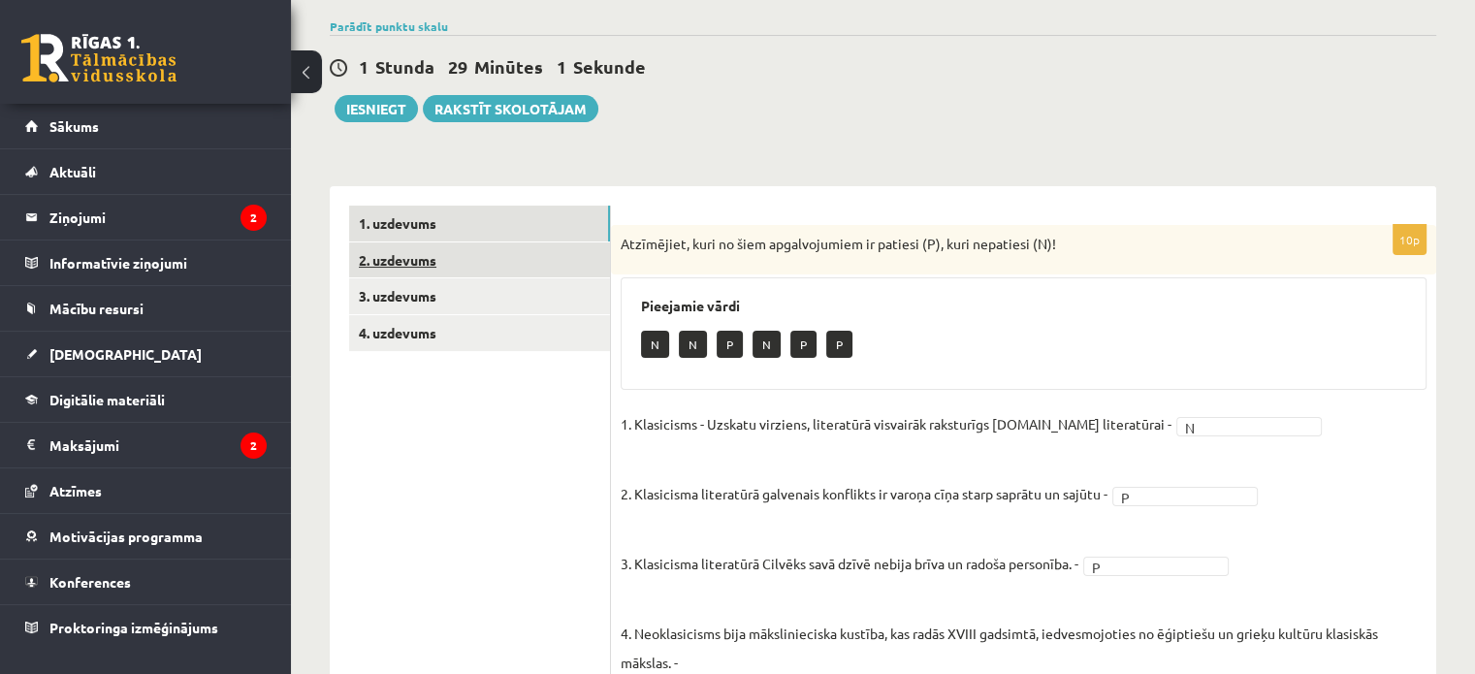
click at [489, 250] on link "2. uzdevums" at bounding box center [479, 260] width 261 height 36
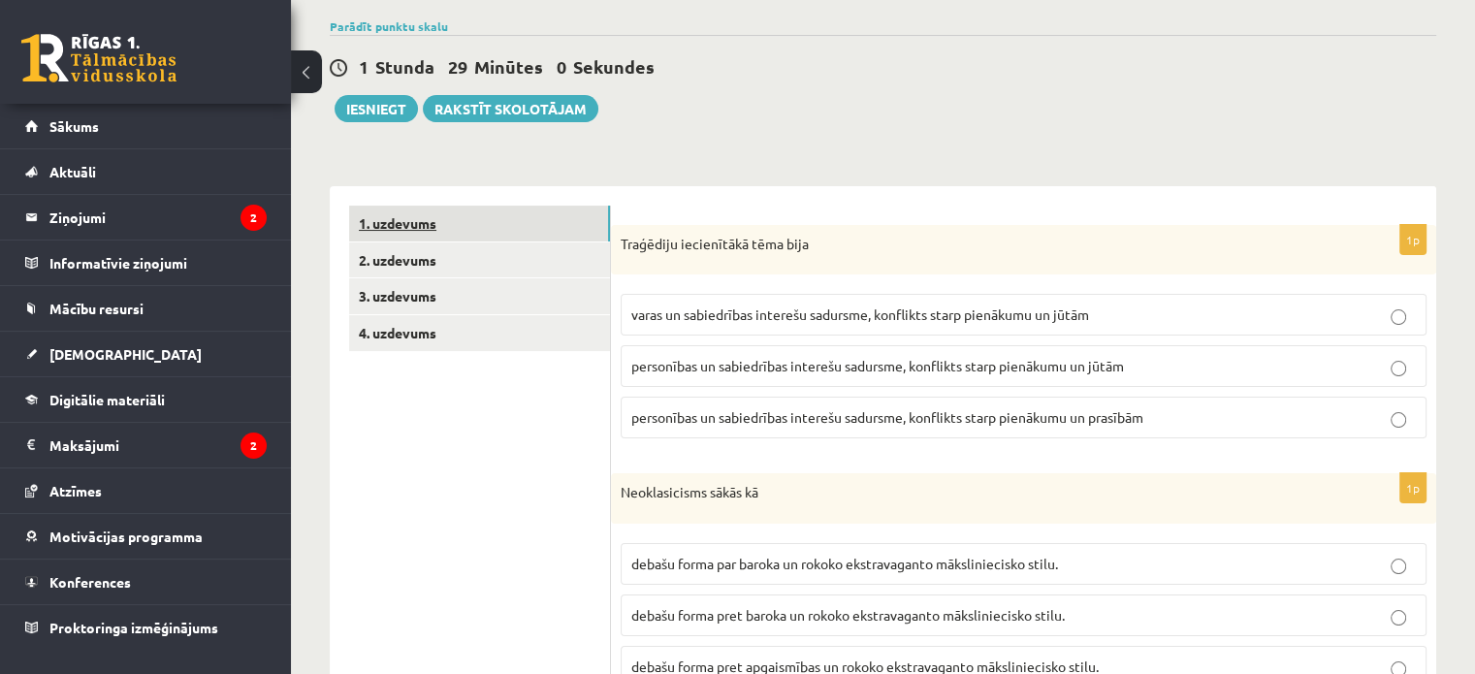
click at [478, 219] on link "1. uzdevums" at bounding box center [479, 224] width 261 height 36
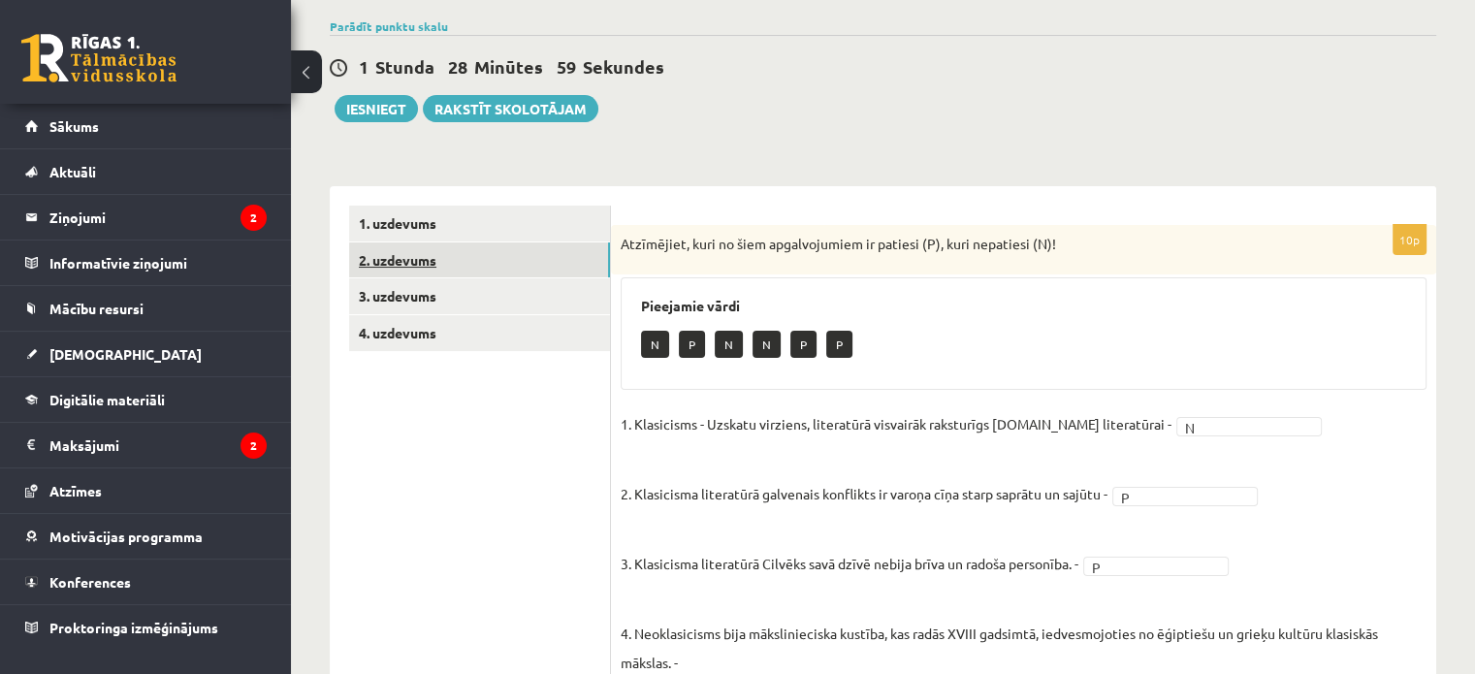
click at [476, 255] on link "2. uzdevums" at bounding box center [479, 260] width 261 height 36
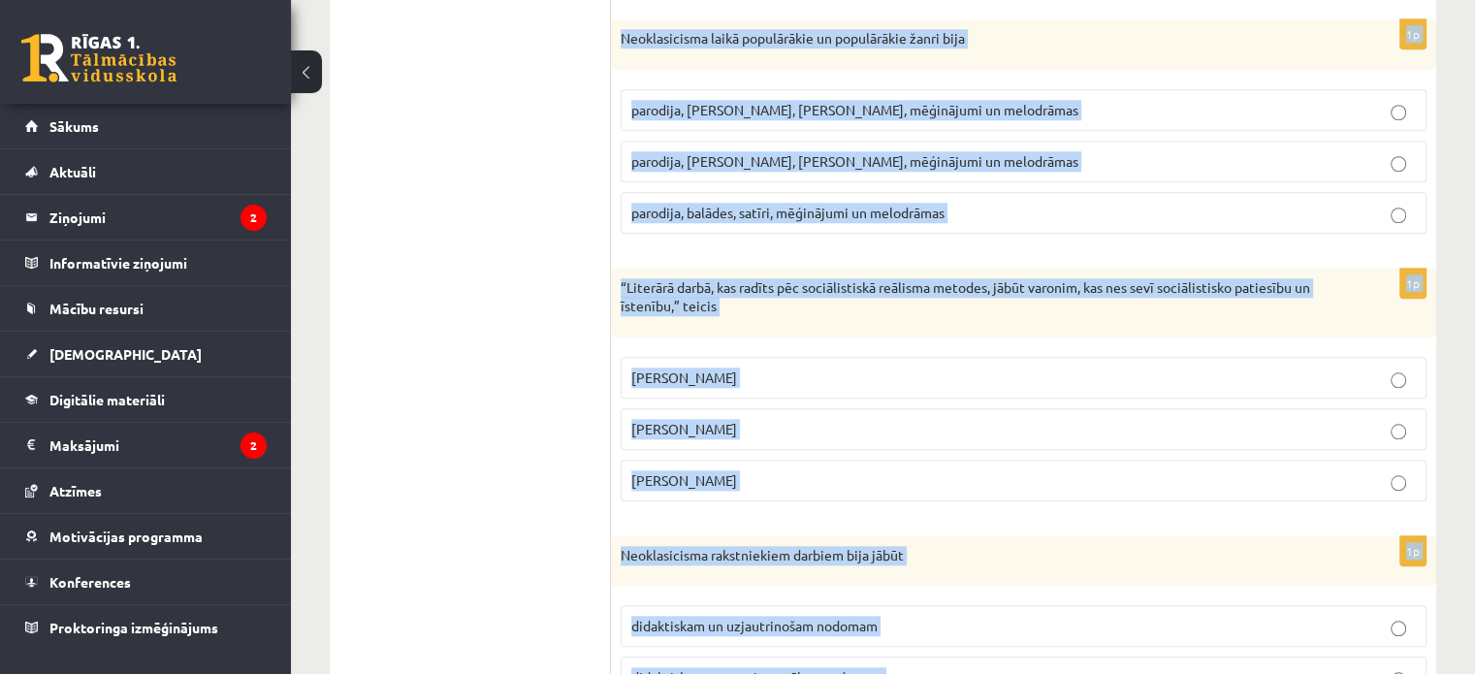
scroll to position [2246, 0]
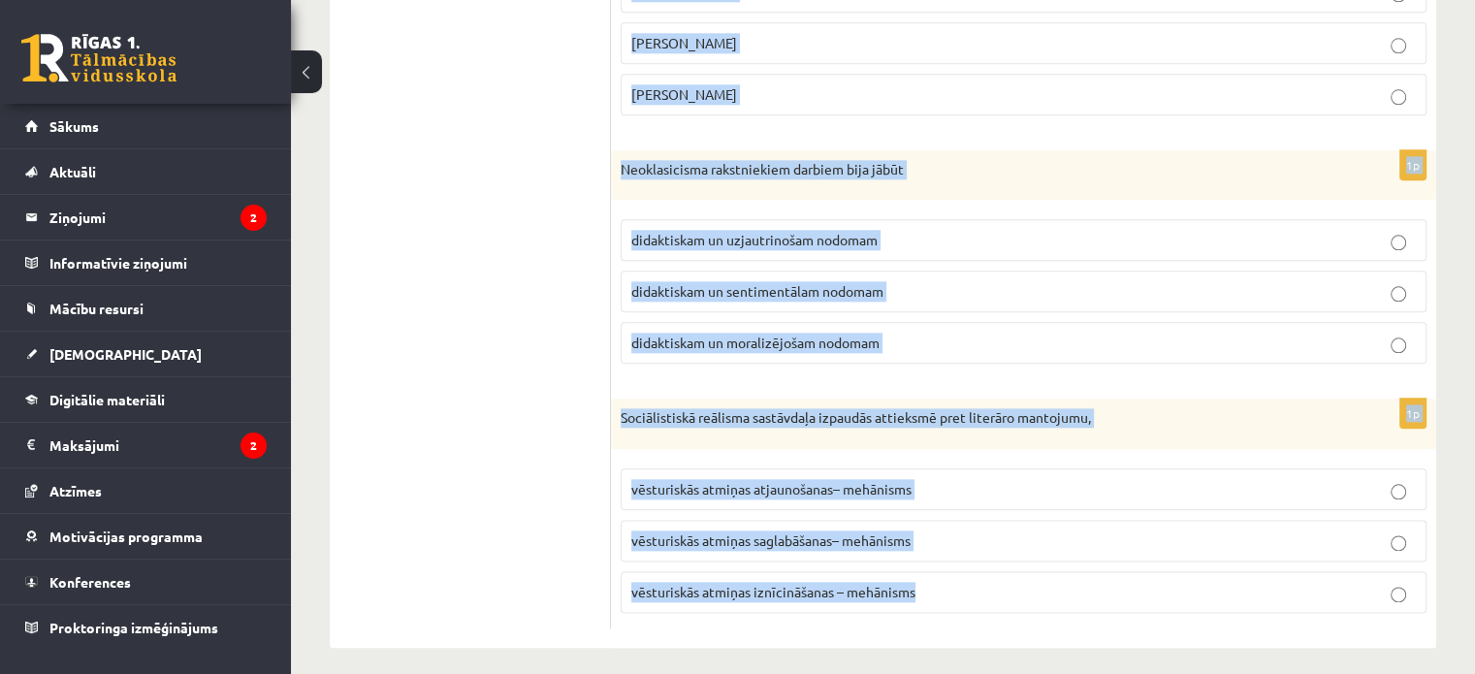
drag, startPoint x: 615, startPoint y: 76, endPoint x: 1178, endPoint y: 631, distance: 790.8
copy form "Loremipsu dolorsitame cons adip elits do eiusmodtemp incididu utlabore, etdolor…"
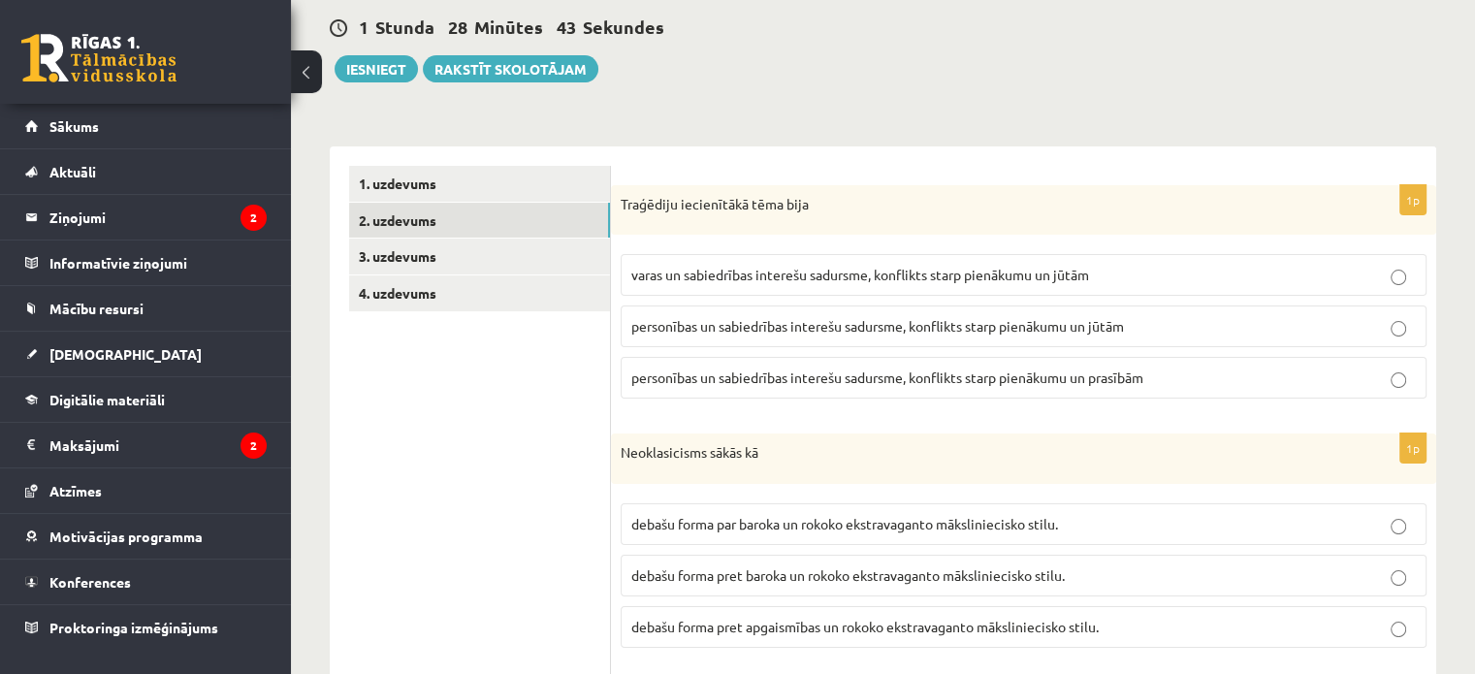
scroll to position [145, 0]
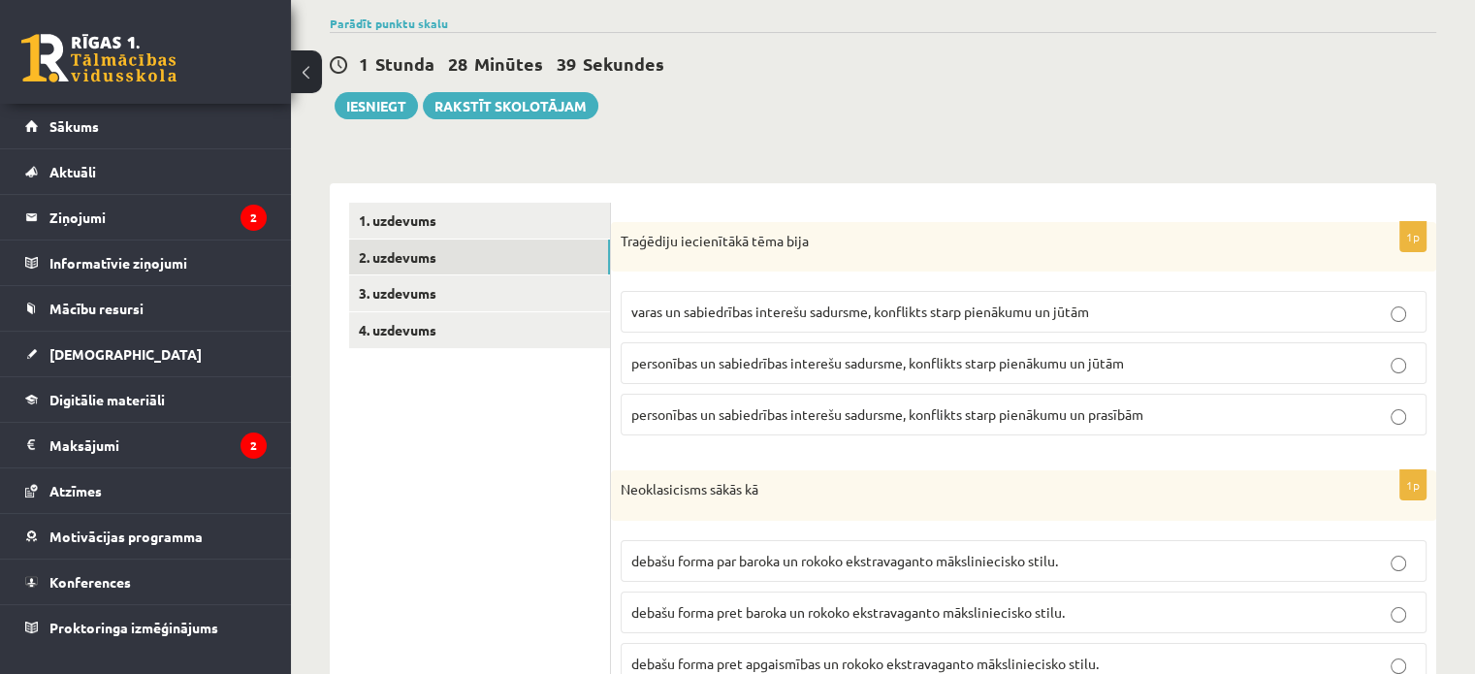
drag, startPoint x: 782, startPoint y: 368, endPoint x: 639, endPoint y: 195, distance: 223.9
click at [775, 364] on span "personības un sabiedrības interešu sadursme, konflikts starp pienākumu un jūtām" at bounding box center [877, 362] width 493 height 17
click at [908, 416] on span "personības un sabiedrības interešu sadursme, konflikts starp pienākumu un prasī…" at bounding box center [887, 413] width 512 height 17
click at [1218, 361] on p "personības un sabiedrības interešu sadursme, konflikts starp pienākumu un jūtām" at bounding box center [1023, 363] width 785 height 20
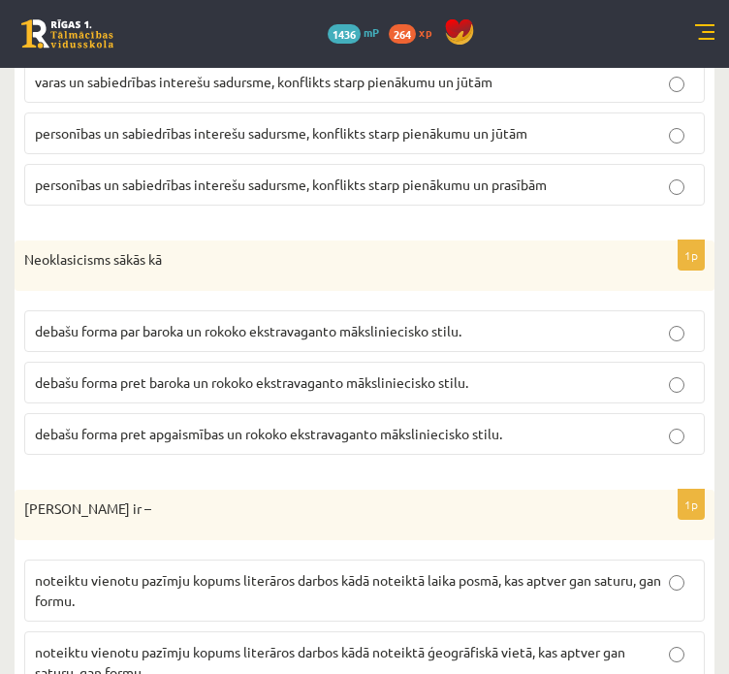
scroll to position [468, 0]
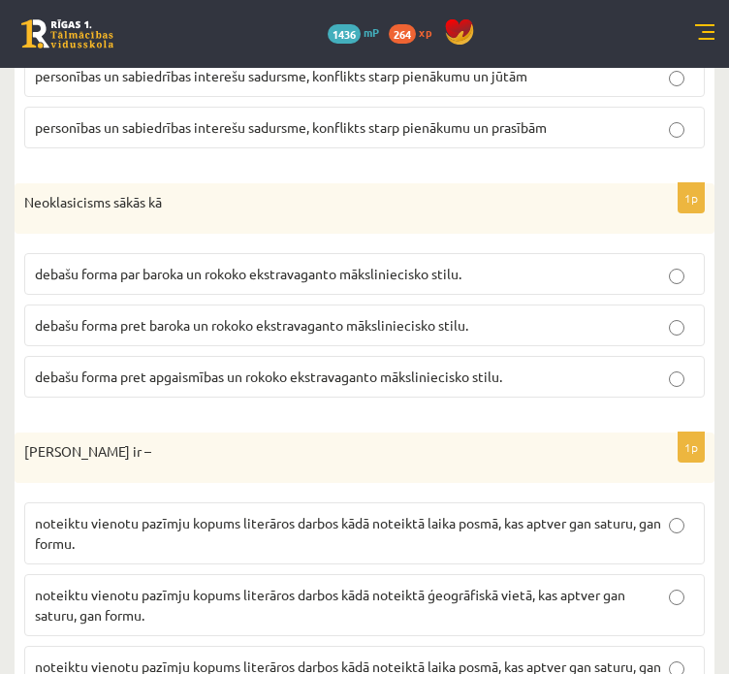
click at [393, 316] on span "debašu forma pret baroka un rokoko ekstravaganto māksliniecisko stilu." at bounding box center [252, 324] width 434 height 17
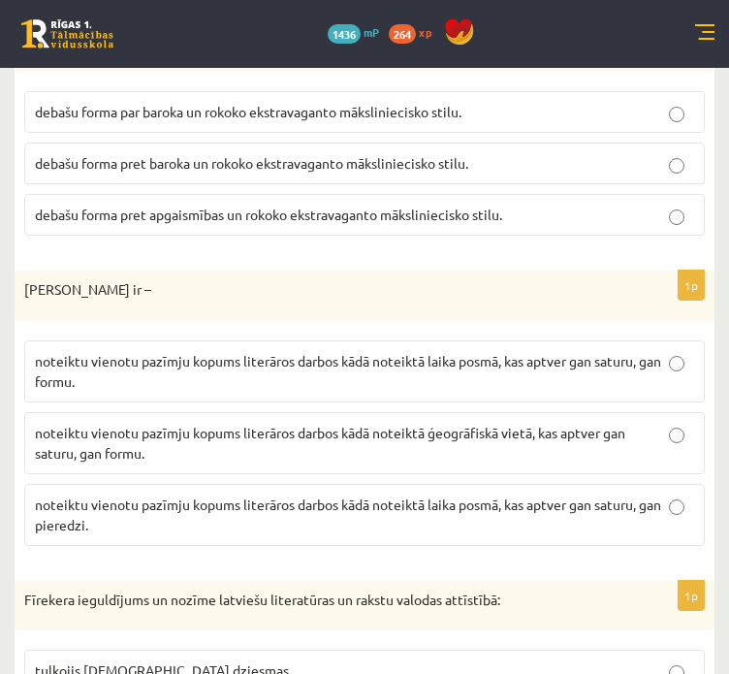
click at [427, 445] on p "noteiktu vienotu pazīmju kopums literāros darbos kādā noteiktā ģeogrāfiskā viet…" at bounding box center [365, 443] width 660 height 41
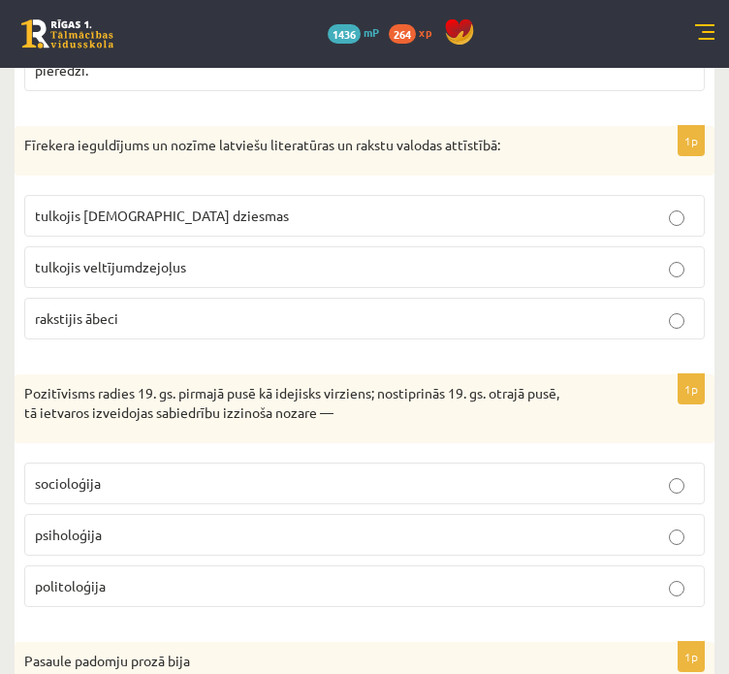
scroll to position [1115, 0]
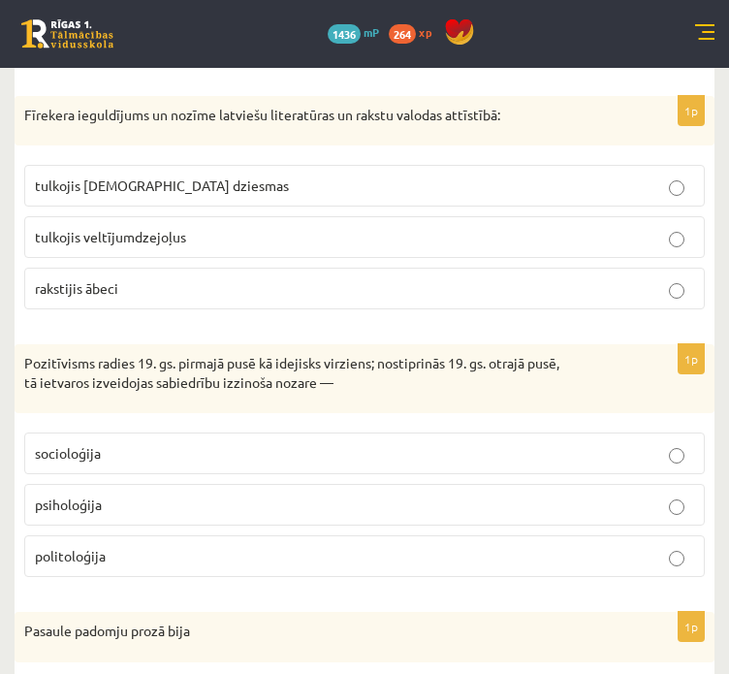
click at [493, 179] on p "tulkojis [DEMOGRAPHIC_DATA] dziesmas" at bounding box center [365, 186] width 660 height 20
click at [481, 443] on p "socioloģija" at bounding box center [365, 453] width 660 height 20
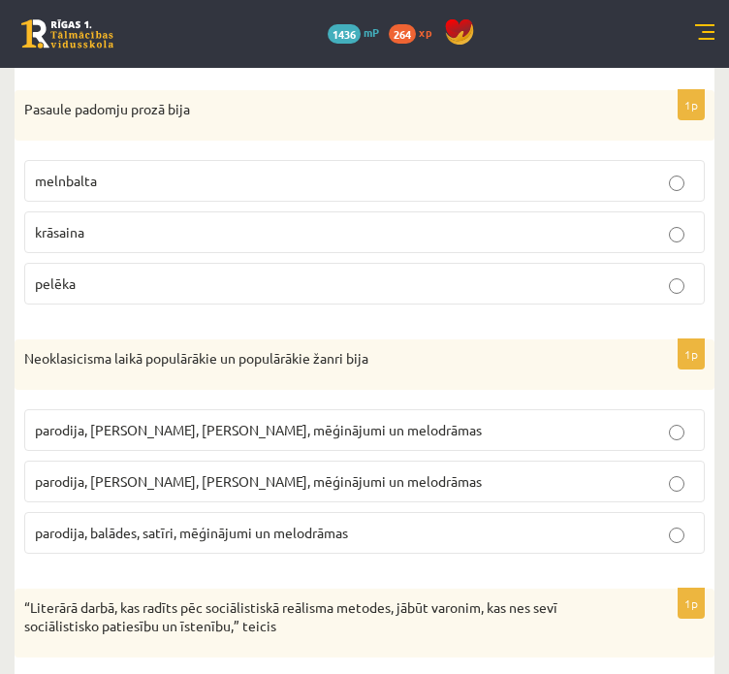
scroll to position [1600, 0]
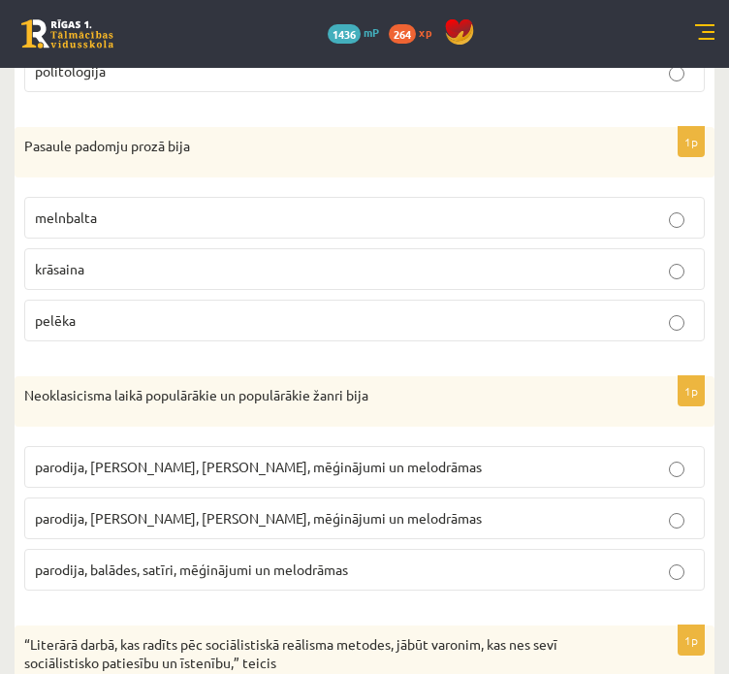
click at [217, 212] on p "melnbalta" at bounding box center [365, 218] width 660 height 20
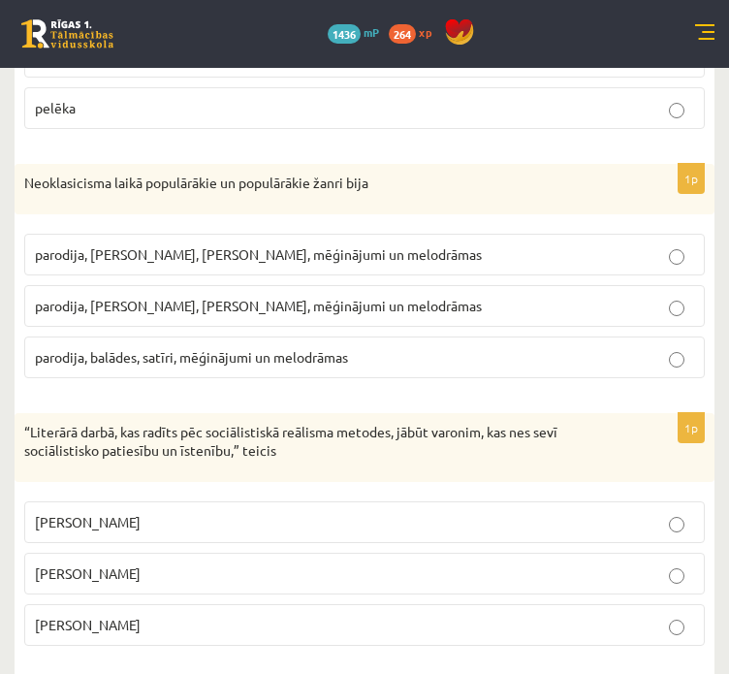
scroll to position [1761, 0]
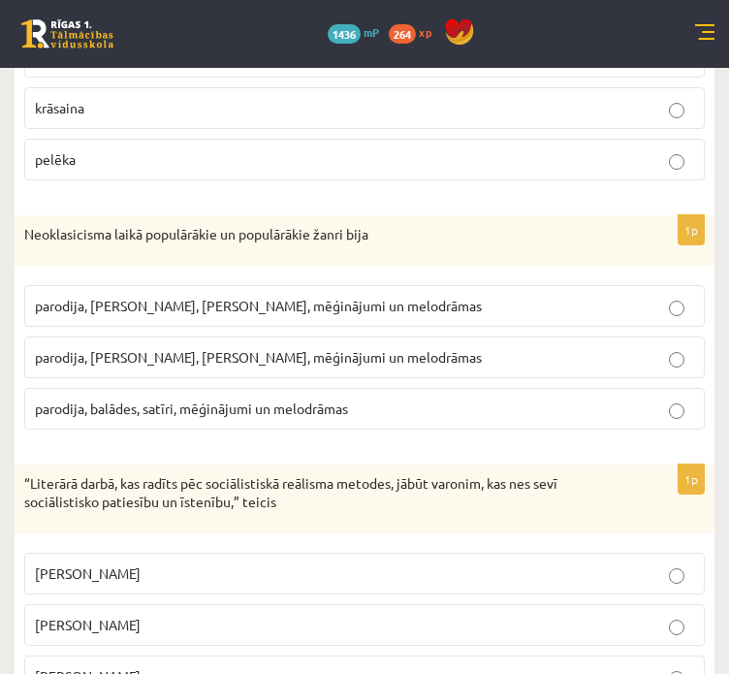
click at [304, 352] on span "parodija, [PERSON_NAME], [PERSON_NAME], mēģinājumi un melodrāmas" at bounding box center [258, 356] width 447 height 17
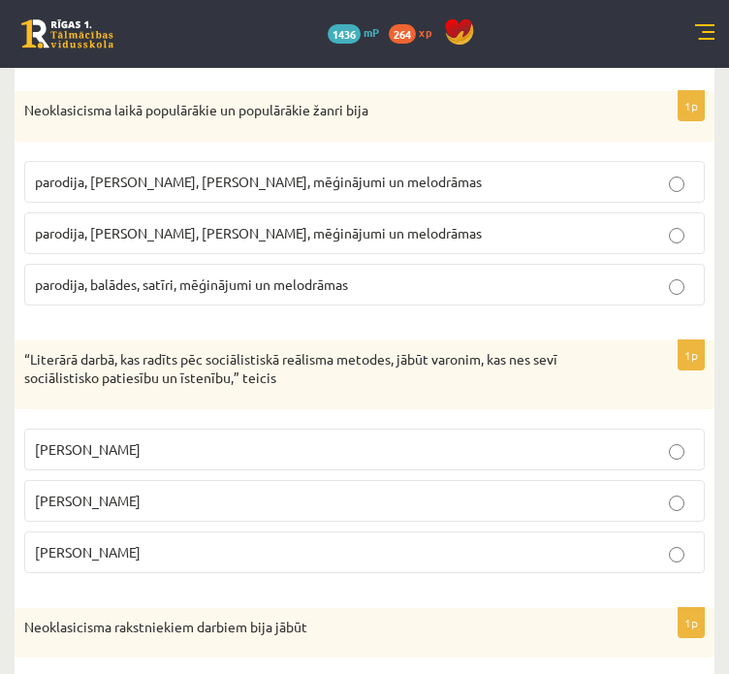
scroll to position [2085, 0]
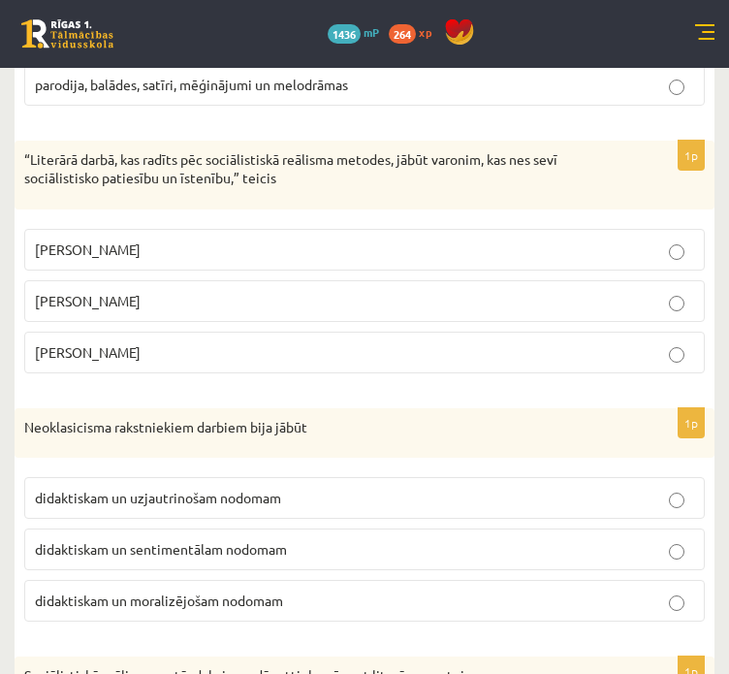
click at [272, 348] on p "[PERSON_NAME]" at bounding box center [365, 352] width 660 height 20
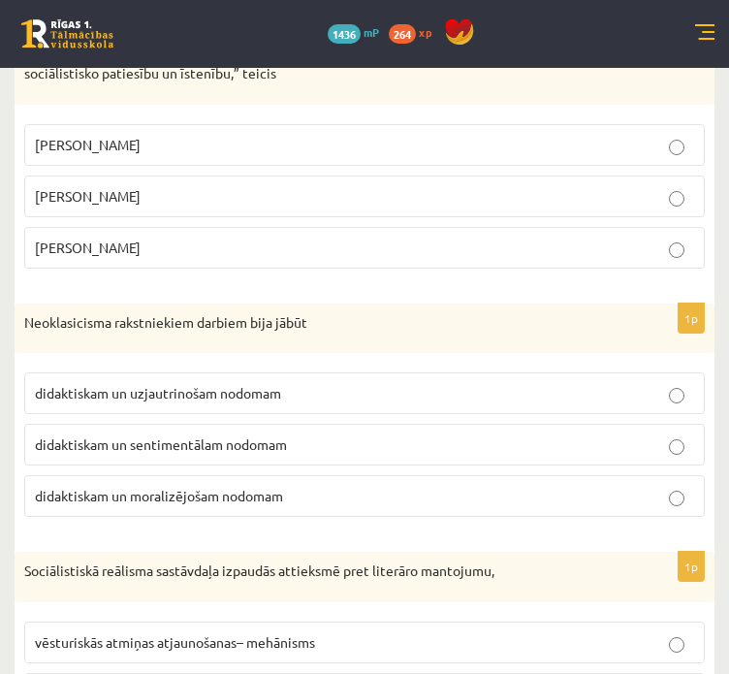
scroll to position [2246, 0]
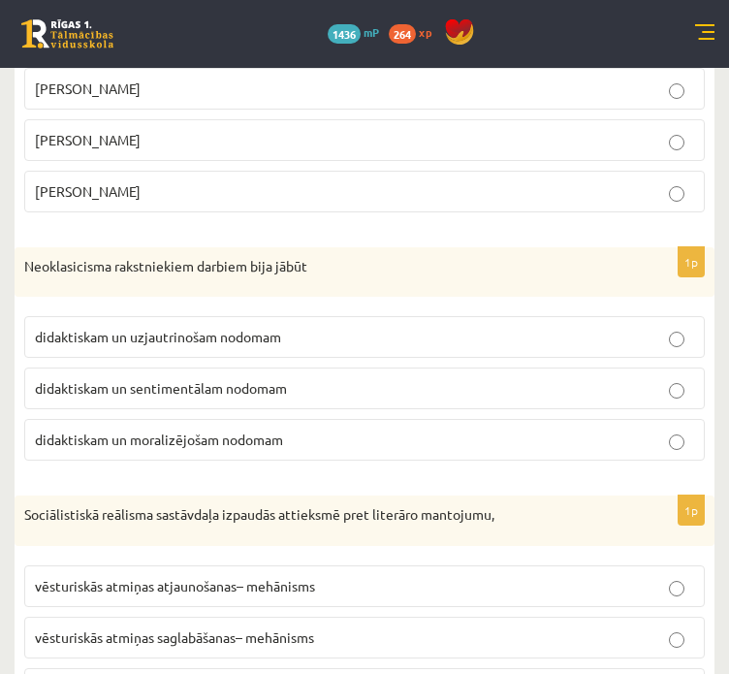
click at [296, 430] on p "didaktiskam un moralizējošam nodomam" at bounding box center [365, 440] width 660 height 20
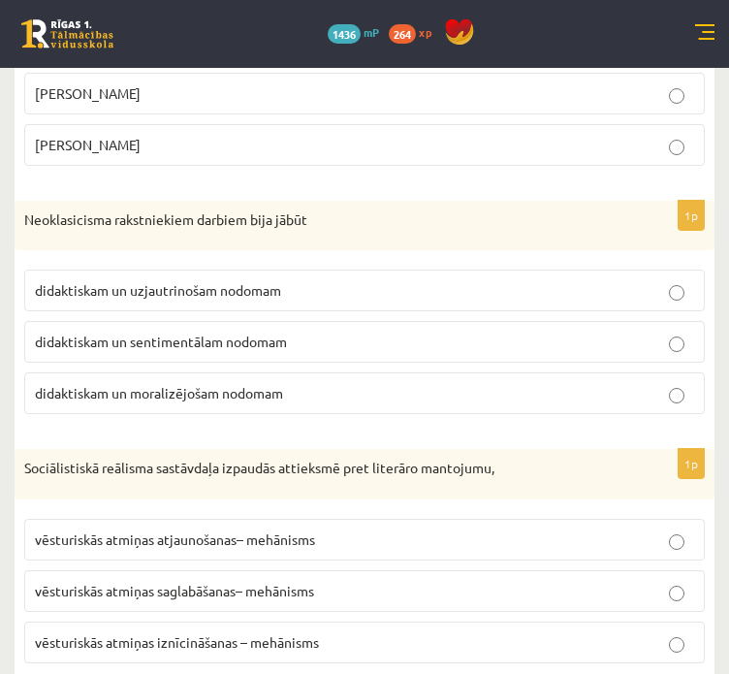
scroll to position [2320, 0]
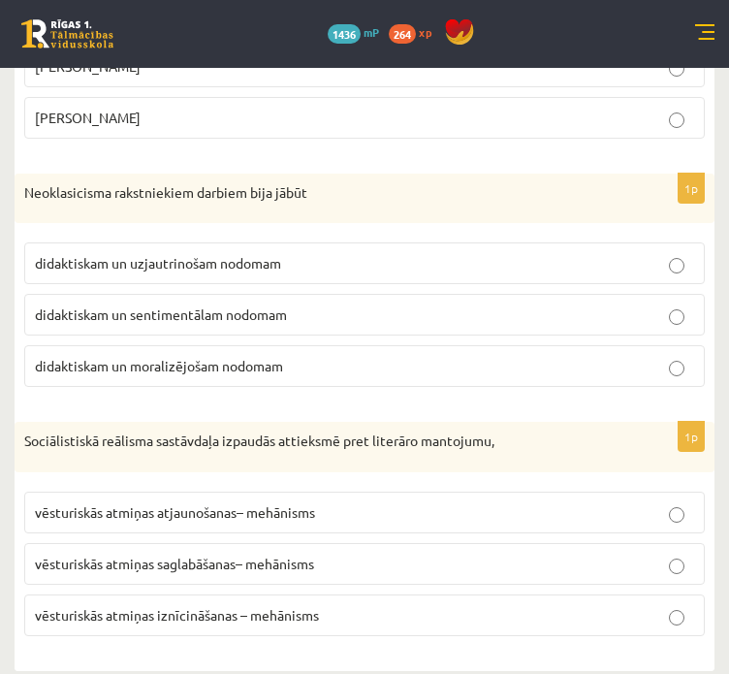
click at [251, 595] on label "vēsturiskās atmiņas iznīcināšanas – mehānisms" at bounding box center [364, 616] width 681 height 42
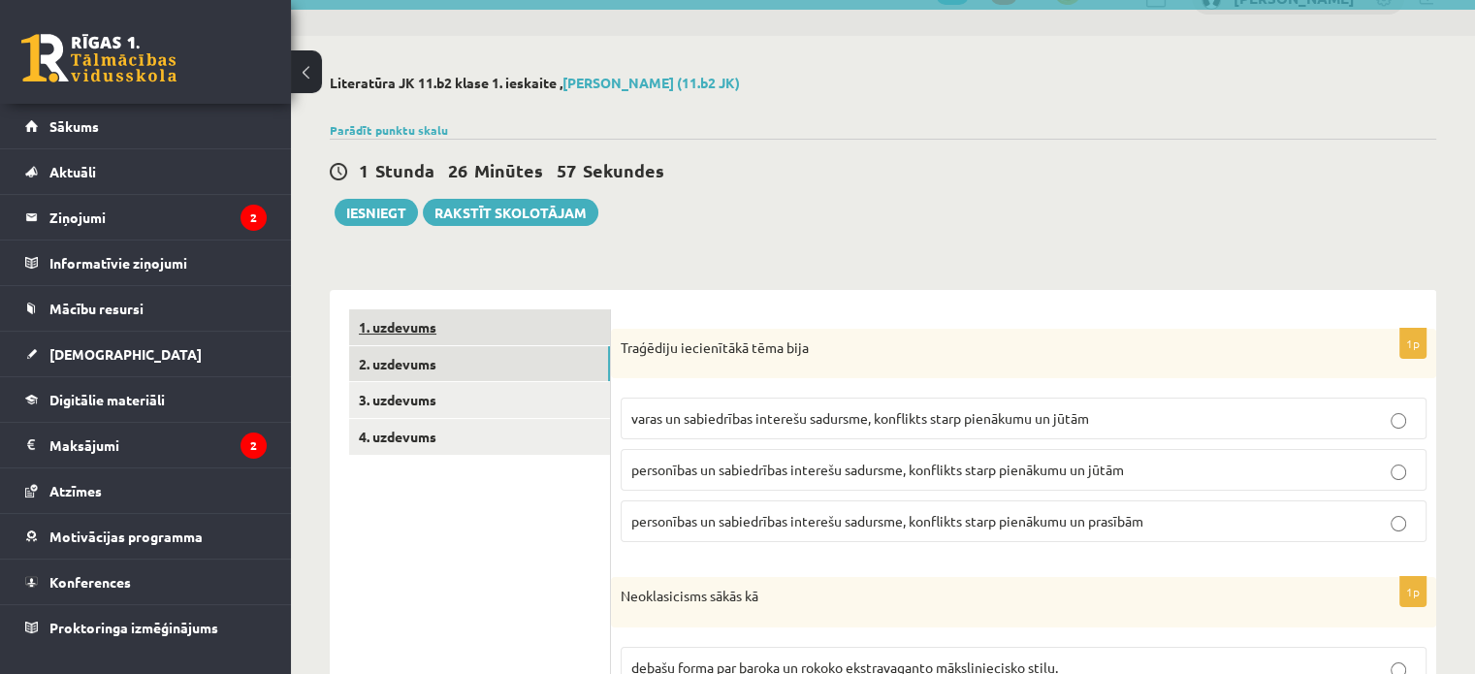
scroll to position [0, 0]
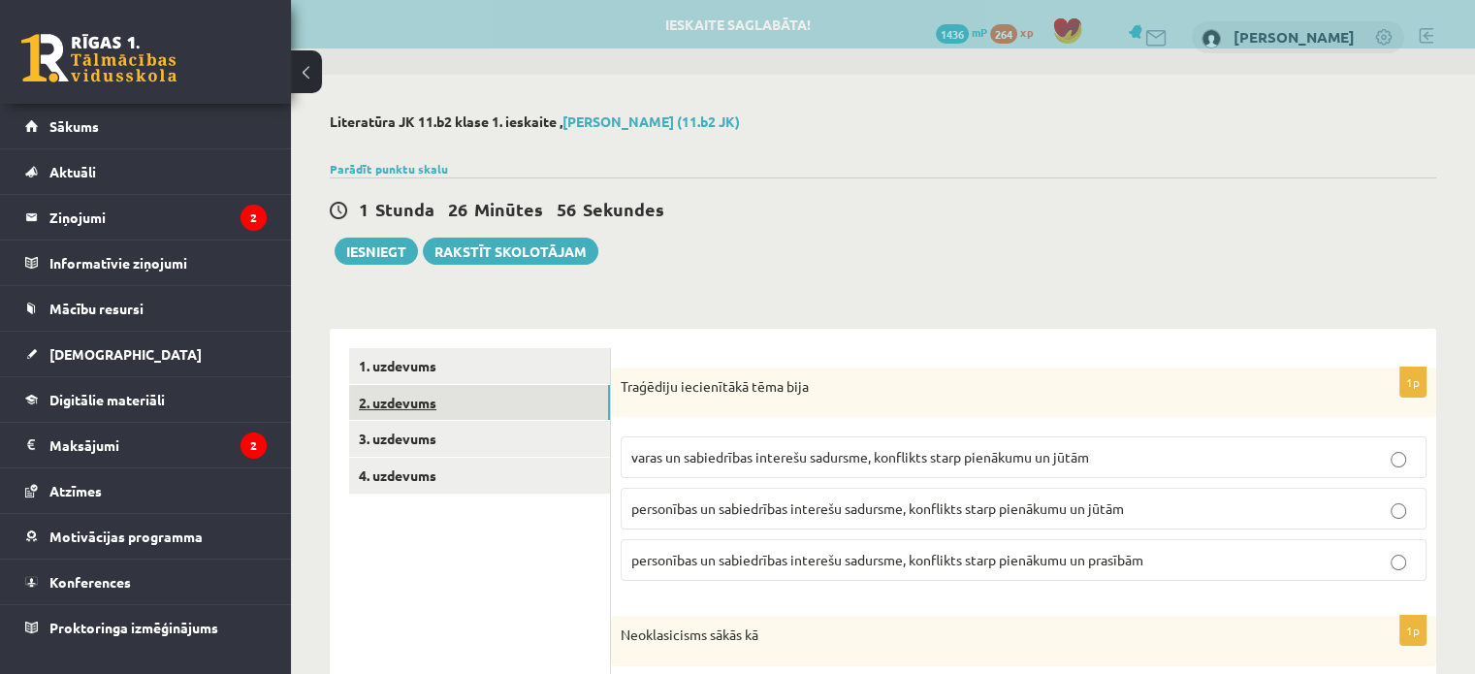
click at [458, 406] on link "2. uzdevums" at bounding box center [479, 403] width 261 height 36
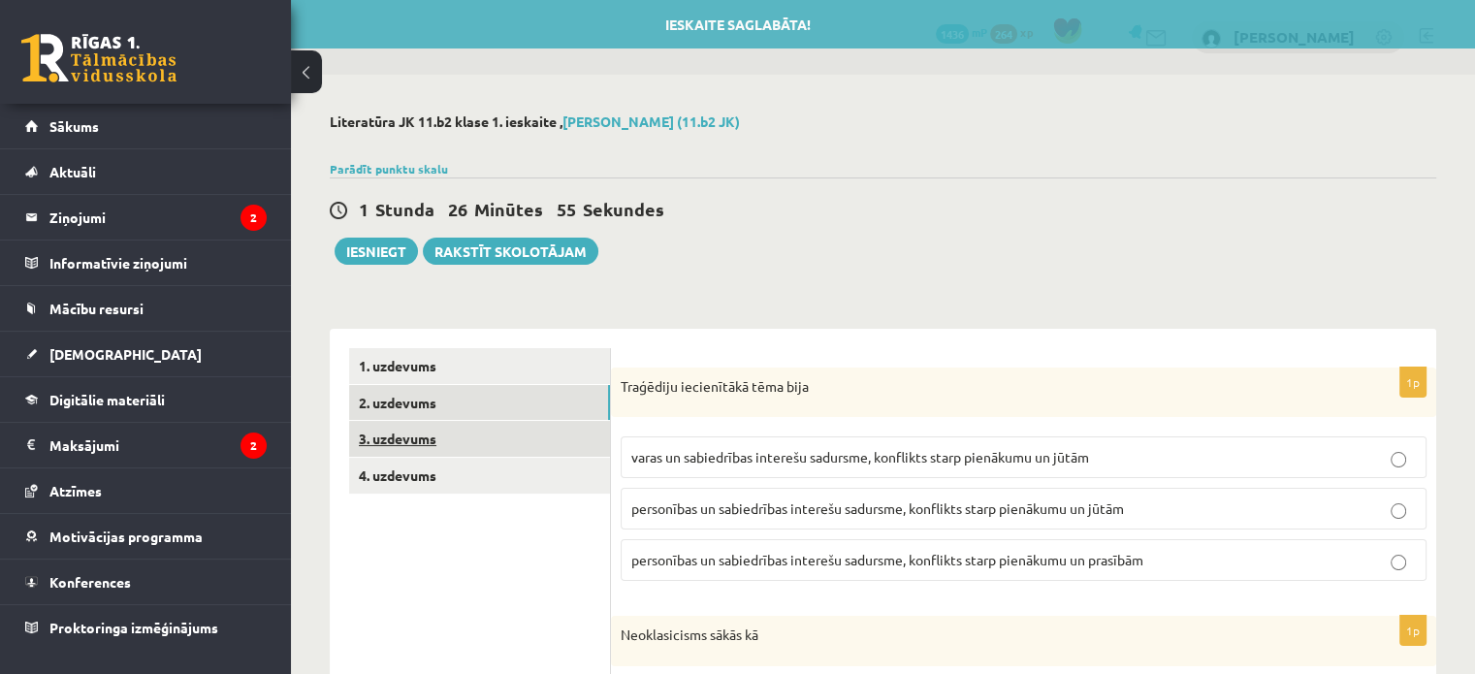
click at [451, 434] on link "3. uzdevums" at bounding box center [479, 439] width 261 height 36
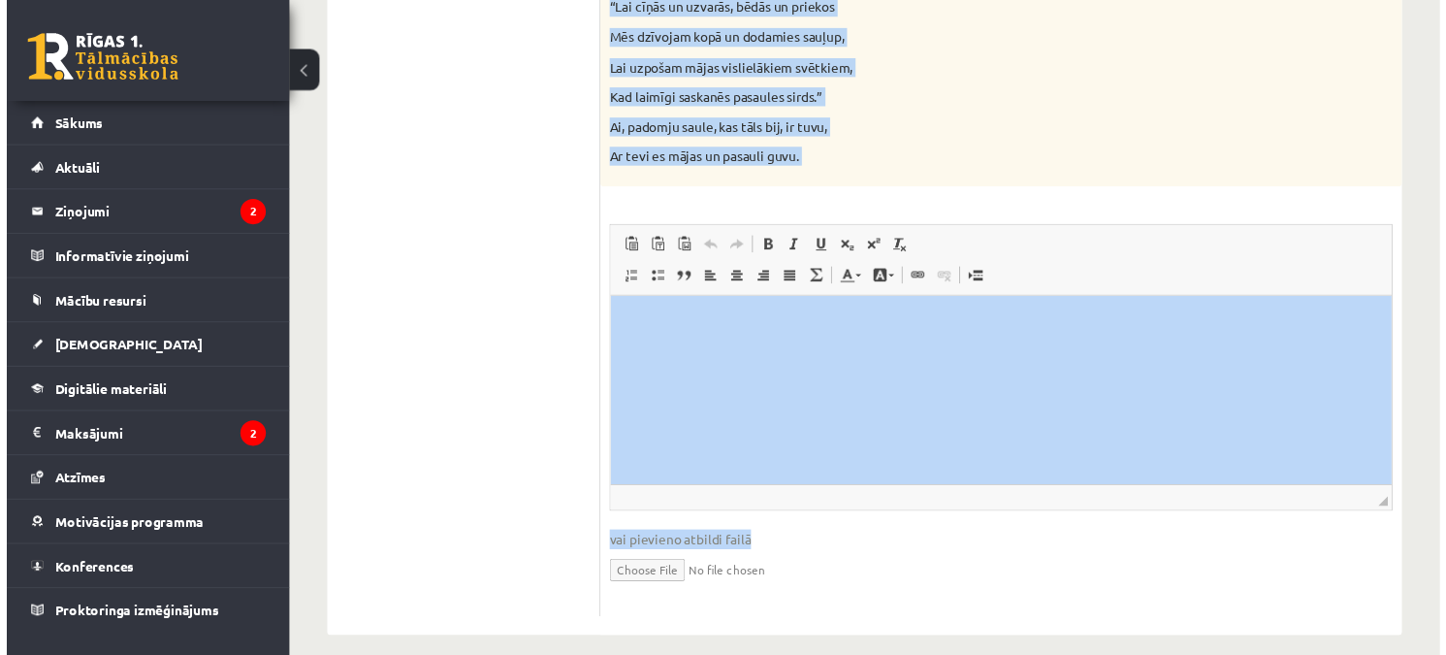
scroll to position [2059, 0]
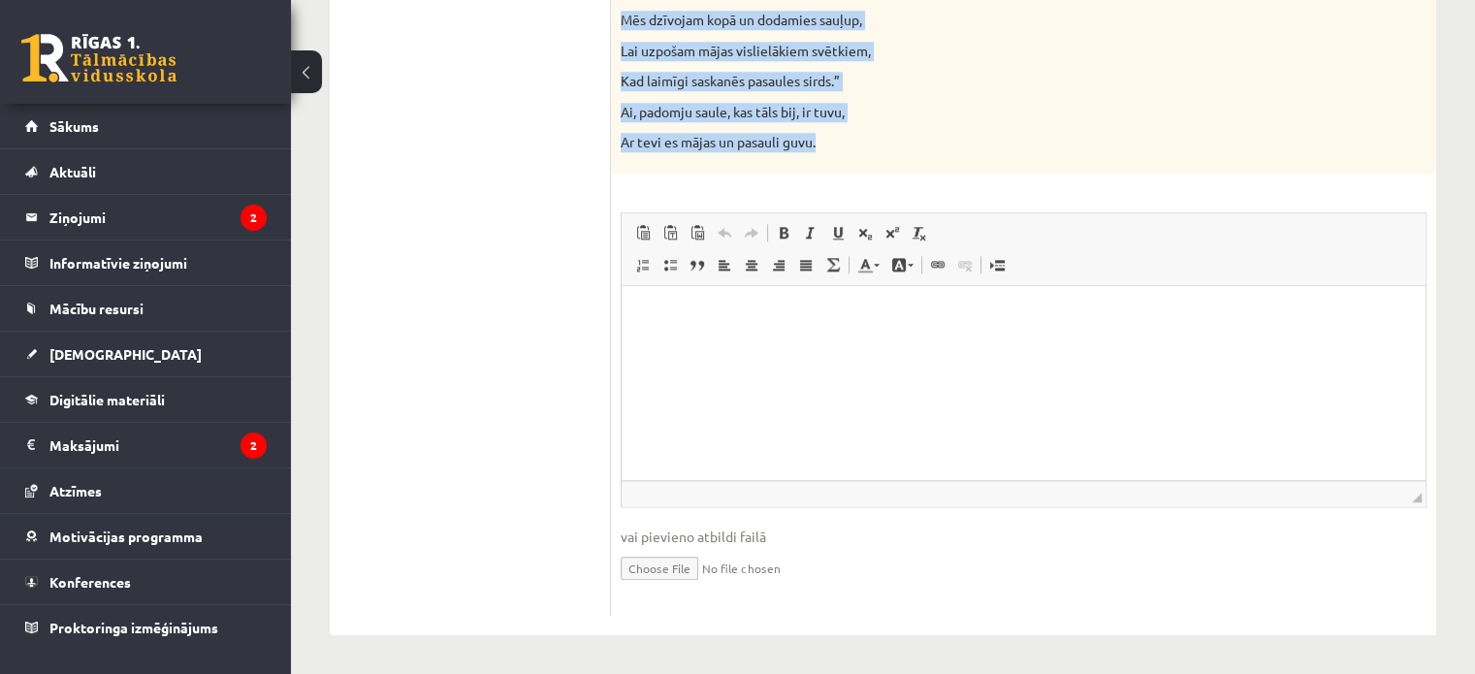
drag, startPoint x: 620, startPoint y: 221, endPoint x: 1133, endPoint y: 154, distance: 517.5
copy div "Loremips Dolo Sitametcons adipisc “Elitsedd”! Eiusm temporinci ut laboreetdolo …"
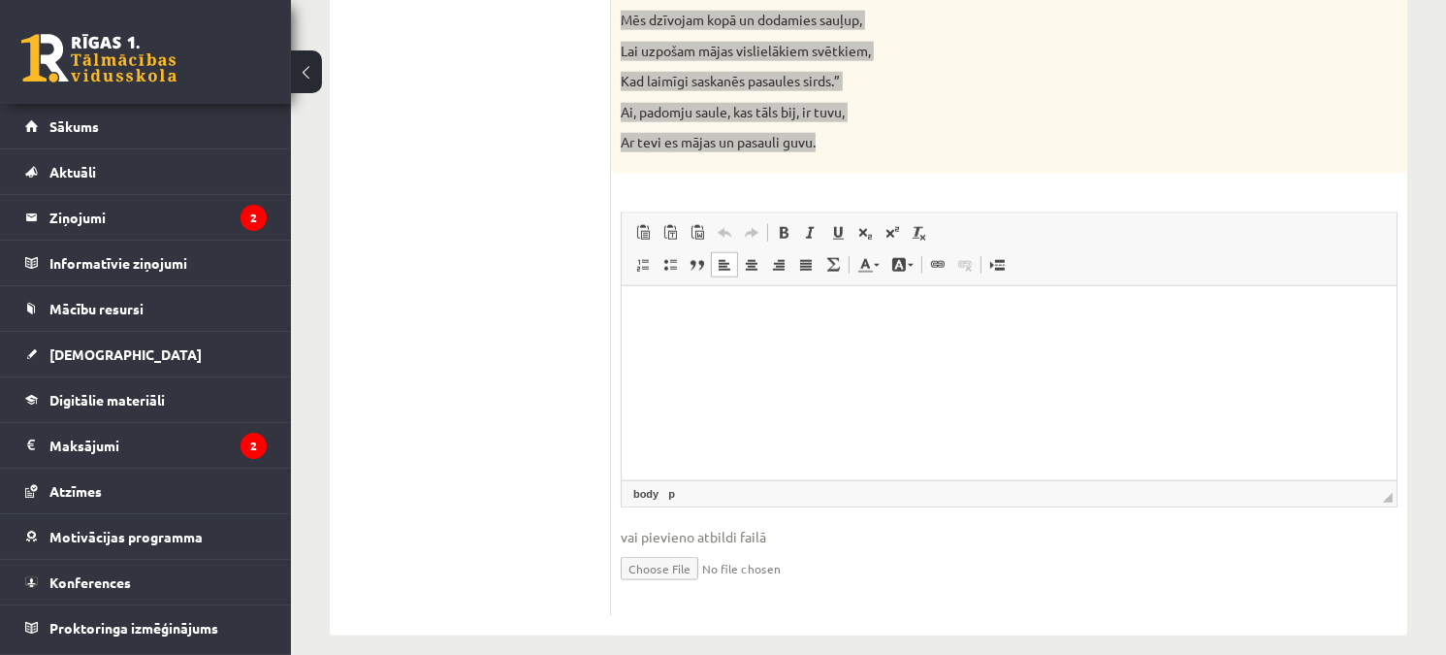
click at [687, 344] on html at bounding box center [1008, 314] width 775 height 59
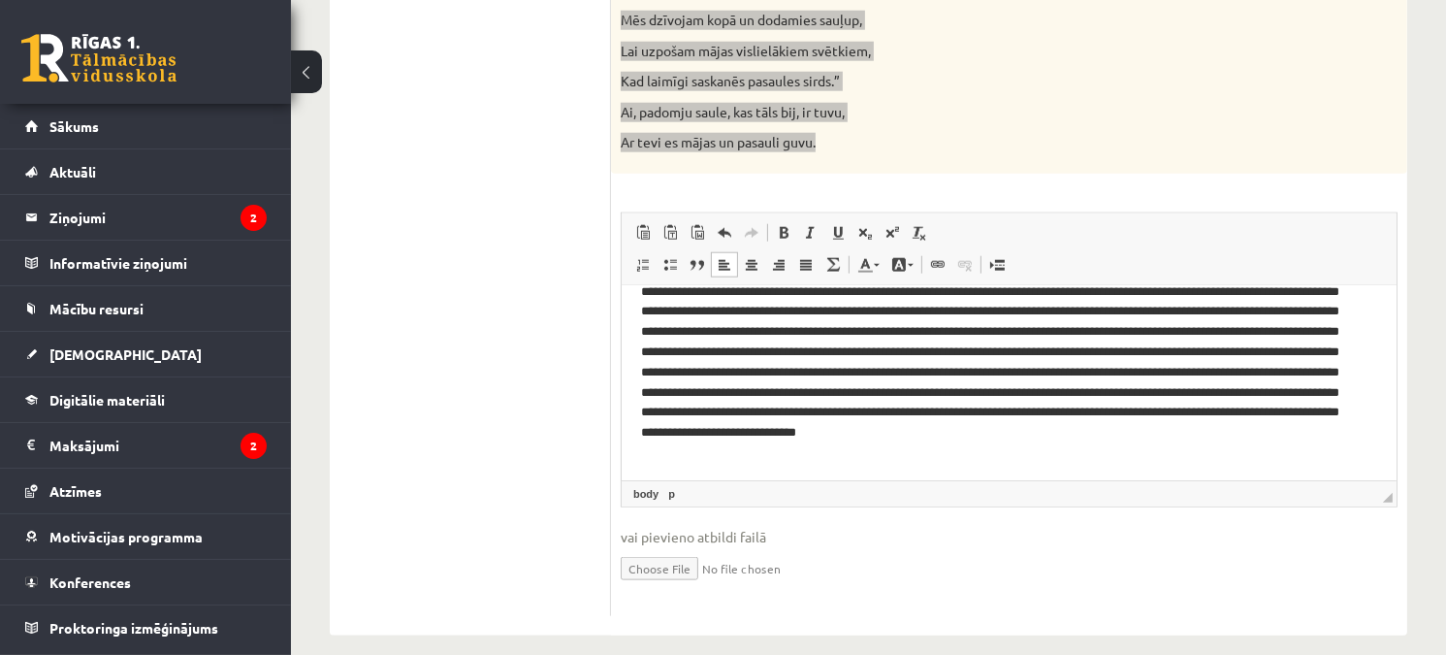
scroll to position [187, 0]
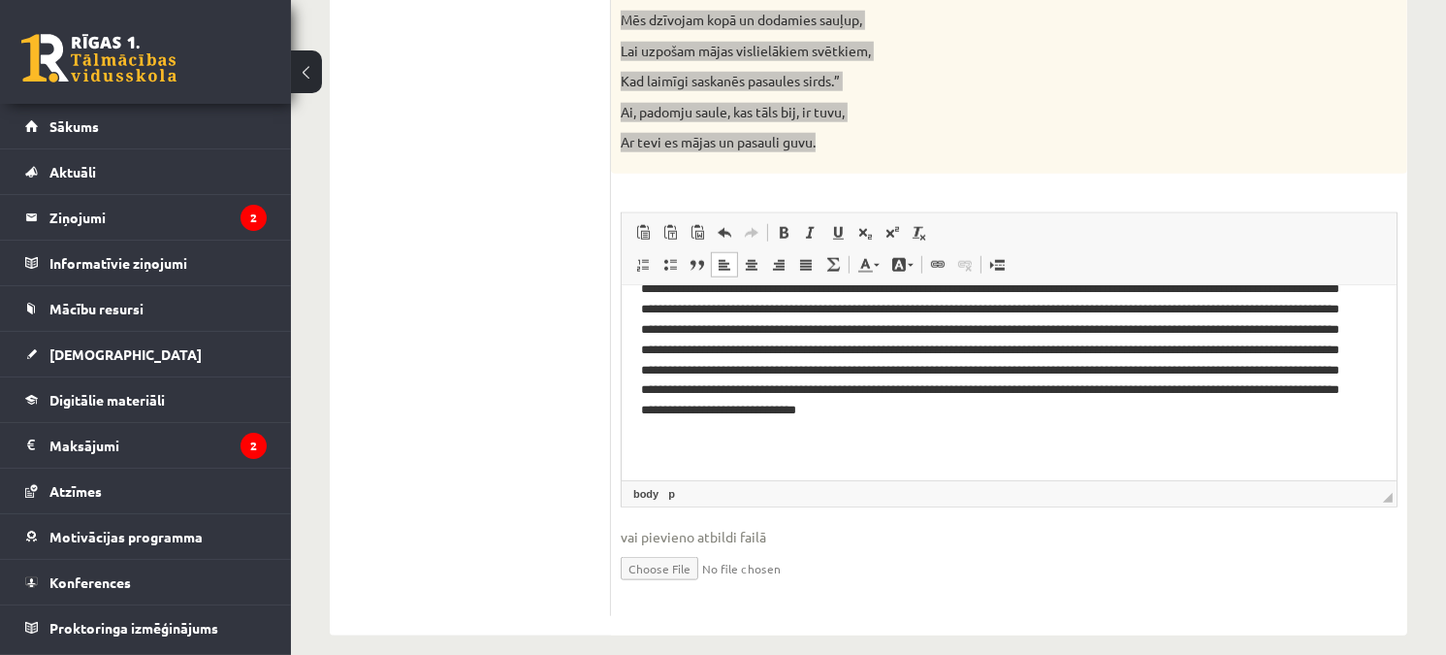
click at [750, 351] on p "Editor, wiswyg-editor-user-answer-47434025937560" at bounding box center [1001, 288] width 723 height 343
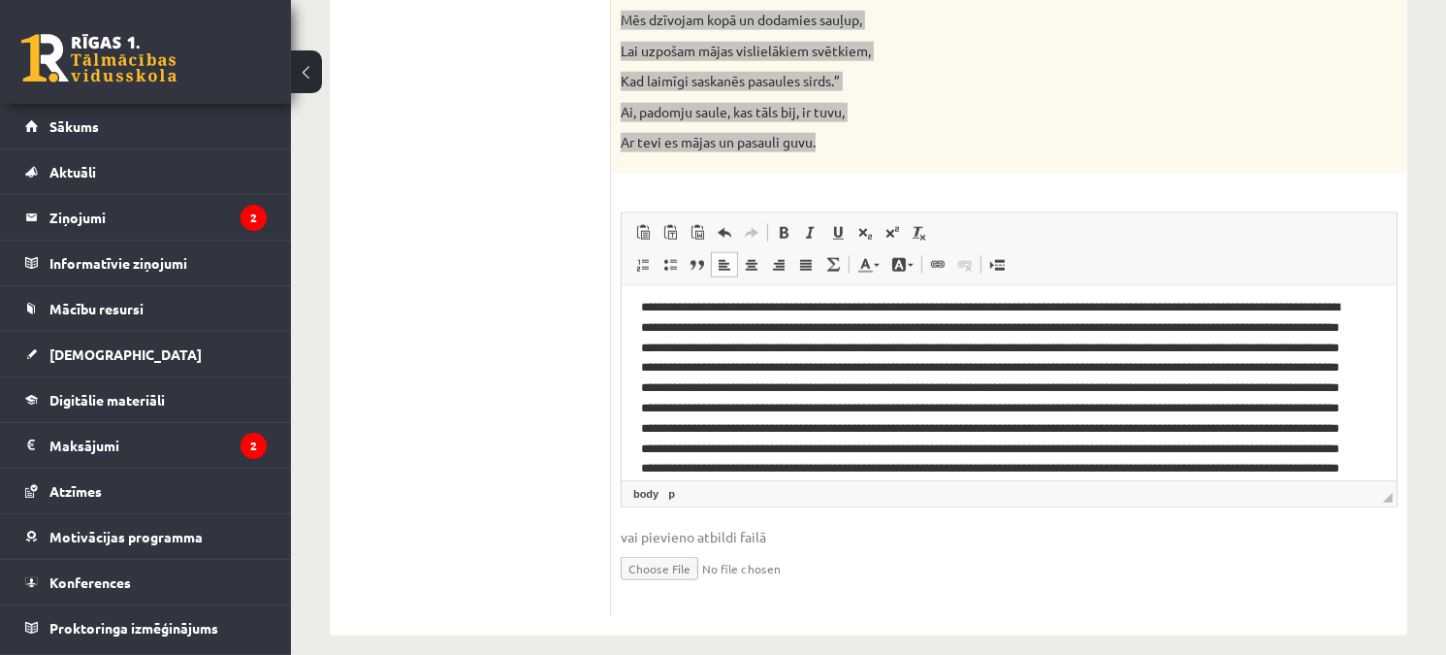
scroll to position [0, 0]
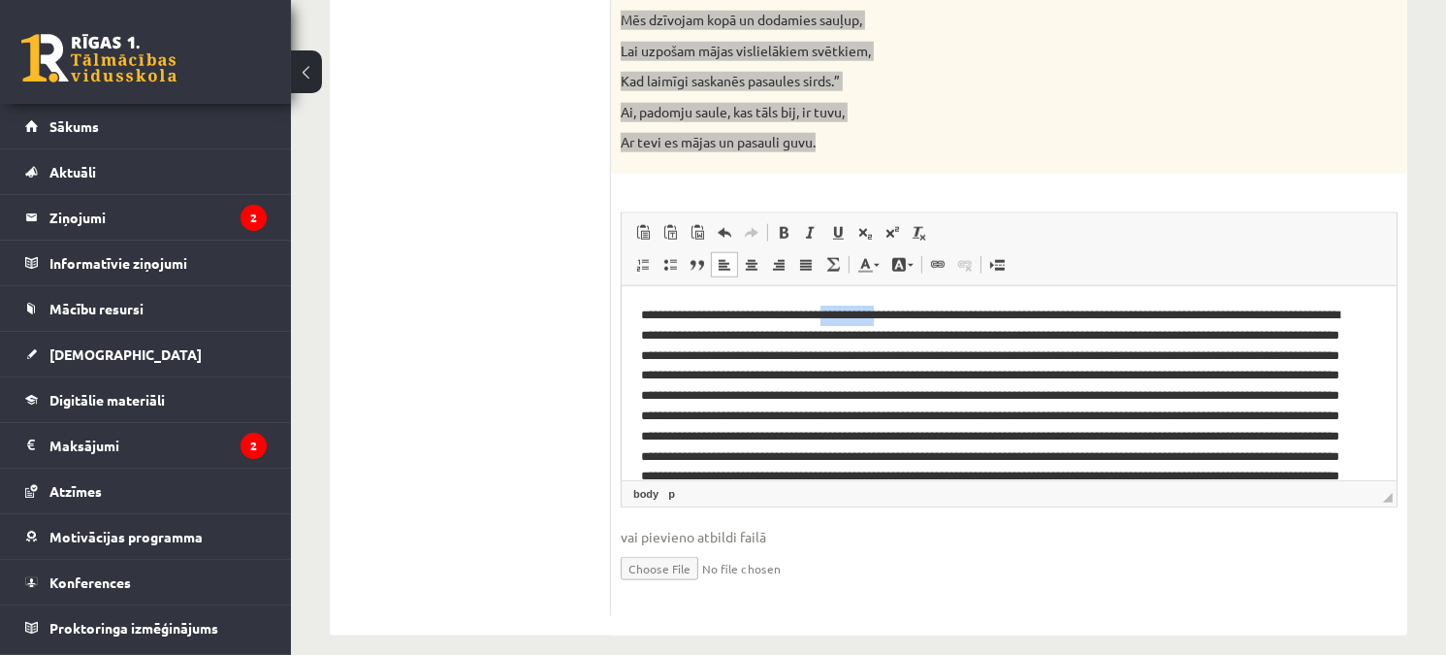
drag, startPoint x: 899, startPoint y: 317, endPoint x: 848, endPoint y: 322, distance: 51.6
click at [848, 322] on p "Editor, wiswyg-editor-user-answer-47434025937560" at bounding box center [1001, 476] width 723 height 343
drag, startPoint x: 1282, startPoint y: 338, endPoint x: 1009, endPoint y: 342, distance: 273.6
click at [1009, 342] on p "Editor, wiswyg-editor-user-answer-47434025937560" at bounding box center [1001, 476] width 723 height 343
click at [687, 333] on p "Editor, wiswyg-editor-user-answer-47434025937560" at bounding box center [1001, 466] width 723 height 323
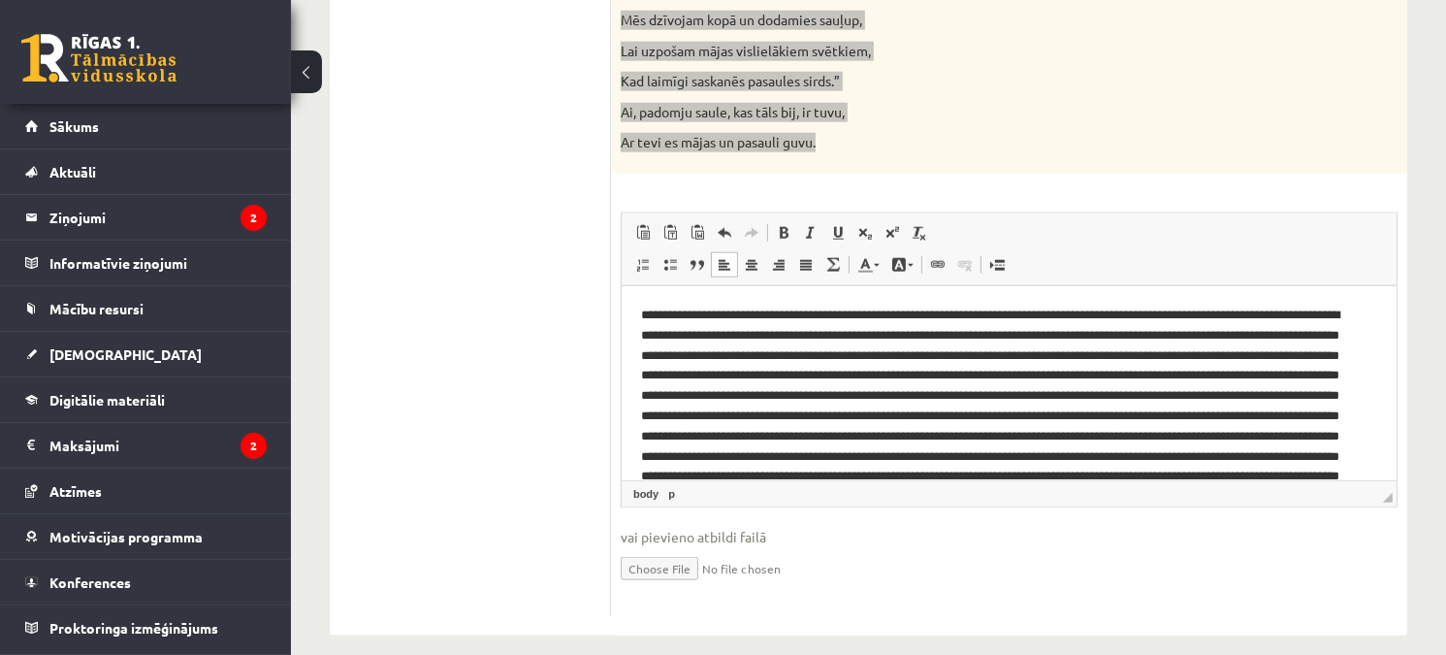
drag, startPoint x: 690, startPoint y: 334, endPoint x: 724, endPoint y: 373, distance: 52.3
click at [691, 338] on p "Editor, wiswyg-editor-user-answer-47434025937560" at bounding box center [1001, 466] width 723 height 323
click at [1004, 342] on p "Editor, wiswyg-editor-user-answer-47434025937560" at bounding box center [1001, 466] width 723 height 323
click at [662, 316] on p "Editor, wiswyg-editor-user-answer-47434025937560" at bounding box center [1001, 466] width 723 height 323
click at [654, 320] on p "Editor, wiswyg-editor-user-answer-47434025937560" at bounding box center [1001, 466] width 723 height 323
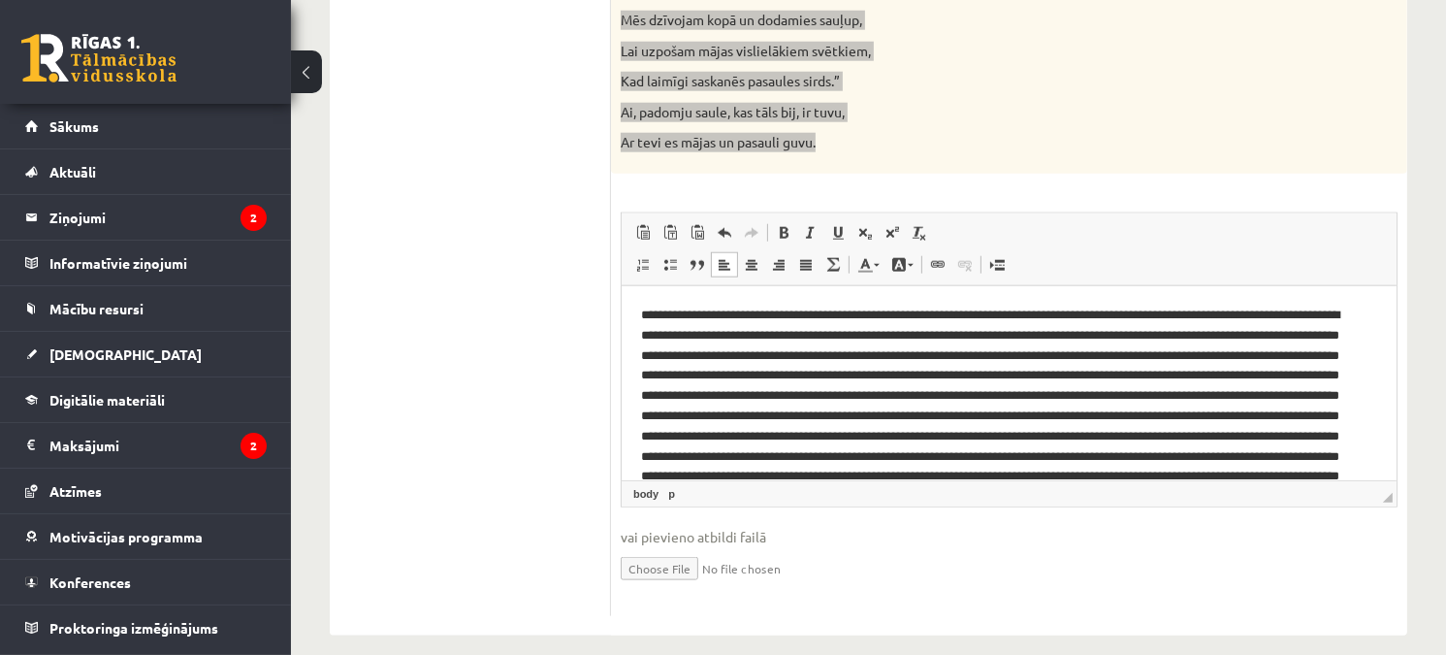
click at [643, 316] on p "Editor, wiswyg-editor-user-answer-47434025937560" at bounding box center [1001, 466] width 723 height 323
click at [643, 316] on html at bounding box center [1008, 466] width 775 height 362
click at [648, 316] on p "Editor, wiswyg-editor-user-answer-47434025937560" at bounding box center [1001, 466] width 723 height 323
click at [663, 318] on p "Editor, wiswyg-editor-user-answer-47434025937560" at bounding box center [1001, 466] width 723 height 323
click at [658, 317] on p "Editor, wiswyg-editor-user-answer-47434025937560" at bounding box center [1001, 466] width 723 height 323
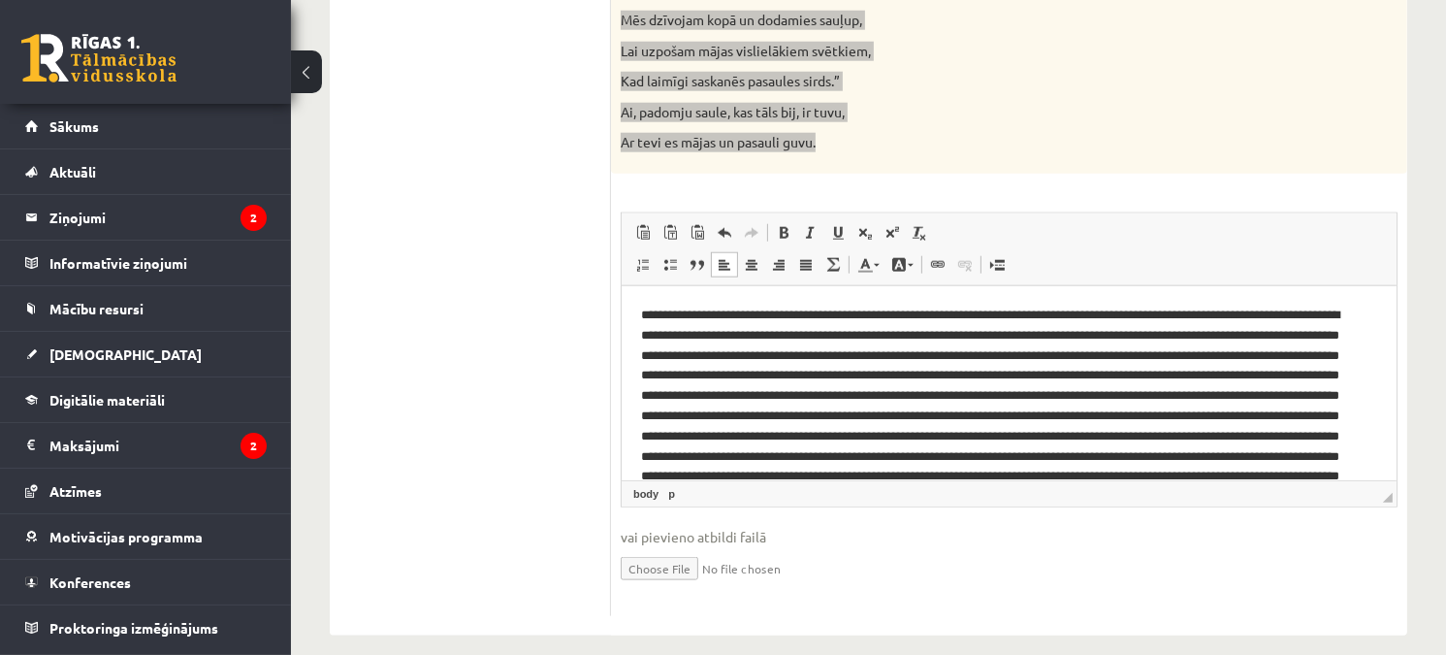
click at [656, 316] on p "Editor, wiswyg-editor-user-answer-47434025937560" at bounding box center [1001, 466] width 723 height 323
click at [632, 267] on link "Insert/Remove Numbered List" at bounding box center [643, 264] width 27 height 25
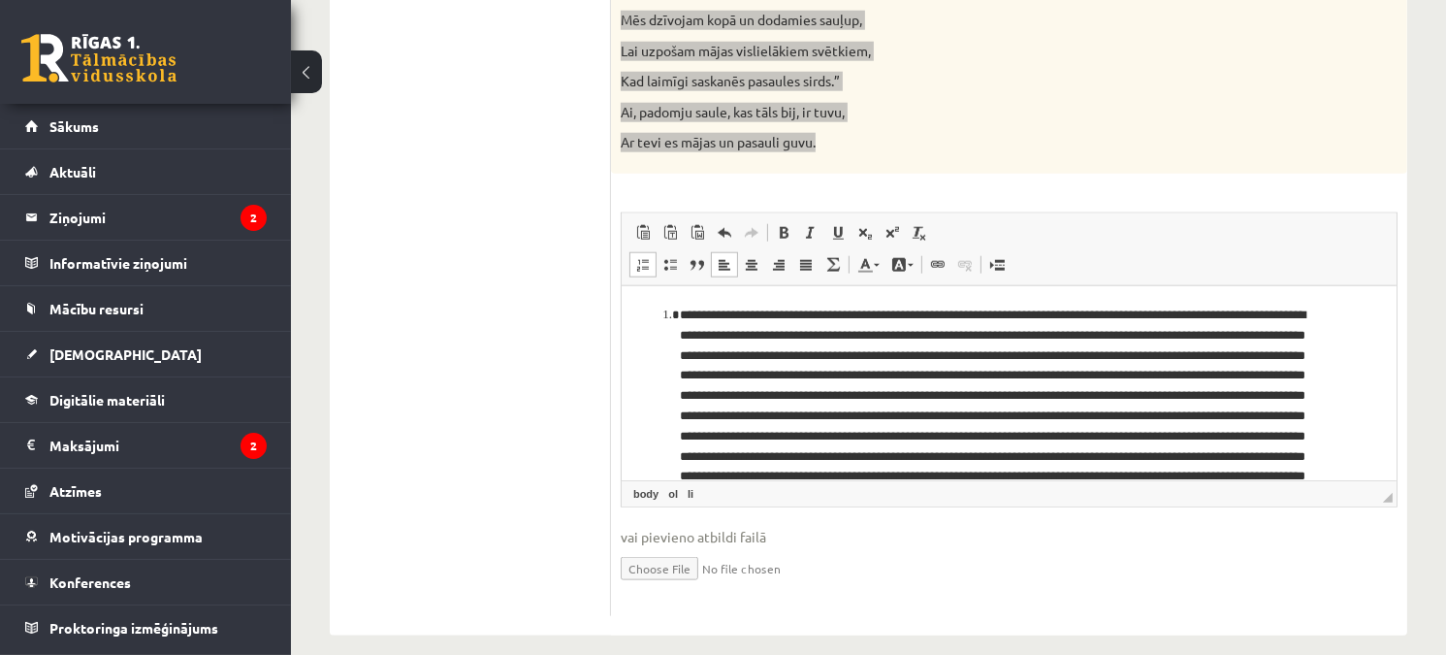
click at [1121, 336] on li "Editor, wiswyg-editor-user-answer-47434025937560" at bounding box center [1001, 486] width 645 height 363
click at [1125, 339] on li "Editor, wiswyg-editor-user-answer-47434025937560" at bounding box center [1001, 486] width 645 height 363
click at [1133, 340] on li "**********" at bounding box center [1001, 486] width 645 height 363
click at [1138, 337] on li "**********" at bounding box center [1001, 486] width 645 height 363
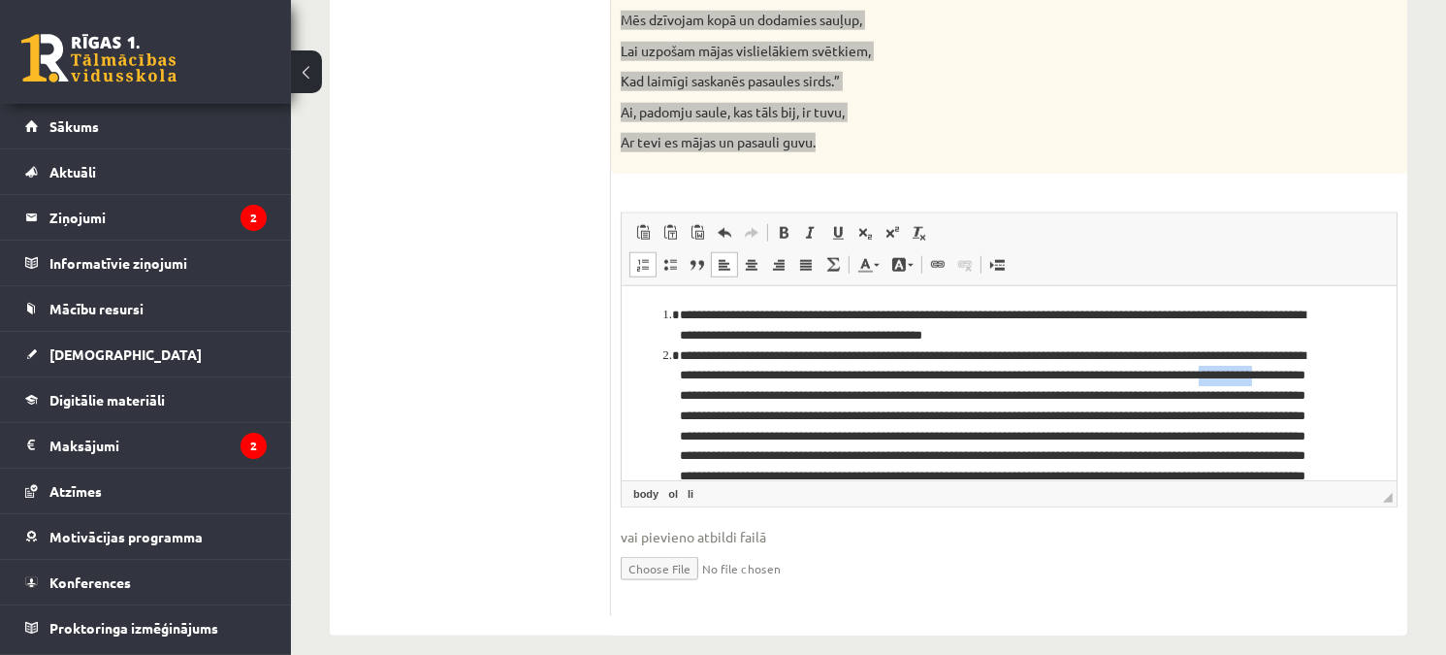
click at [739, 401] on li "Editor, wiswyg-editor-user-answer-47434025937560" at bounding box center [1001, 516] width 645 height 343
click at [734, 398] on li "Editor, wiswyg-editor-user-answer-47434025937560" at bounding box center [1001, 516] width 645 height 343
click at [735, 397] on li "Editor, wiswyg-editor-user-answer-47434025937560" at bounding box center [1001, 516] width 645 height 343
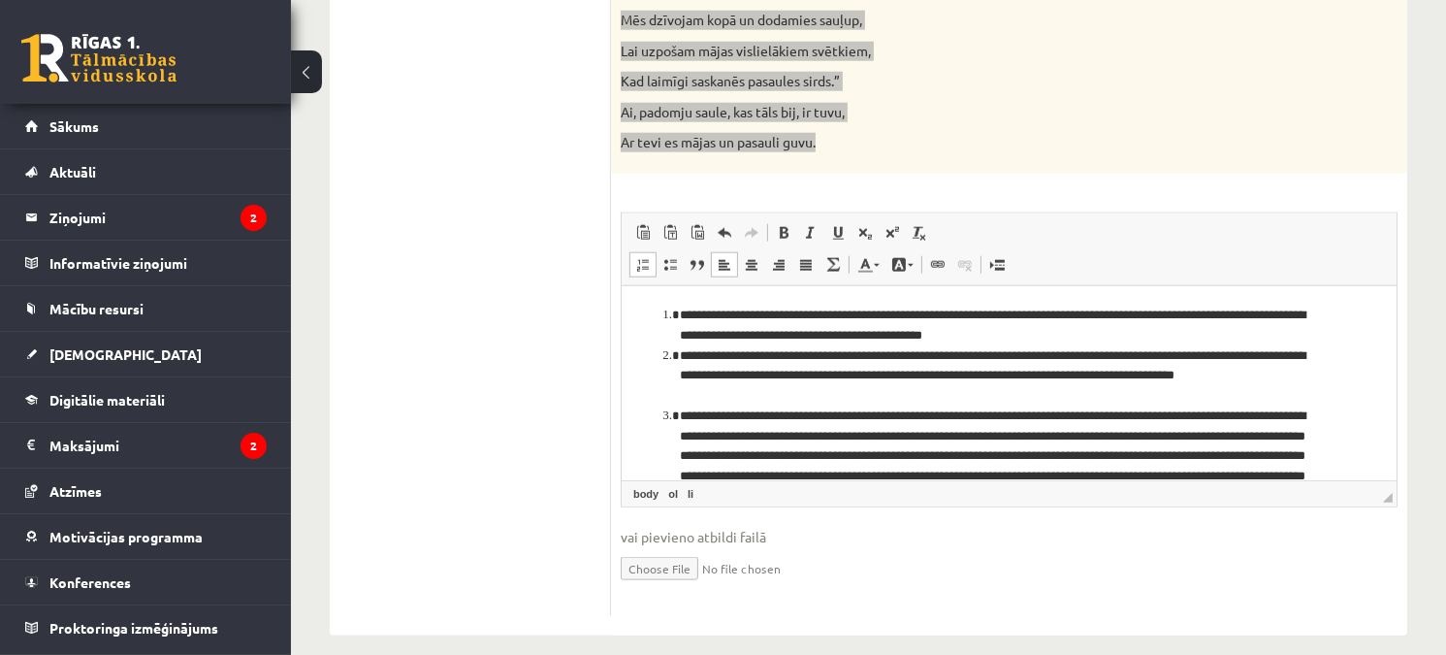
click at [723, 388] on li "**********" at bounding box center [1001, 375] width 645 height 60
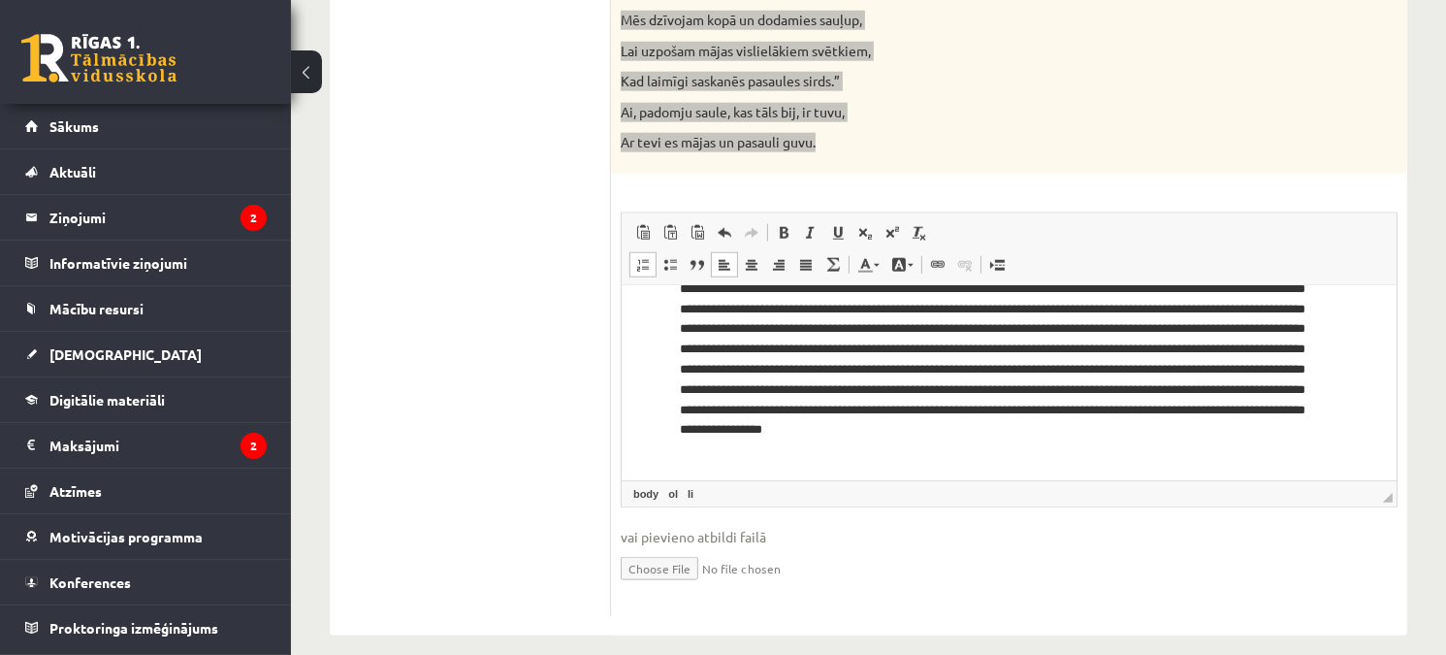
scroll to position [66, 0]
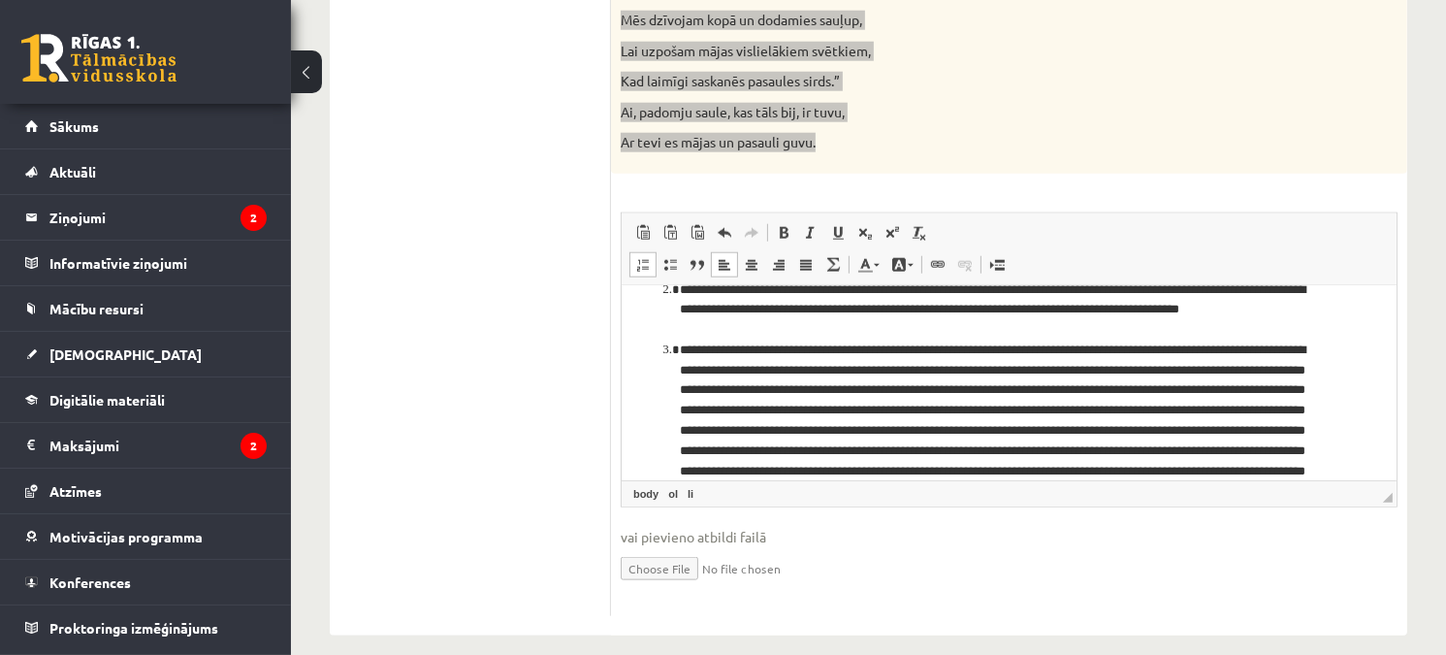
click at [921, 391] on li "Editor, wiswyg-editor-user-answer-47434025937560" at bounding box center [1001, 480] width 645 height 282
click at [937, 388] on li "Editor, wiswyg-editor-user-answer-47434025937560" at bounding box center [1001, 480] width 645 height 282
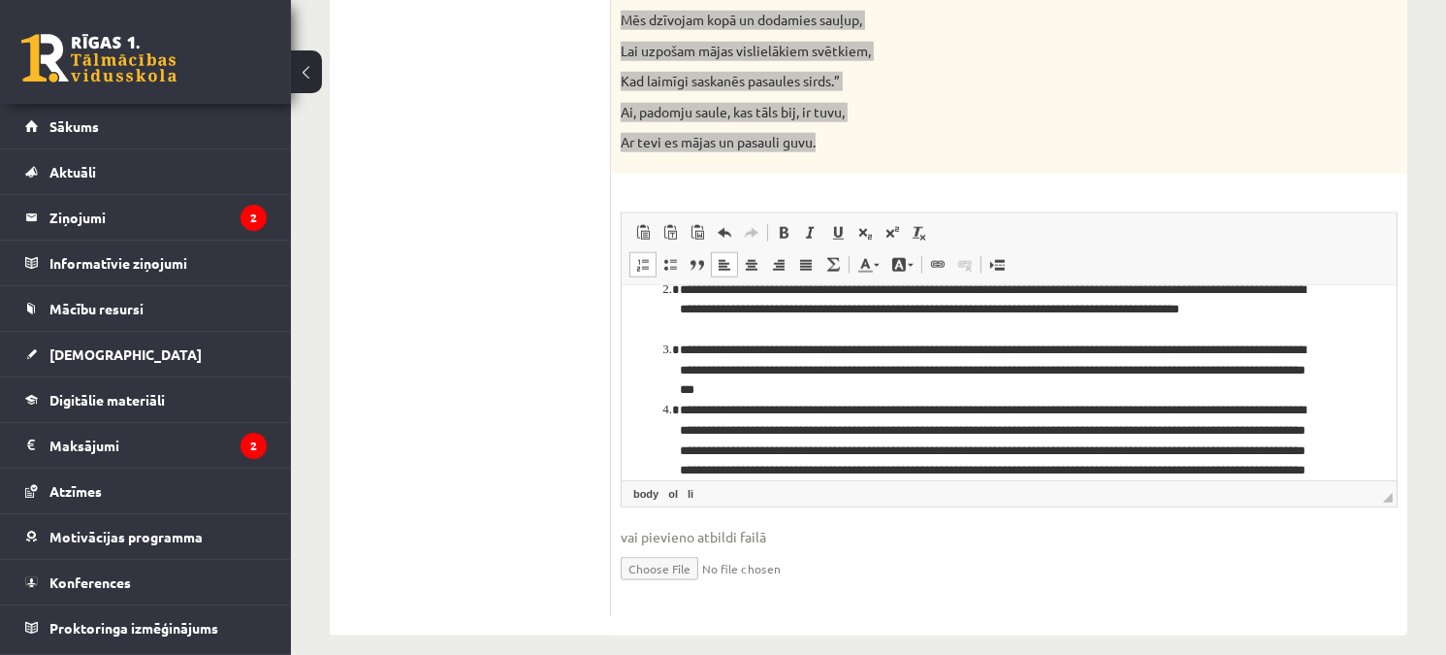
click at [921, 443] on li "Editor, wiswyg-editor-user-answer-47434025937560" at bounding box center [1001, 521] width 645 height 242
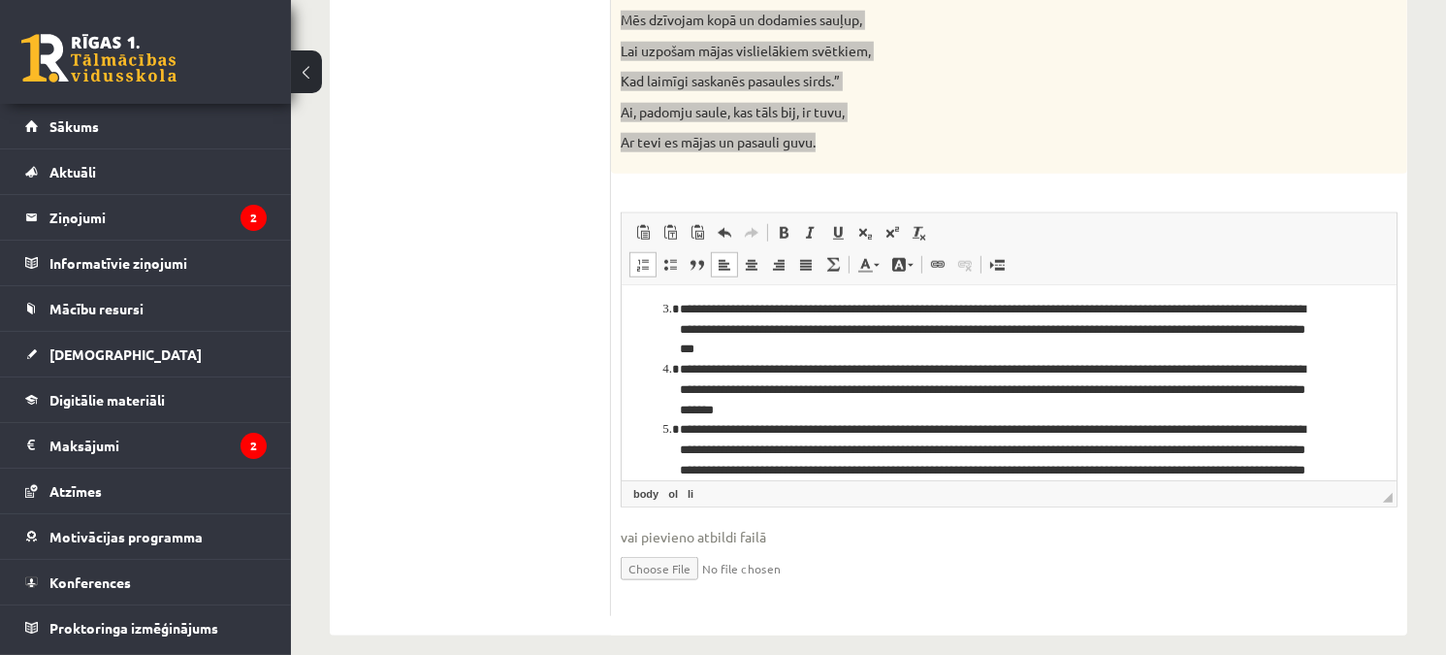
scroll to position [268, 0]
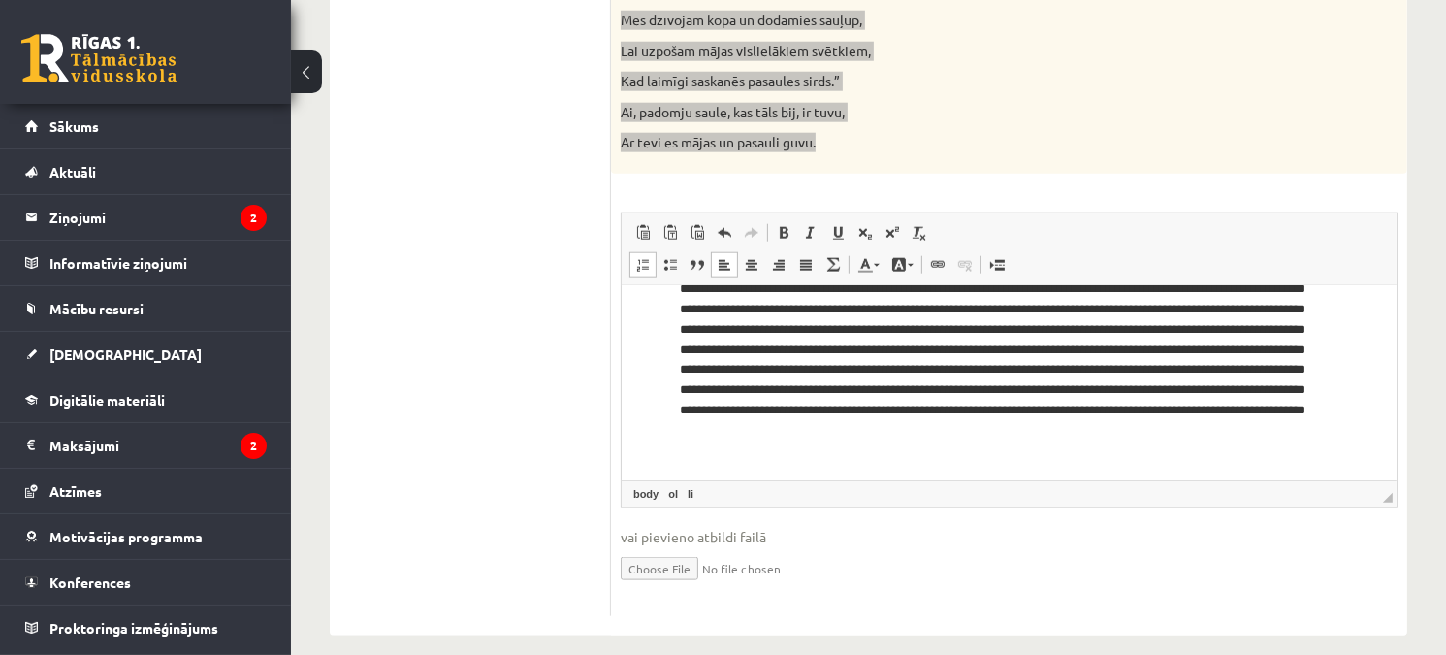
click at [855, 325] on li "Editor, wiswyg-editor-user-answer-47434025937560" at bounding box center [1001, 359] width 645 height 202
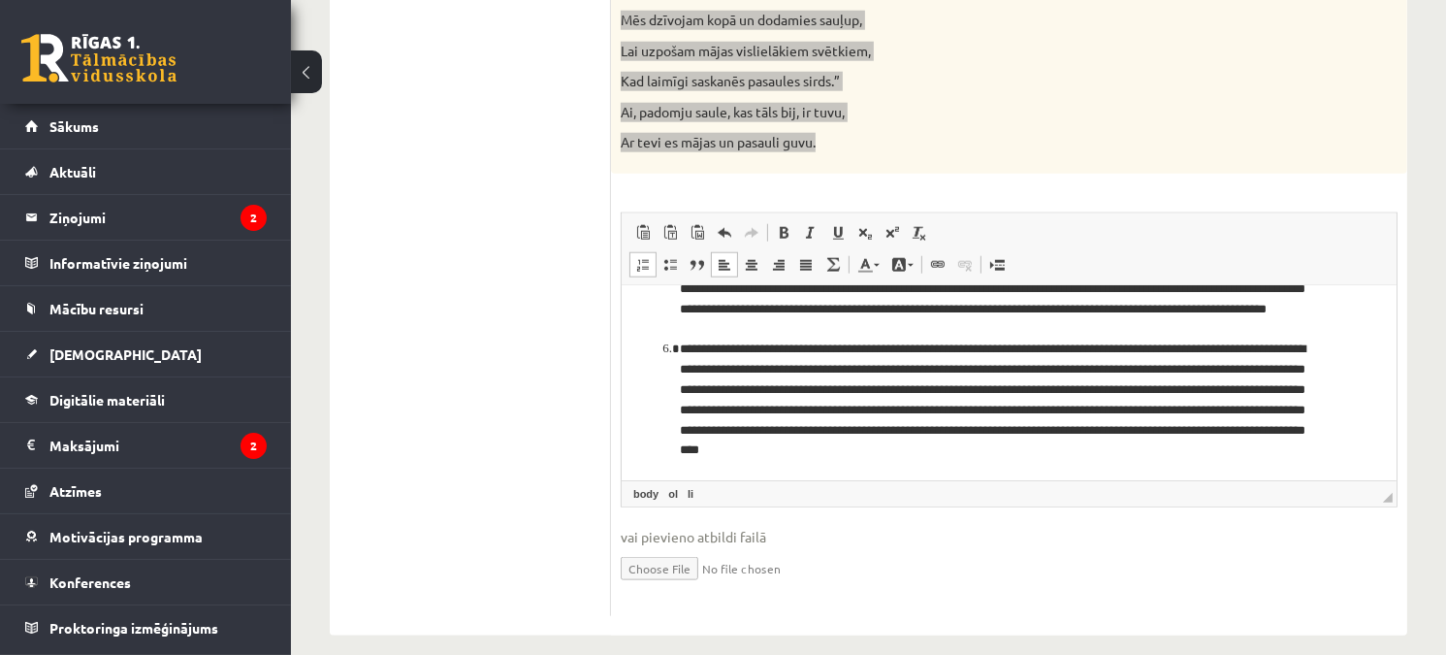
click at [867, 392] on li "**********" at bounding box center [1001, 399] width 645 height 121
click at [646, 267] on span at bounding box center [643, 265] width 16 height 16
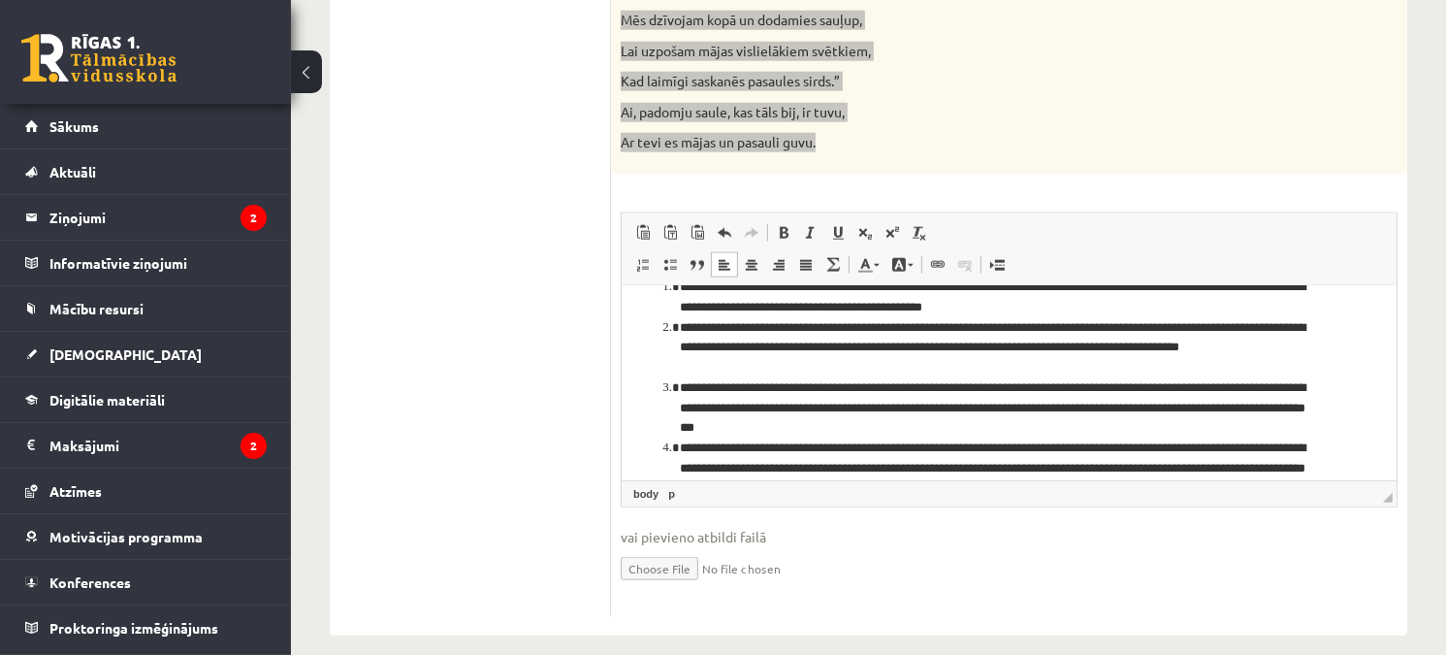
scroll to position [0, 0]
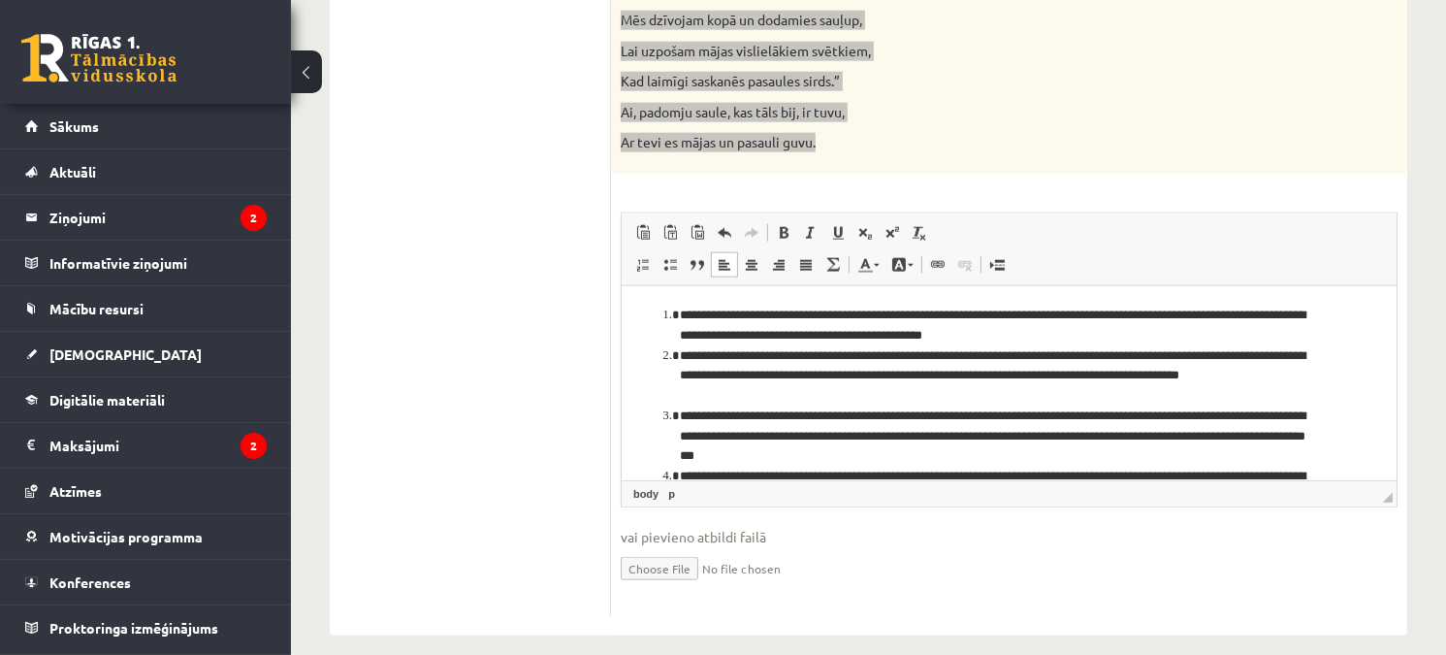
click at [1024, 382] on li "**********" at bounding box center [1001, 375] width 645 height 60
drag, startPoint x: 1233, startPoint y: 363, endPoint x: 1103, endPoint y: 364, distance: 130.0
click at [1103, 364] on li "**********" at bounding box center [1001, 375] width 645 height 60
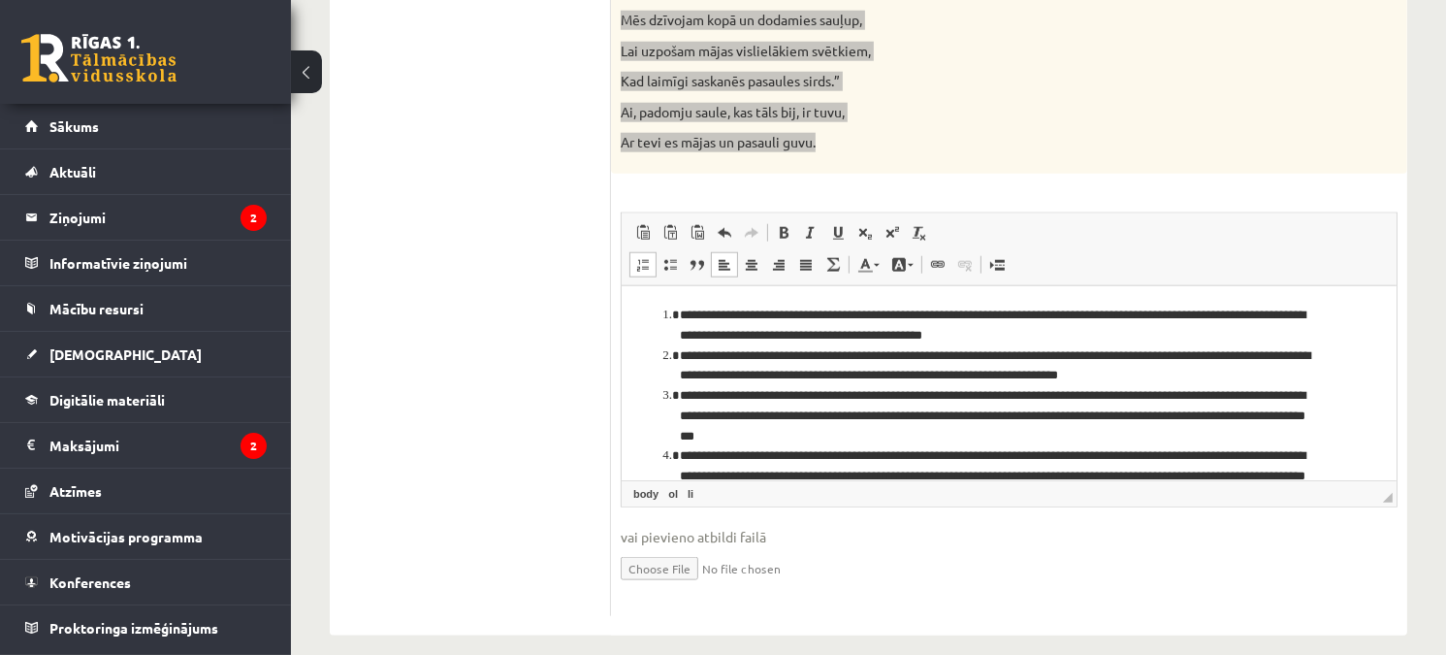
click at [912, 381] on li "**********" at bounding box center [1001, 365] width 645 height 41
click at [1220, 422] on li "**********" at bounding box center [1001, 415] width 645 height 60
drag, startPoint x: 920, startPoint y: 435, endPoint x: 1203, endPoint y: 422, distance: 283.5
click at [1203, 422] on li "**********" at bounding box center [1001, 415] width 645 height 60
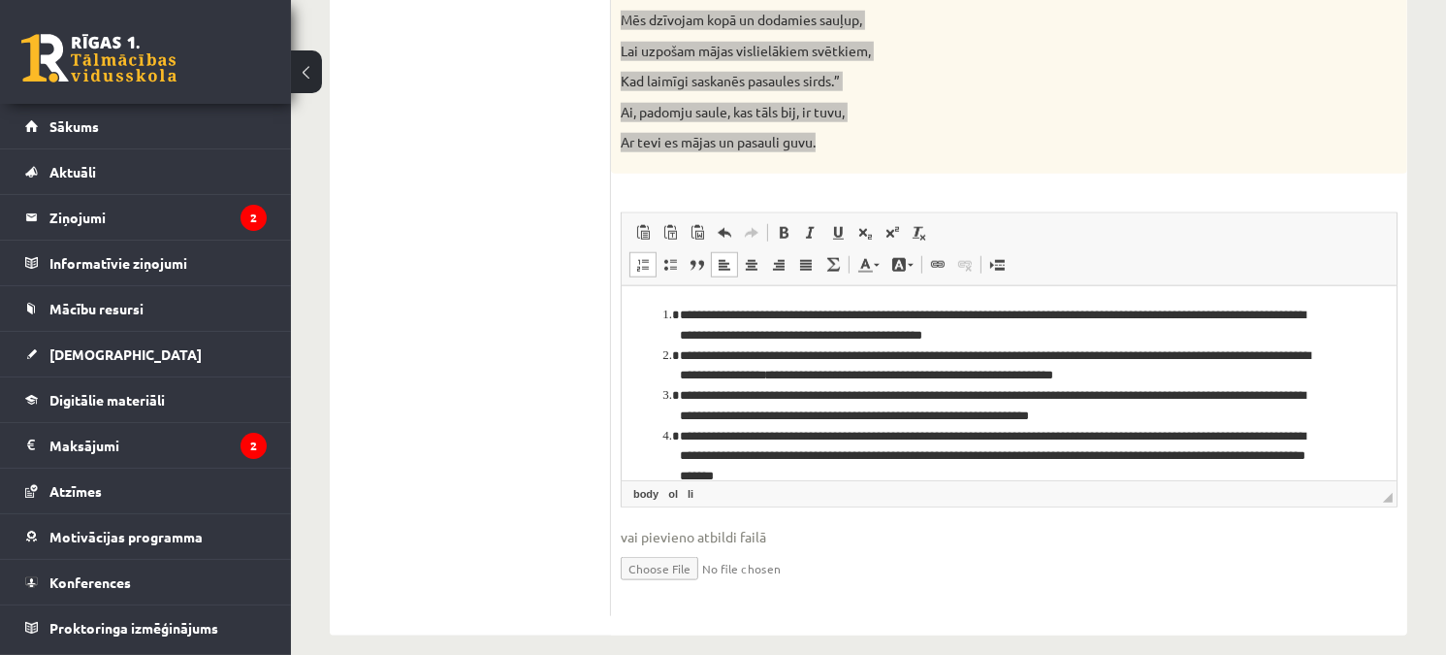
click at [1195, 440] on li "**********" at bounding box center [1001, 456] width 645 height 60
click at [1194, 444] on li "**********" at bounding box center [1001, 456] width 645 height 60
click at [1187, 439] on li "**********" at bounding box center [1001, 456] width 645 height 60
drag, startPoint x: 1189, startPoint y: 438, endPoint x: 1196, endPoint y: 461, distance: 23.3
click at [1190, 440] on li "**********" at bounding box center [1001, 456] width 645 height 60
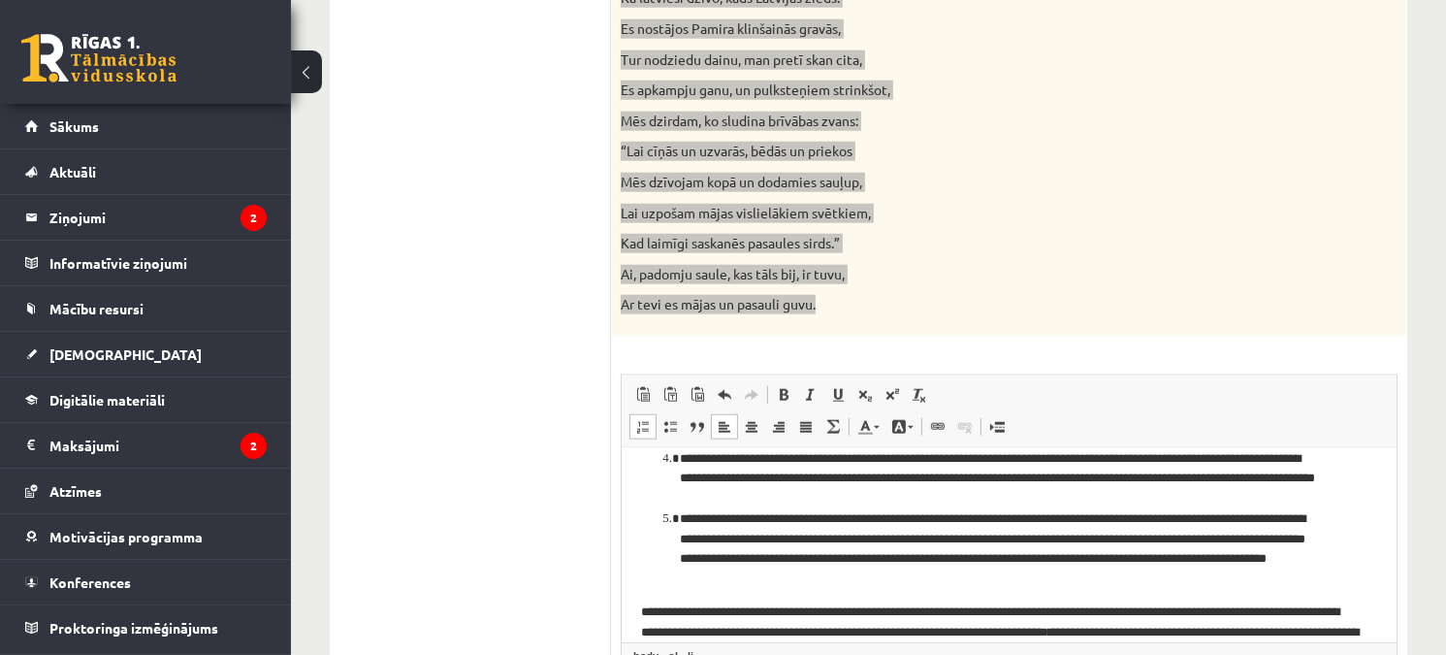
scroll to position [142, 0]
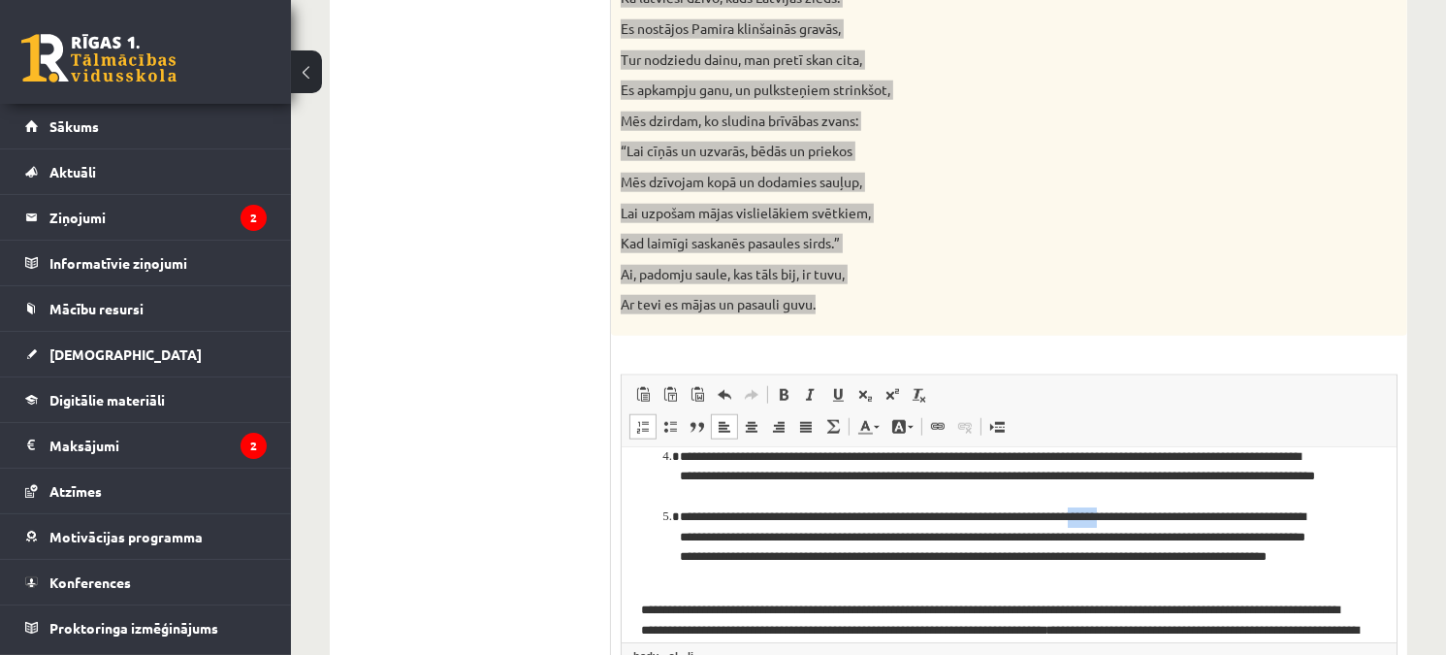
drag, startPoint x: 1141, startPoint y: 520, endPoint x: 1111, endPoint y: 517, distance: 30.2
click at [1111, 517] on li "**********" at bounding box center [1001, 546] width 645 height 81
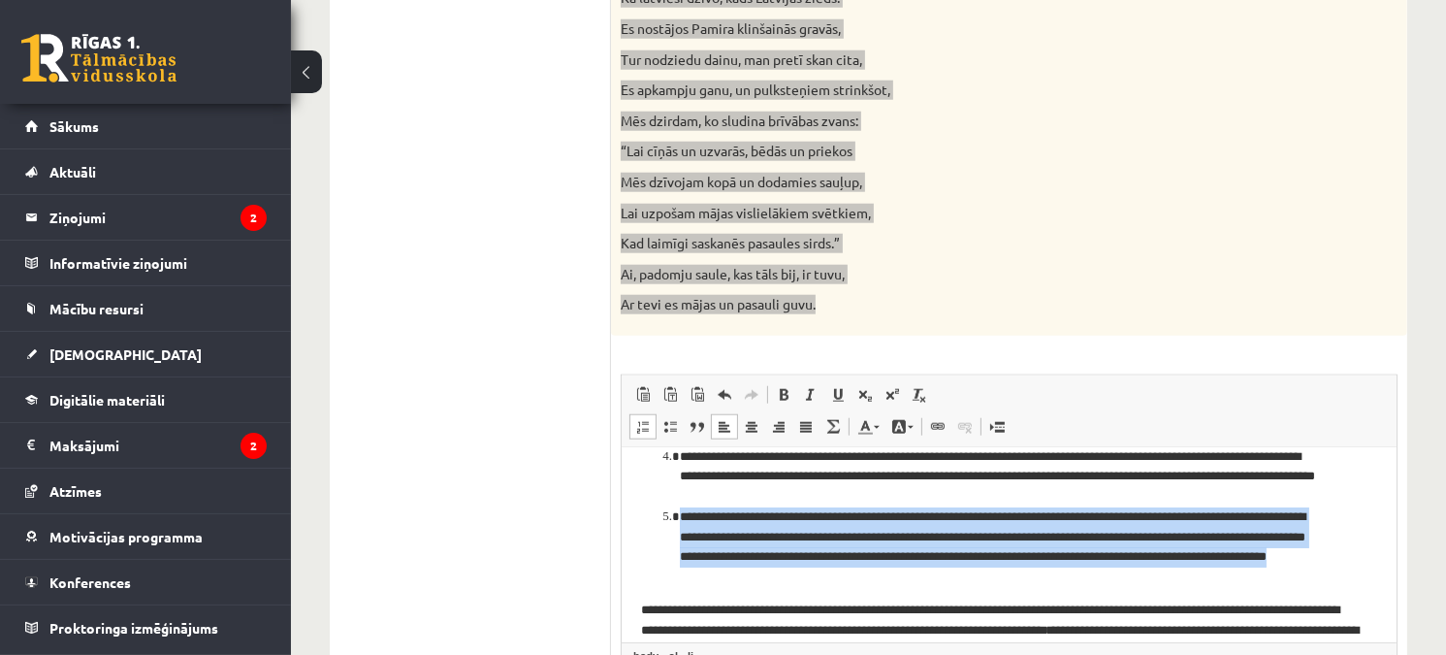
drag, startPoint x: 854, startPoint y: 572, endPoint x: 637, endPoint y: 517, distance: 223.3
click at [637, 517] on html "**********" at bounding box center [1008, 513] width 775 height 414
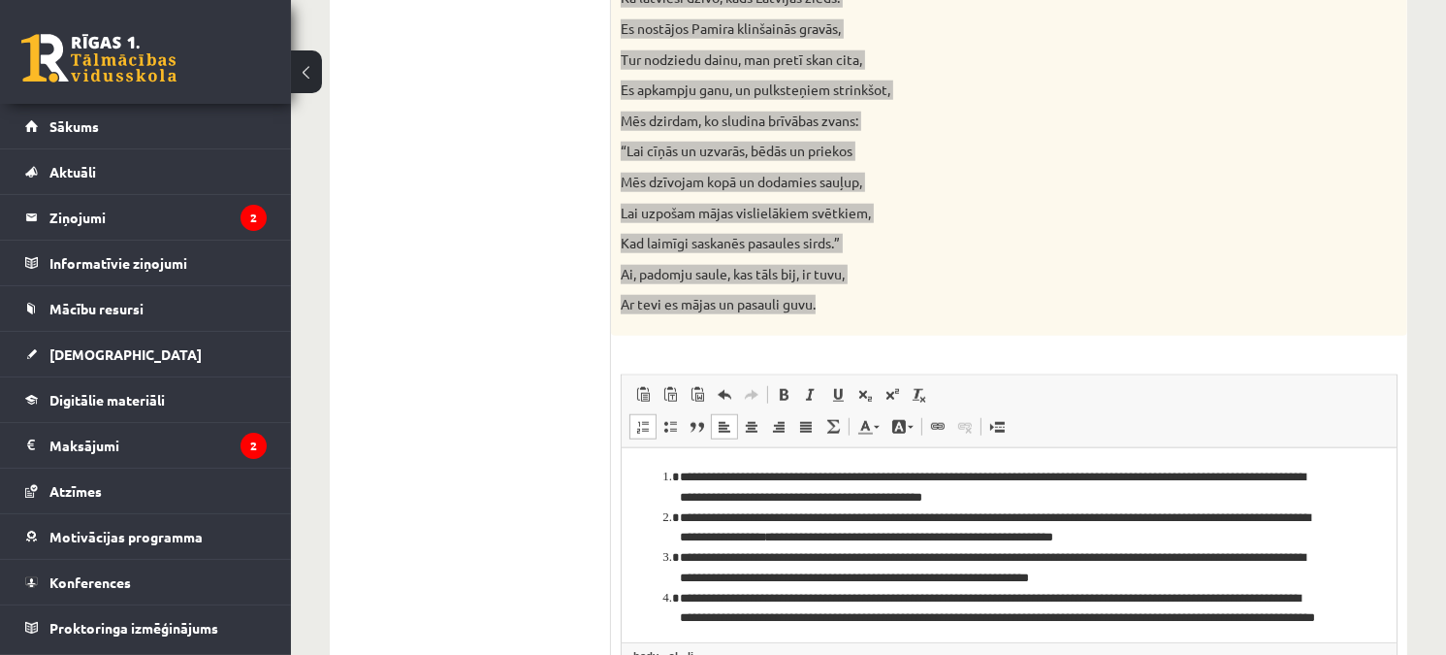
scroll to position [140, 0]
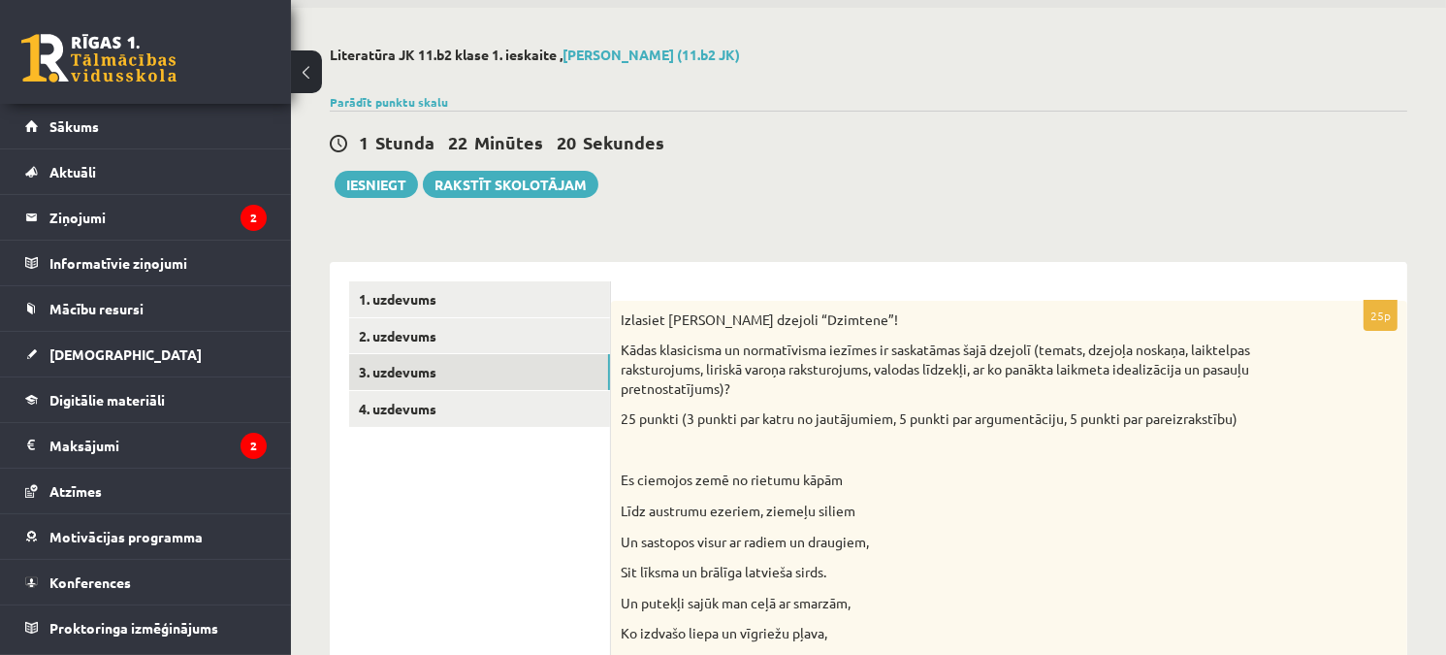
scroll to position [0, 0]
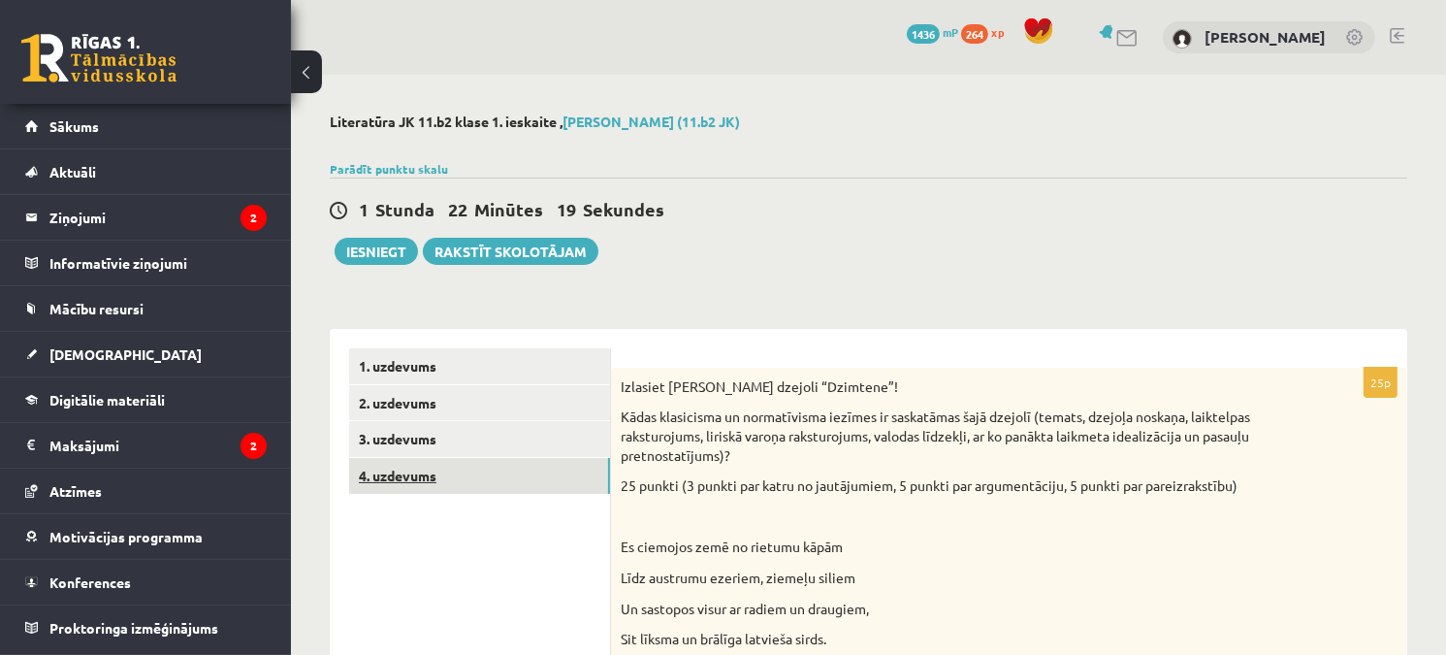
click at [458, 473] on link "4. uzdevums" at bounding box center [479, 476] width 261 height 36
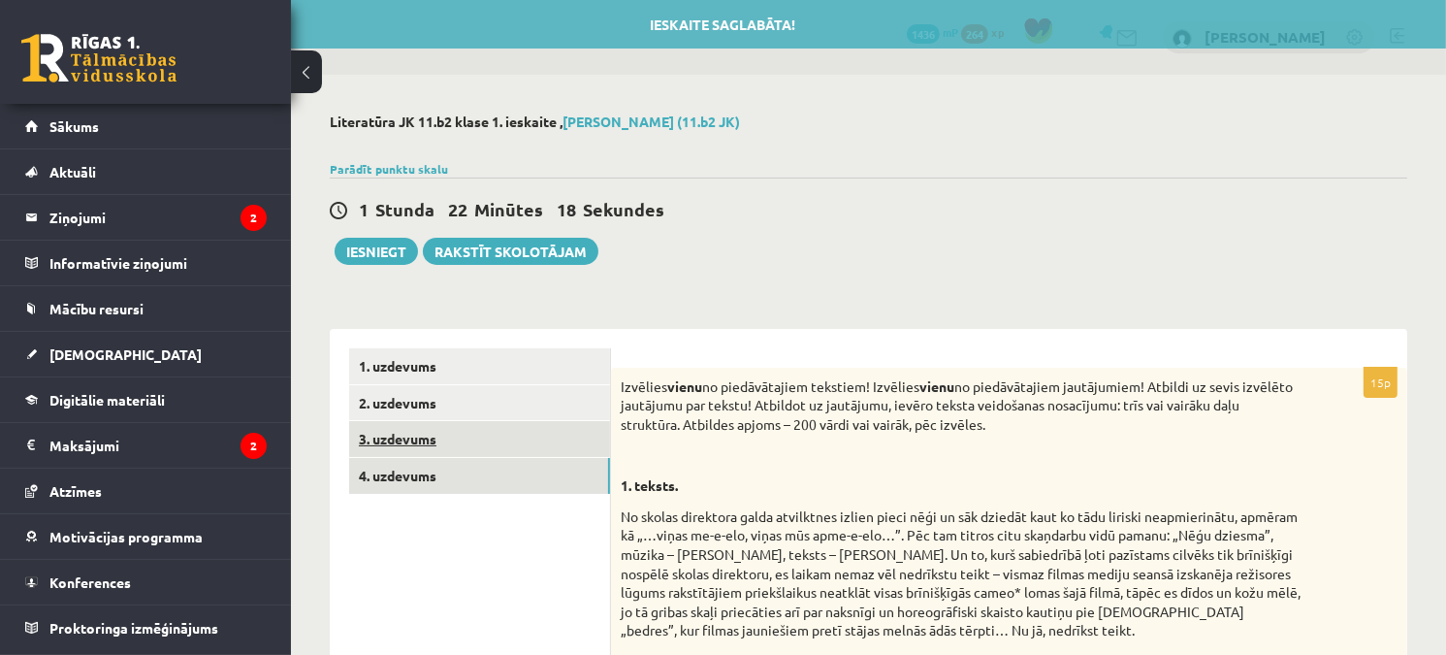
click at [466, 441] on link "3. uzdevums" at bounding box center [479, 439] width 261 height 36
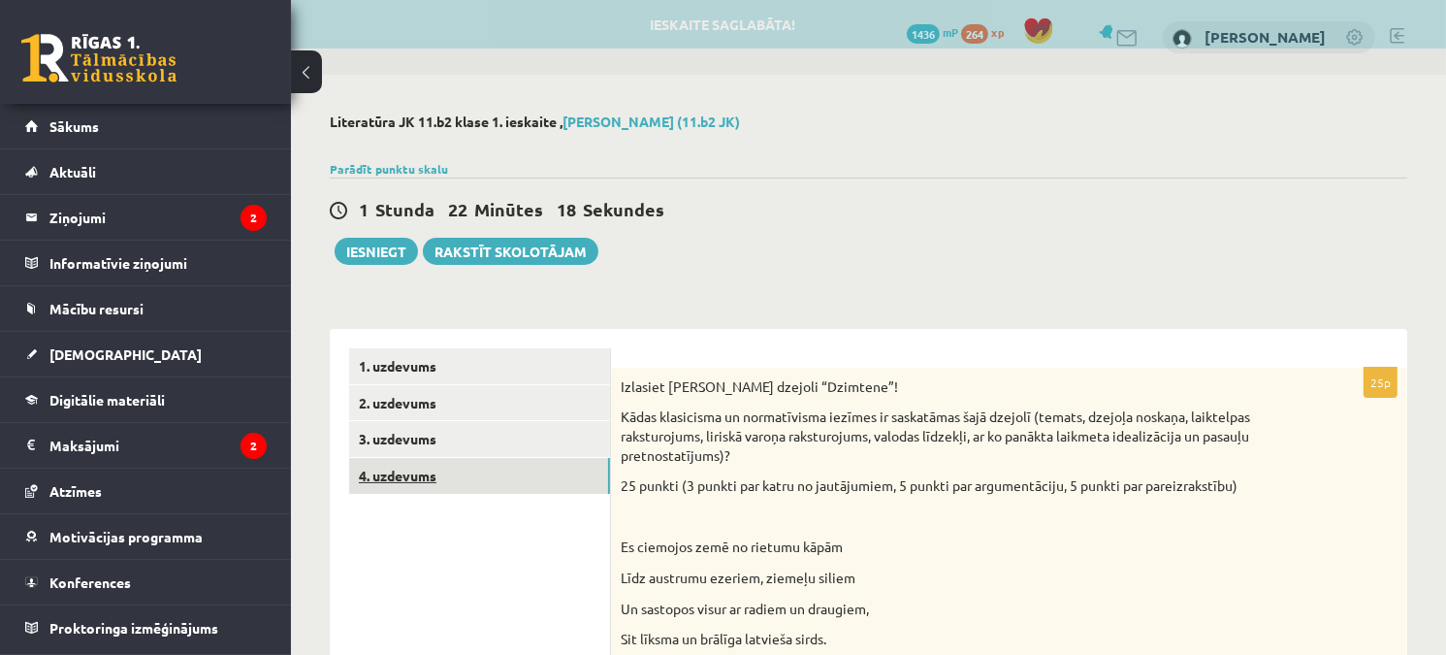
click at [469, 476] on link "4. uzdevums" at bounding box center [479, 476] width 261 height 36
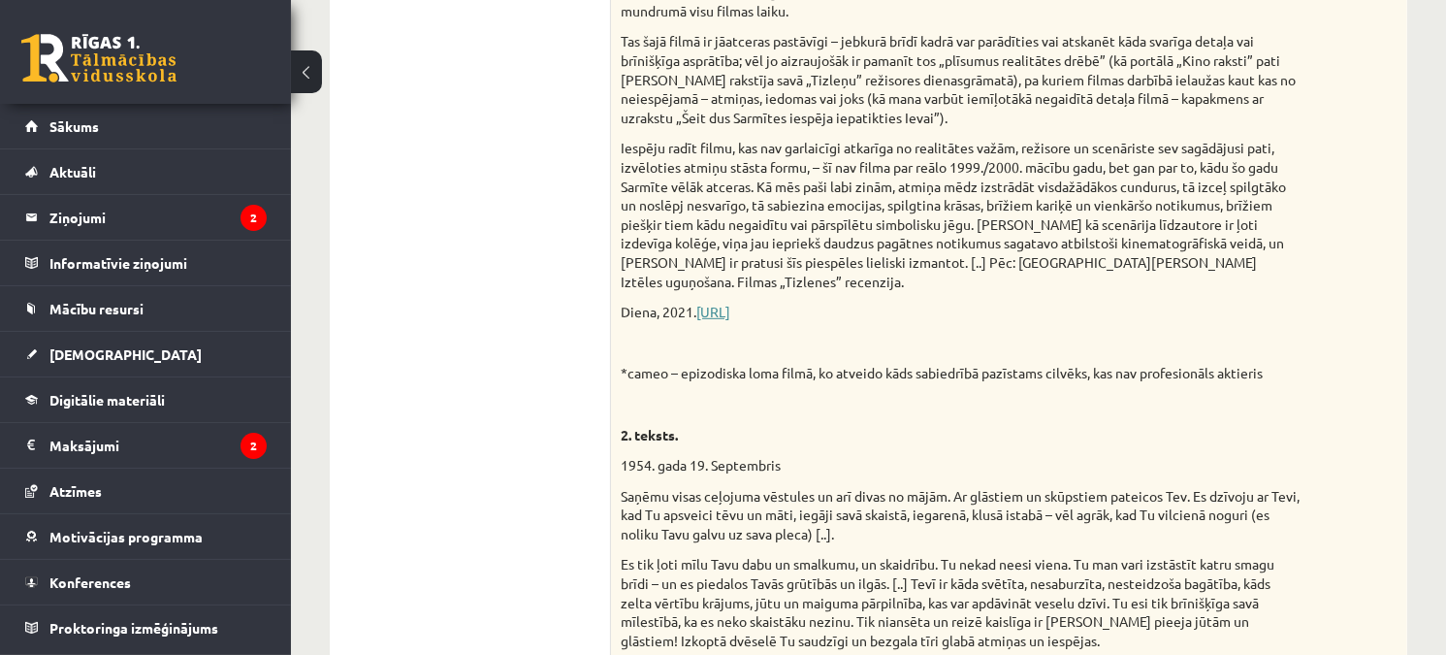
scroll to position [1131, 0]
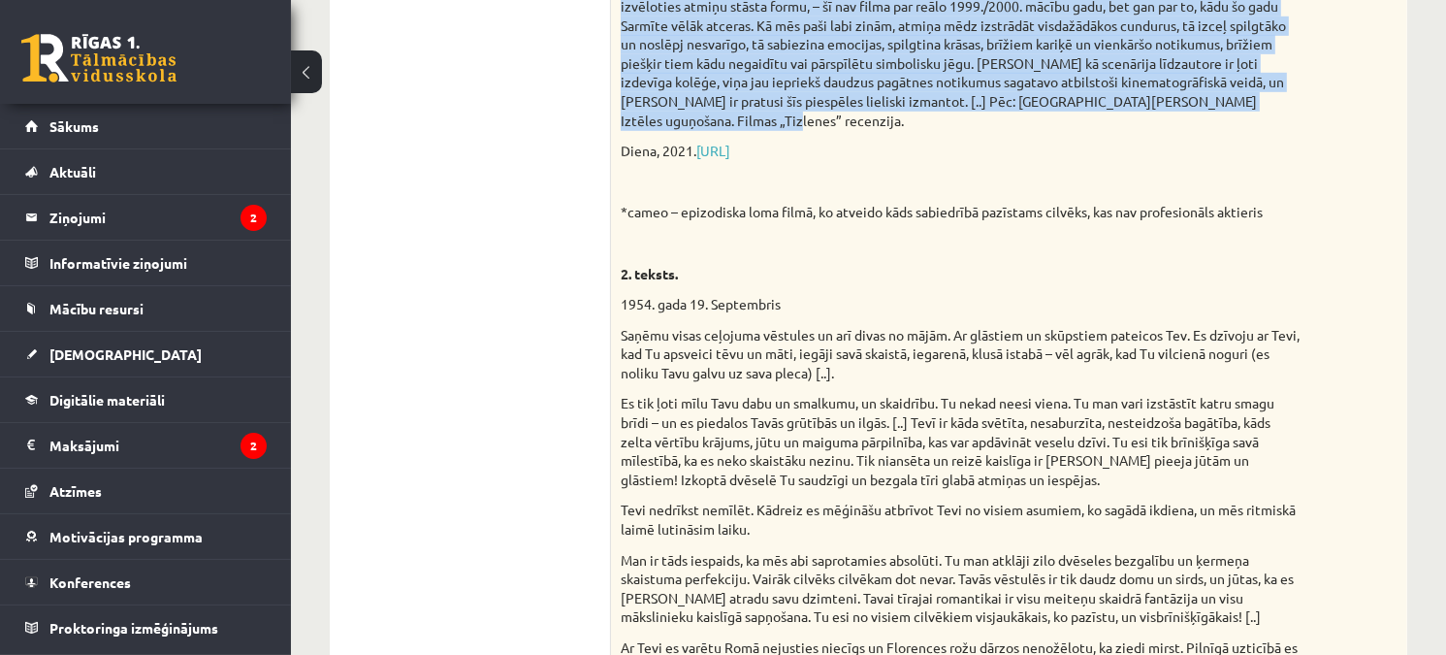
drag, startPoint x: 621, startPoint y: 62, endPoint x: 893, endPoint y: 141, distance: 283.7
click at [893, 141] on div "Izvēlies vienu no piedāvātajiem tekstiem! Izvēlies vienu no piedāvātajiem jautā…" at bounding box center [1009, 260] width 796 height 2046
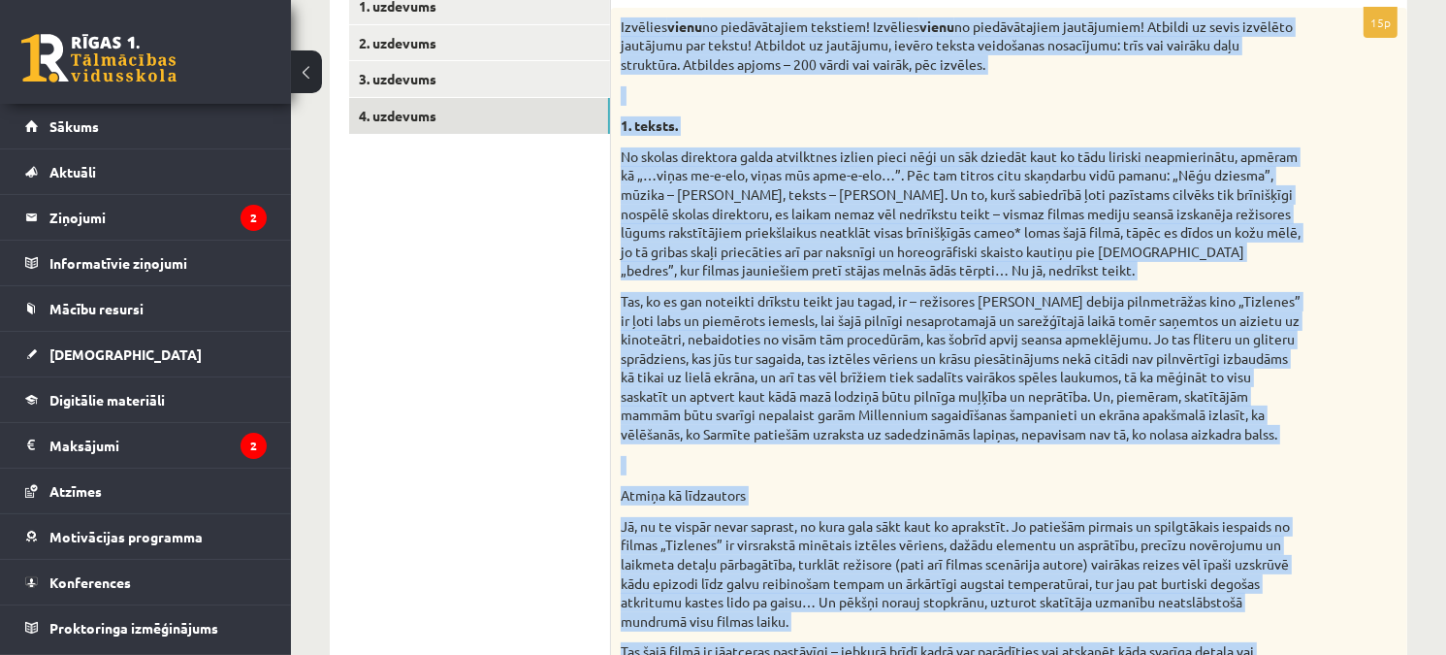
scroll to position [161, 0]
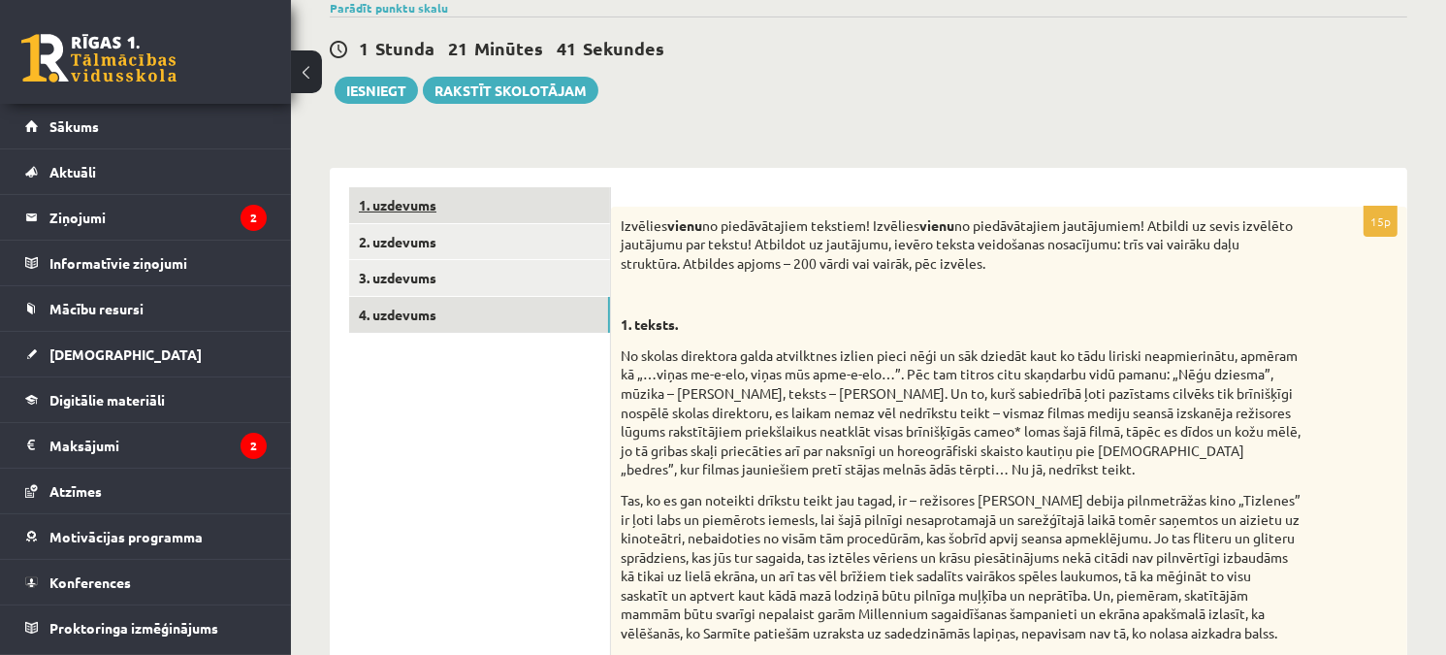
drag, startPoint x: 553, startPoint y: 474, endPoint x: 588, endPoint y: 210, distance: 267.1
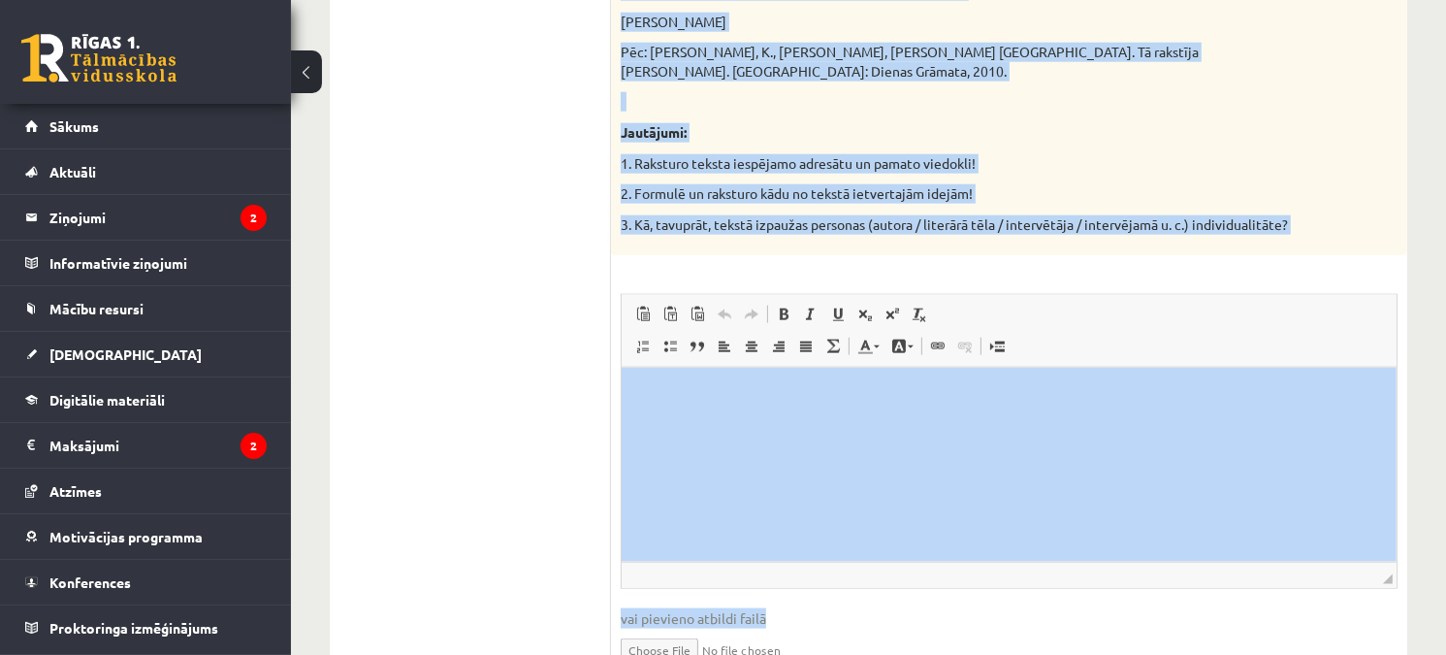
scroll to position [2258, 0]
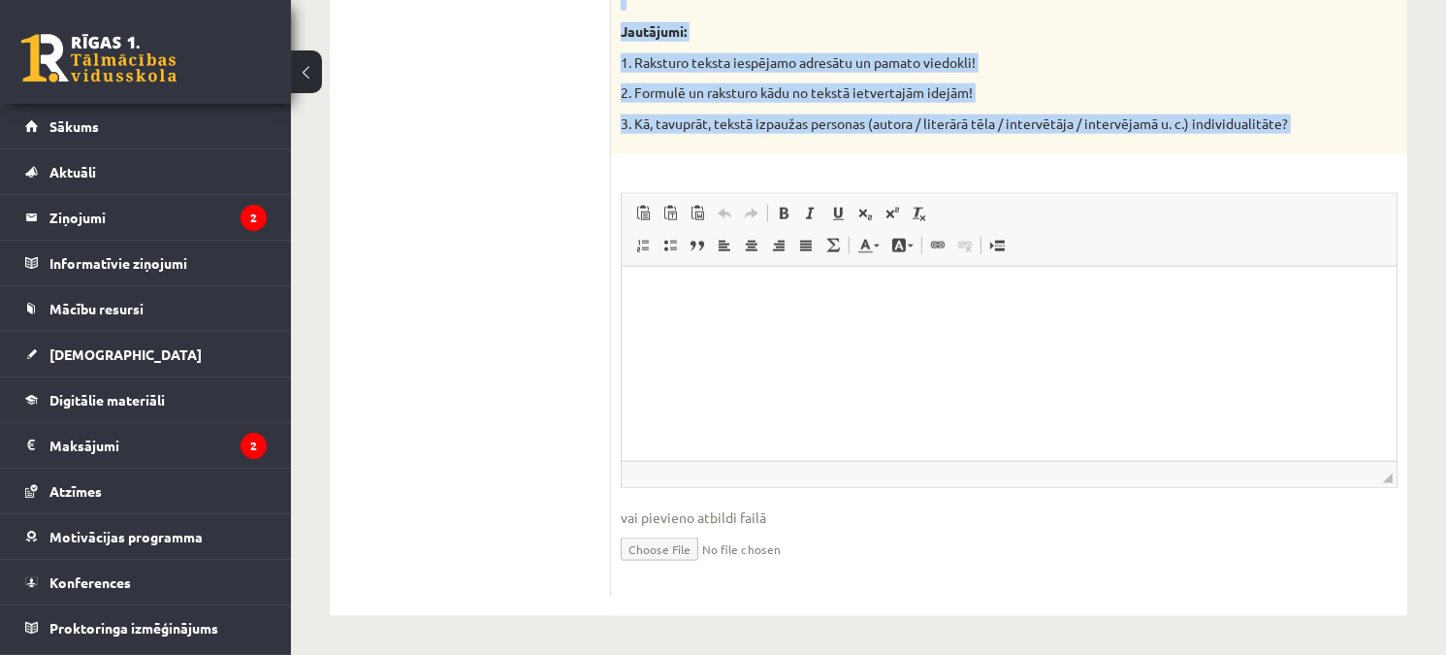
drag, startPoint x: 619, startPoint y: 218, endPoint x: 1217, endPoint y: 165, distance: 600.8
copy div "Loremips dolor si ametconsectet adipisci! Elitsedd eiusm te incididuntutl etdol…"
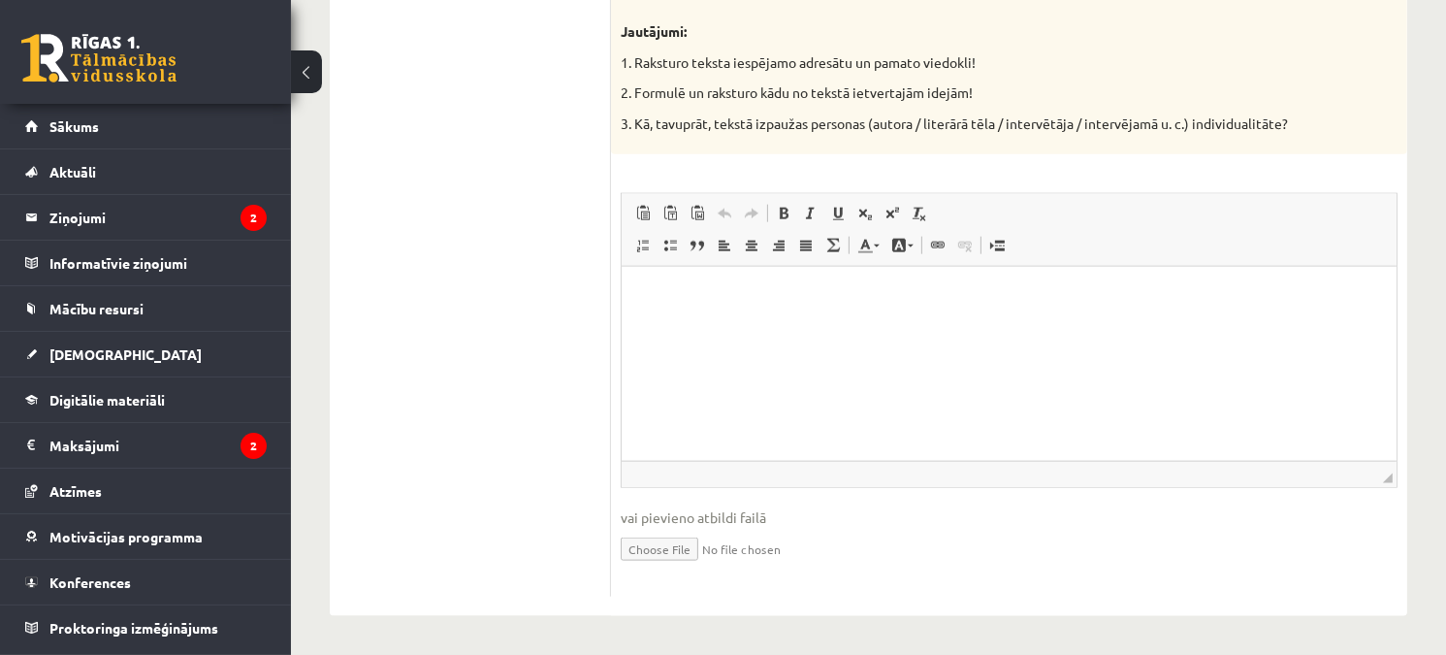
click at [677, 326] on html at bounding box center [1008, 296] width 775 height 59
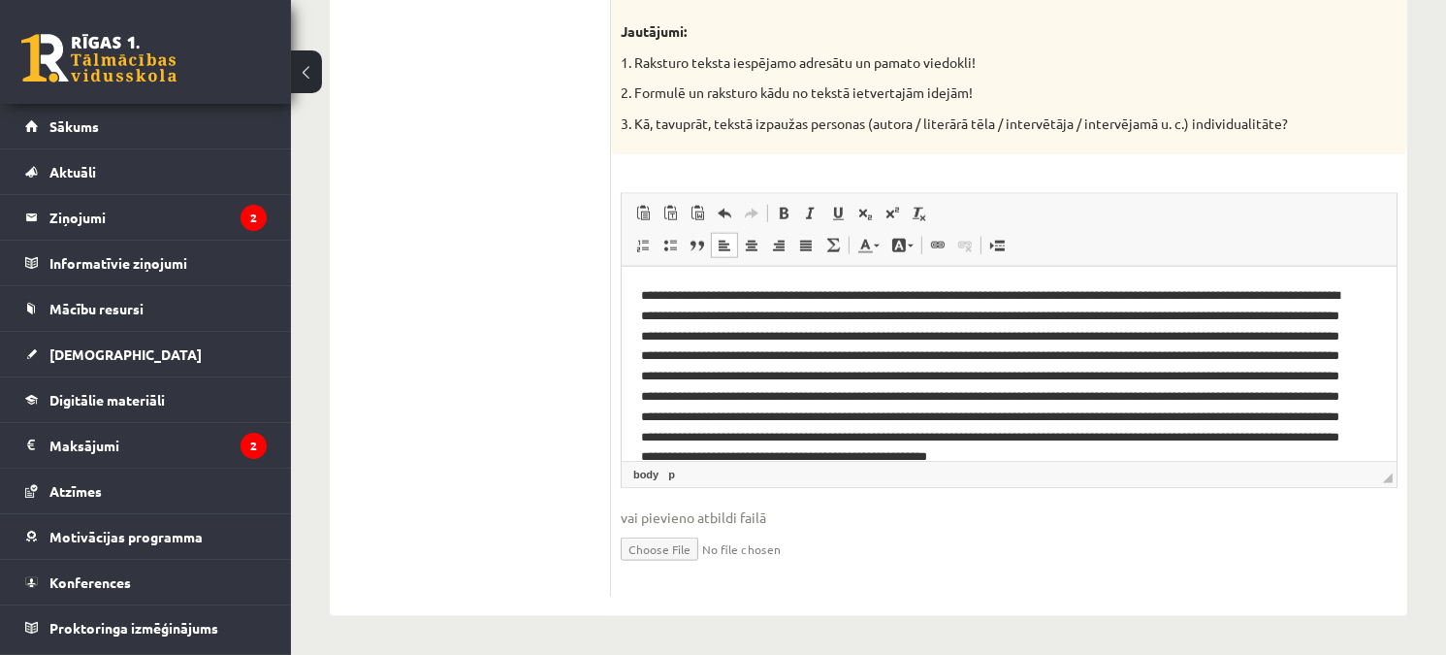
click at [704, 357] on p "Editor, wiswyg-editor-user-answer-47433860490500" at bounding box center [1001, 387] width 723 height 202
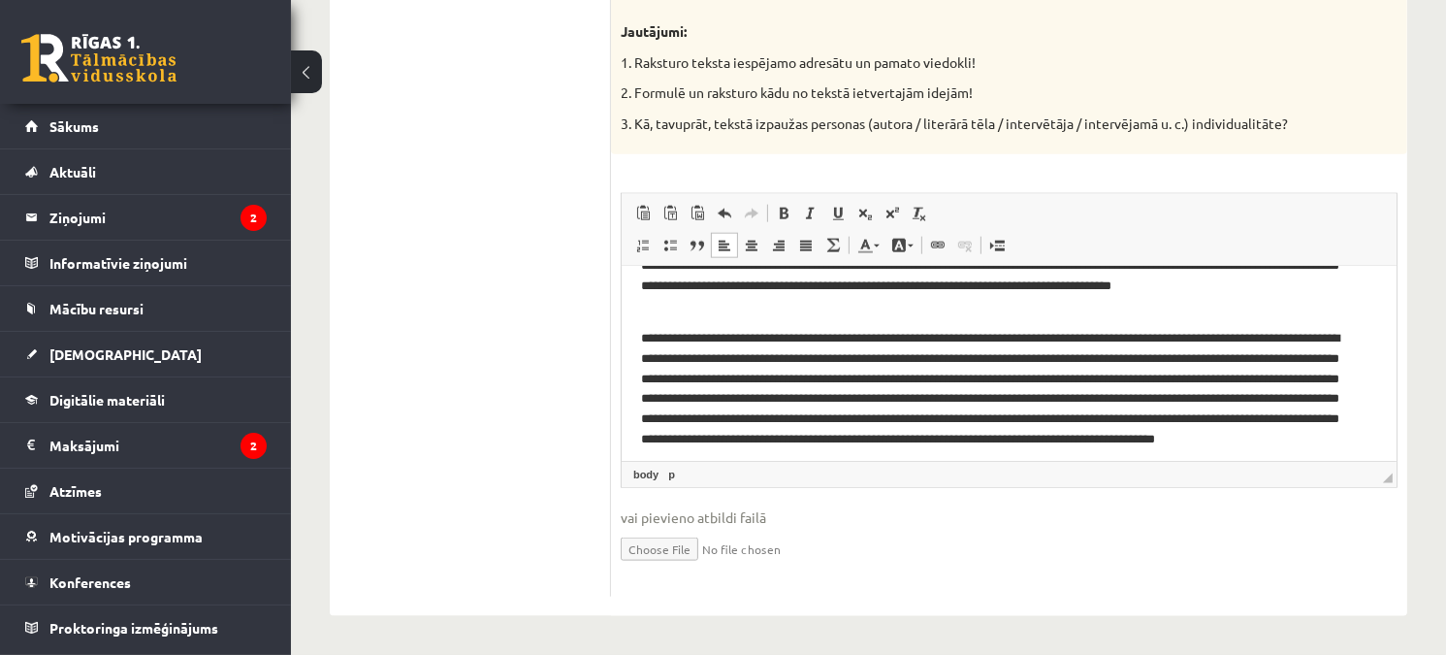
scroll to position [79, 0]
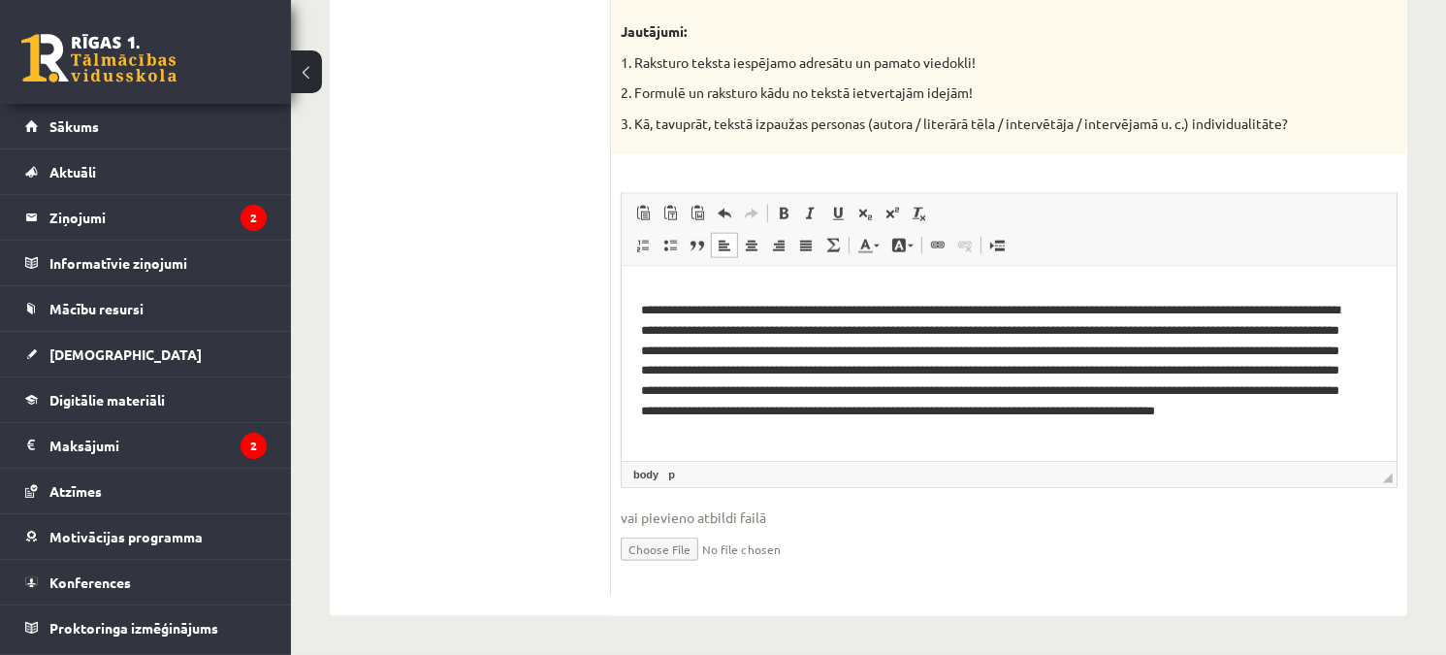
click at [1161, 349] on p "**********" at bounding box center [1001, 372] width 723 height 142
click at [1168, 358] on p "**********" at bounding box center [1001, 372] width 723 height 142
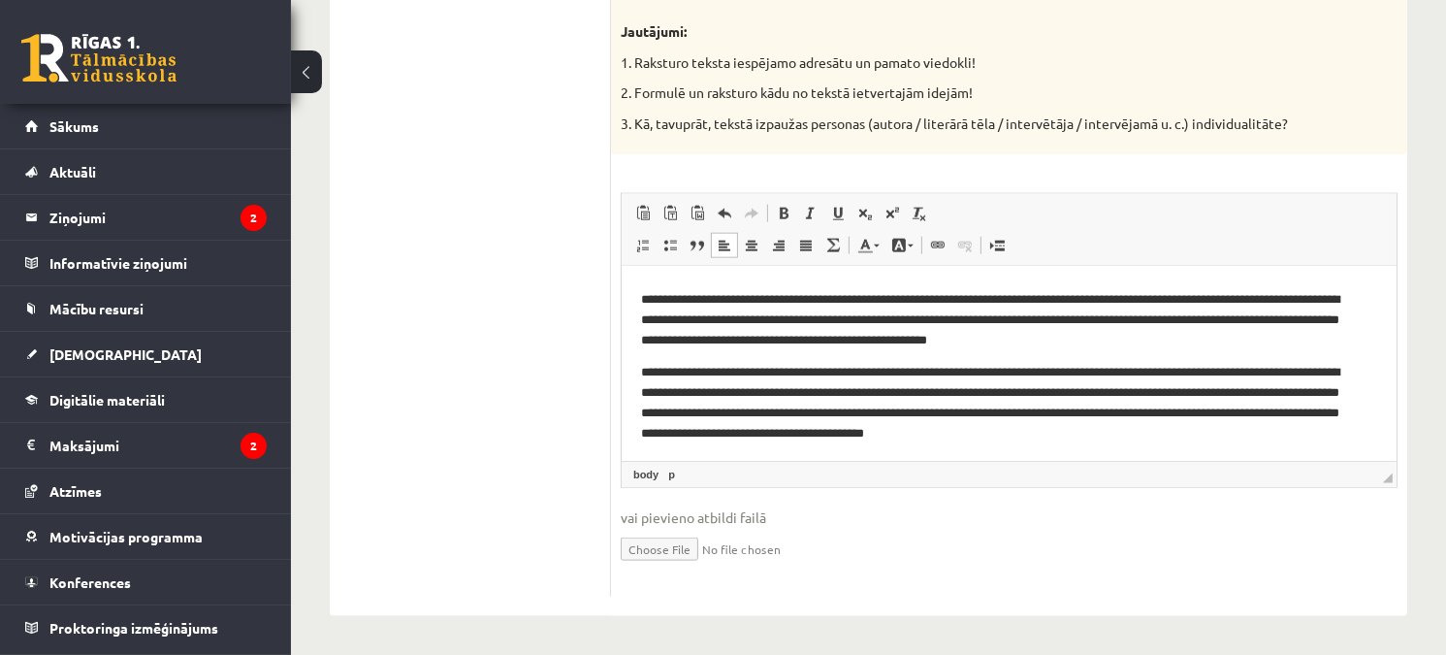
scroll to position [92, 0]
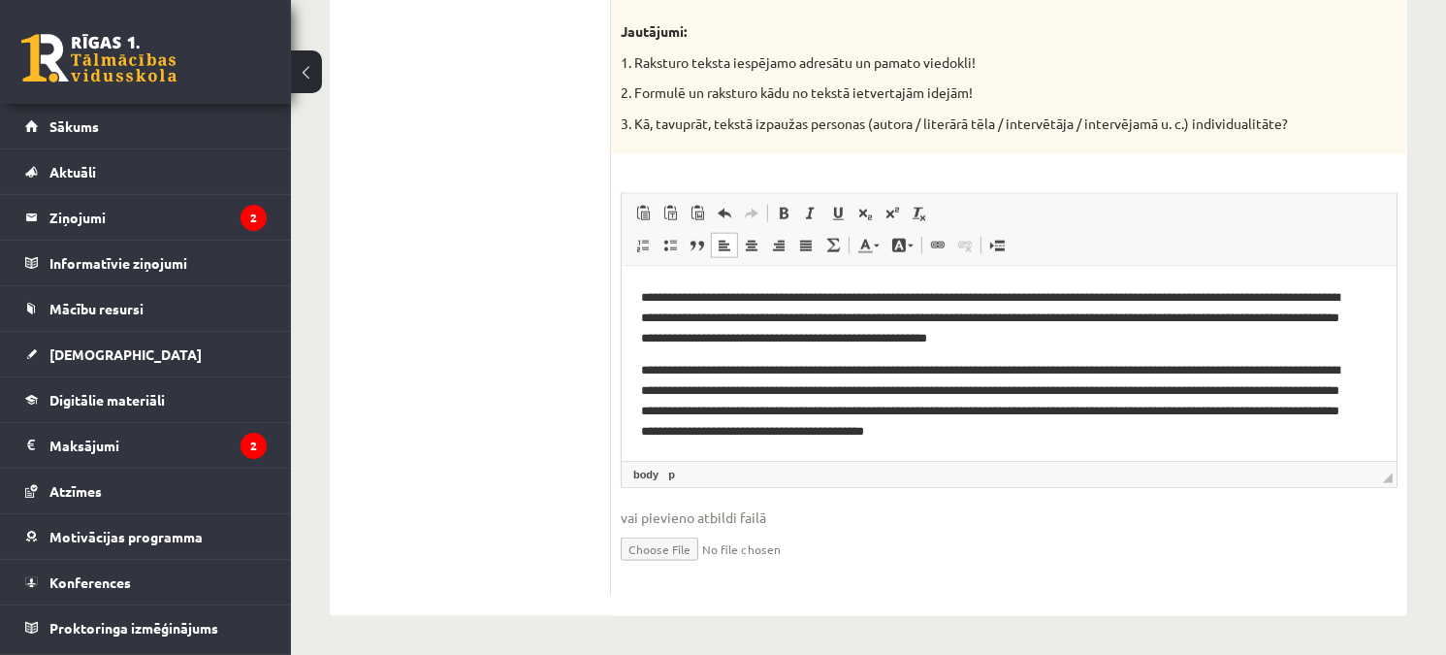
click at [878, 410] on p "**********" at bounding box center [1001, 401] width 723 height 81
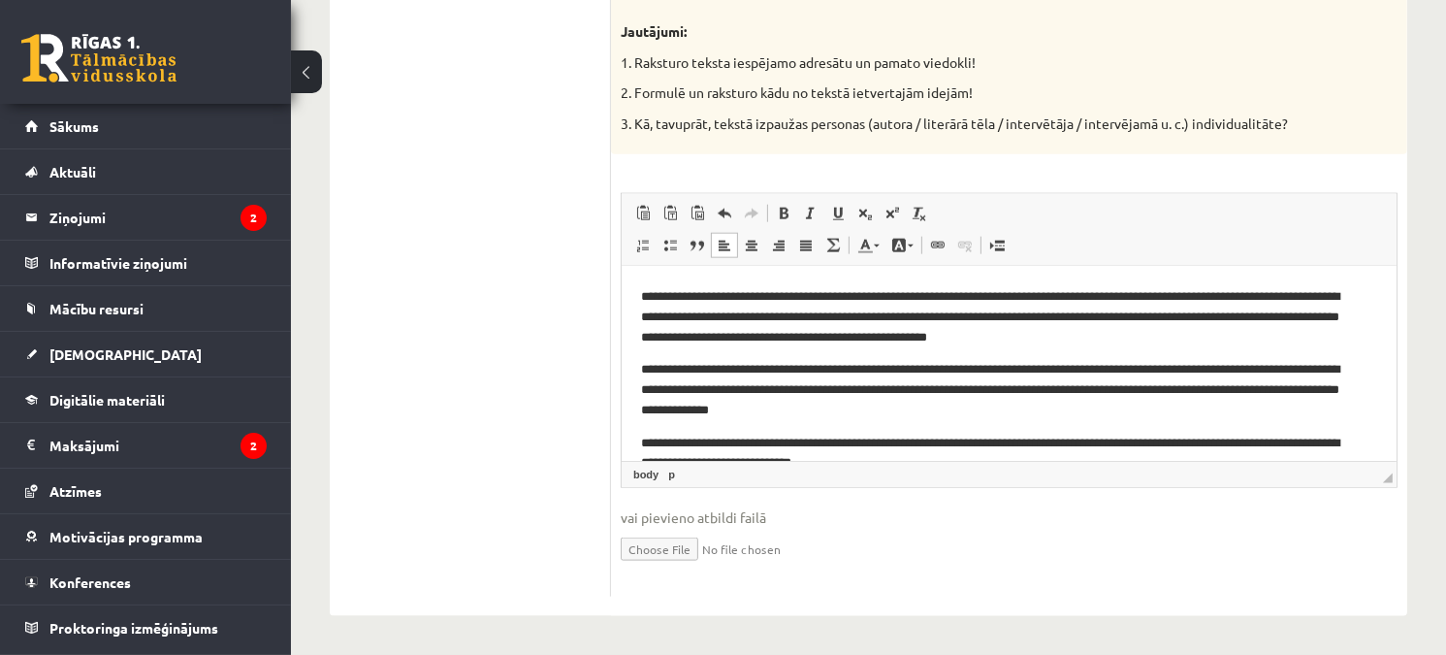
click at [873, 413] on p "**********" at bounding box center [1001, 390] width 723 height 60
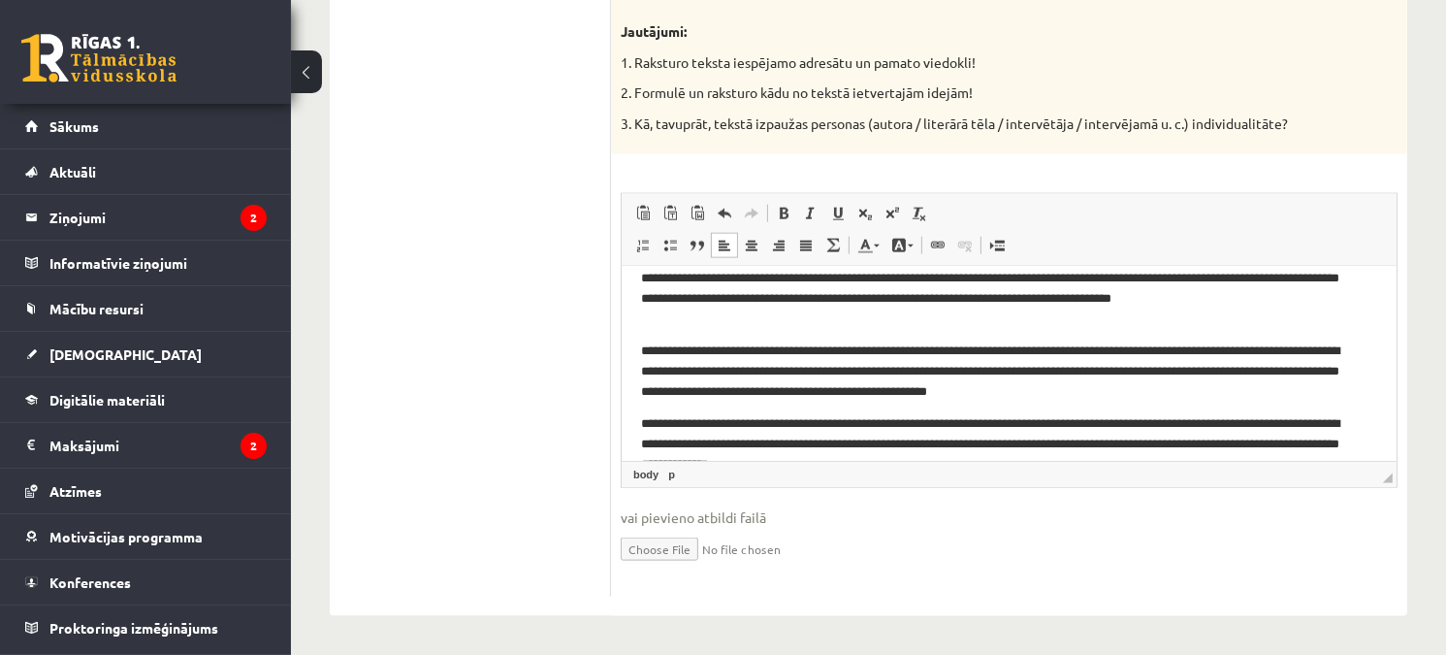
scroll to position [0, 0]
